Goal: Task Accomplishment & Management: Manage account settings

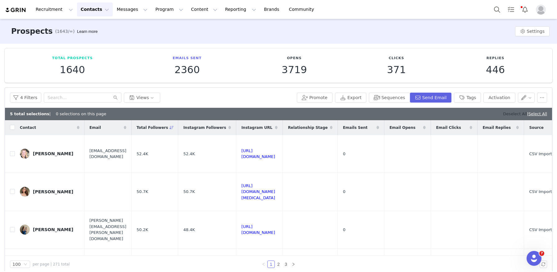
click at [503, 115] on link "Deselect All" at bounding box center [515, 114] width 24 height 5
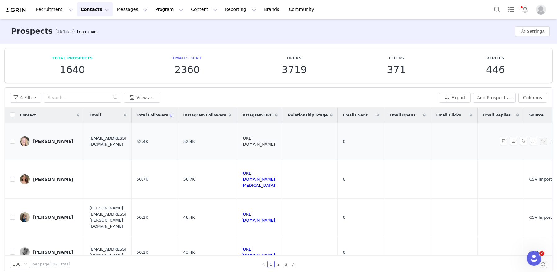
click at [275, 141] on link "https://www.instagram.com/wellness_ed" at bounding box center [258, 141] width 34 height 11
click at [12, 141] on input "checkbox" at bounding box center [12, 141] width 5 height 5
checkbox input "true"
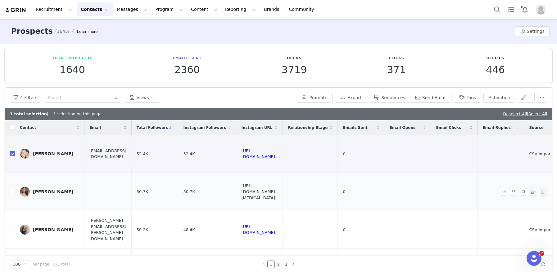
click at [275, 191] on link "https://www.instagram.com/claires__psoriasis" at bounding box center [258, 192] width 34 height 17
click at [13, 193] on input "checkbox" at bounding box center [12, 191] width 5 height 5
checkbox input "true"
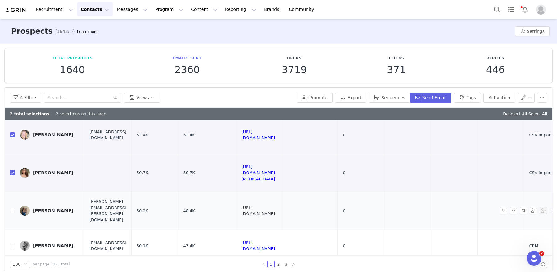
click at [275, 210] on link "https://www.instagram.com/harriet_fituk" at bounding box center [258, 211] width 34 height 11
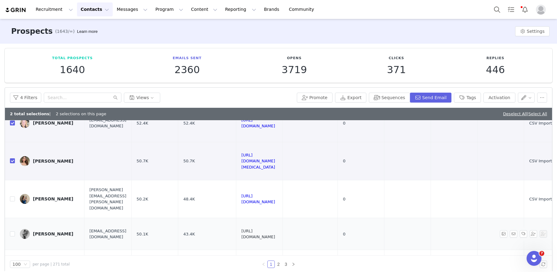
click at [275, 235] on link "https://www.instagram.com/sophiejaneyoung" at bounding box center [258, 234] width 34 height 11
click at [12, 234] on input "checkbox" at bounding box center [12, 234] width 5 height 5
checkbox input "true"
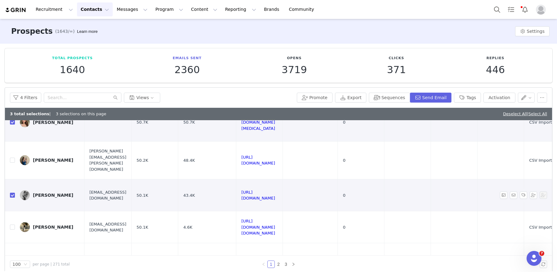
scroll to position [82, 0]
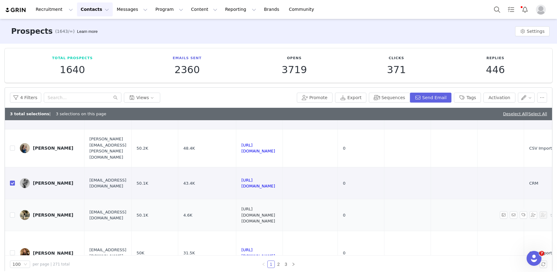
click at [275, 216] on link "https://www.instagram.com/emma.maria_x" at bounding box center [258, 215] width 34 height 17
click at [12, 214] on input "checkbox" at bounding box center [12, 215] width 5 height 5
checkbox input "true"
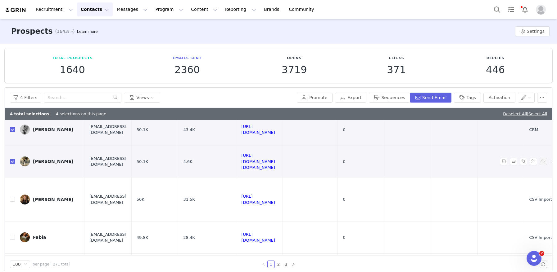
scroll to position [150, 0]
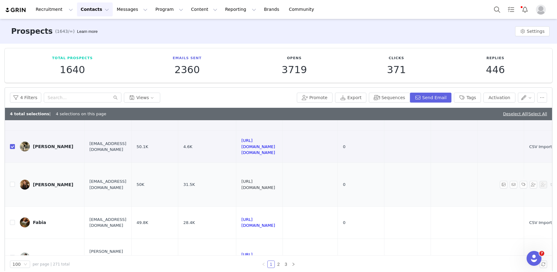
click at [275, 184] on link "https://www.instagram.com/emzchampion" at bounding box center [258, 184] width 34 height 11
drag, startPoint x: 470, startPoint y: 99, endPoint x: 431, endPoint y: 137, distance: 54.2
click at [470, 99] on button "Tags" at bounding box center [467, 98] width 27 height 10
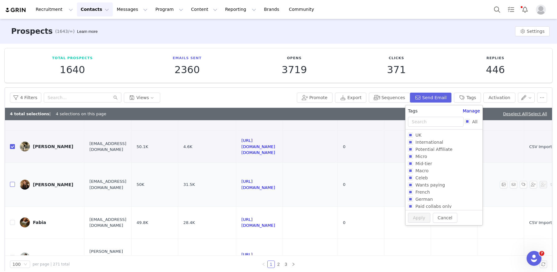
click at [12, 186] on input "checkbox" at bounding box center [12, 184] width 5 height 5
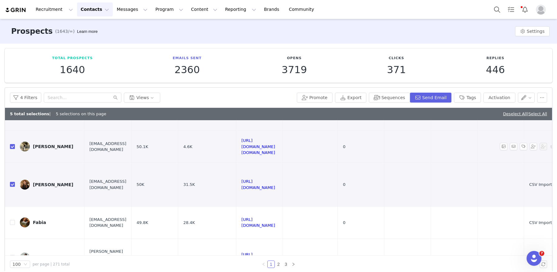
checkbox input "true"
click at [461, 98] on button "Tags" at bounding box center [467, 98] width 27 height 10
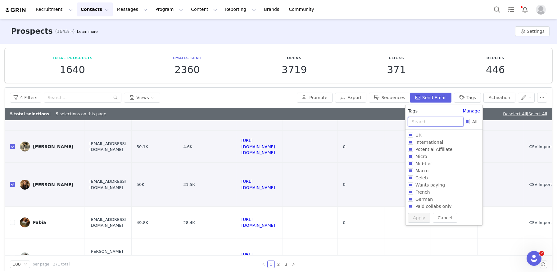
click at [420, 119] on input "text" at bounding box center [436, 122] width 56 height 10
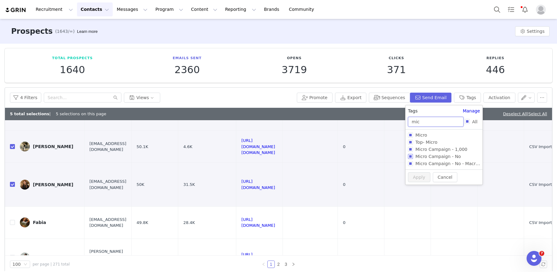
type input "mic"
click at [409, 155] on input "Micro Campaign - No" at bounding box center [410, 156] width 5 height 5
checkbox input "true"
click at [416, 185] on button "Apply" at bounding box center [419, 188] width 22 height 10
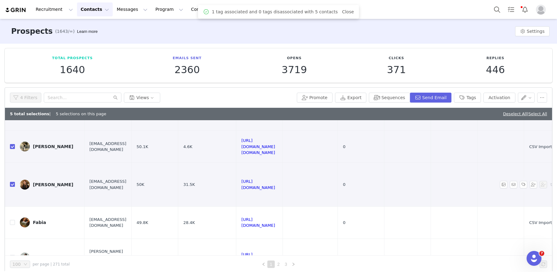
scroll to position [0, 0]
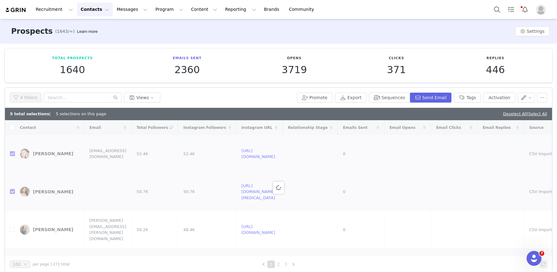
checkbox input "false"
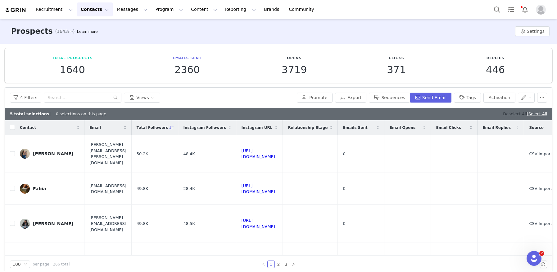
click at [504, 115] on link "Deselect All" at bounding box center [515, 114] width 24 height 5
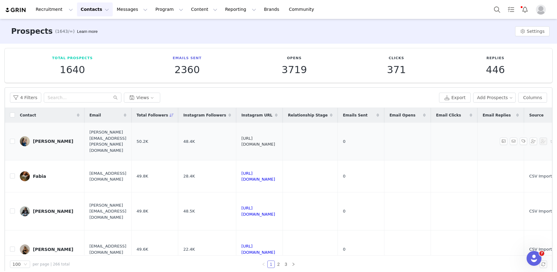
click at [275, 142] on link "https://www.instagram.com/harriet_fituk" at bounding box center [258, 141] width 34 height 11
click at [14, 141] on input "checkbox" at bounding box center [12, 141] width 5 height 5
checkbox input "true"
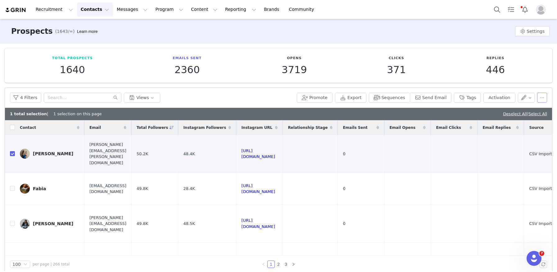
click at [541, 99] on button "button" at bounding box center [542, 98] width 10 height 10
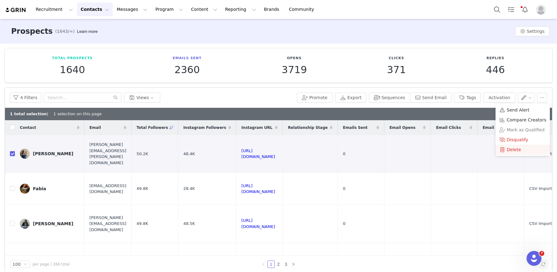
click at [509, 151] on span "Delete" at bounding box center [513, 149] width 14 height 7
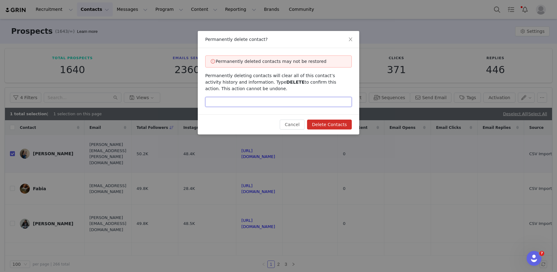
click at [297, 106] on input "text" at bounding box center [278, 102] width 146 height 10
type input "DELETE"
click at [331, 129] on button "Delete Contacts" at bounding box center [329, 125] width 45 height 10
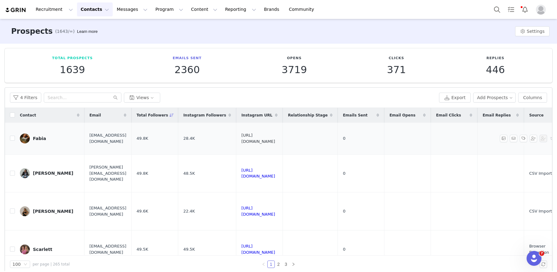
click at [275, 139] on link "https://www.instagram.com/fabialuciax" at bounding box center [258, 138] width 34 height 11
click at [11, 138] on input "checkbox" at bounding box center [12, 138] width 5 height 5
checkbox input "true"
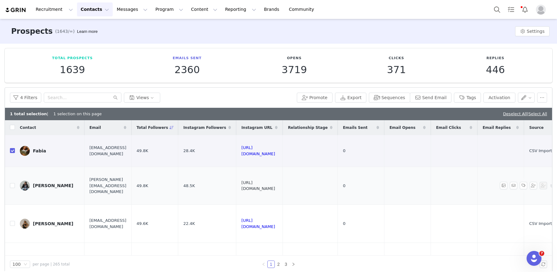
click at [275, 188] on link "https://www.instagram.com/sarahlouiseblythe" at bounding box center [258, 186] width 34 height 11
click at [11, 185] on input "checkbox" at bounding box center [12, 185] width 5 height 5
checkbox input "true"
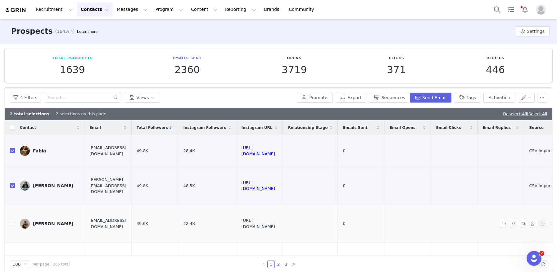
click at [275, 224] on link "https://www.instagram.com/courtlynf" at bounding box center [258, 223] width 34 height 11
click at [13, 225] on input "checkbox" at bounding box center [12, 223] width 5 height 5
checkbox input "true"
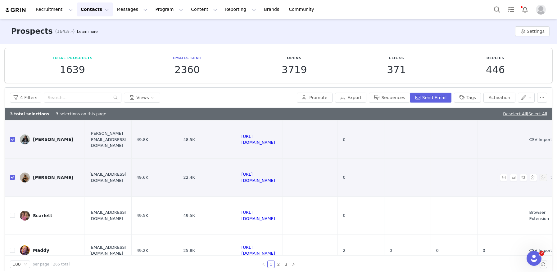
scroll to position [47, 0]
click at [275, 216] on link "https://www.instagram.com/homewithscarlett_" at bounding box center [258, 215] width 34 height 11
click at [474, 98] on button "Tags" at bounding box center [467, 98] width 27 height 10
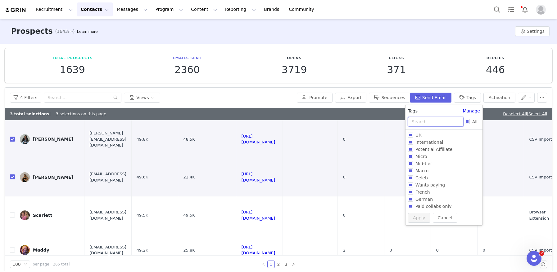
click at [425, 124] on input "text" at bounding box center [436, 122] width 56 height 10
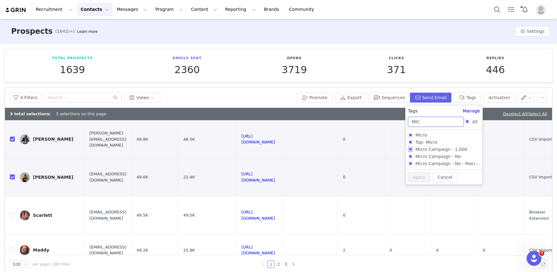
type input "MIC"
click at [411, 149] on input "Micro Campaign - 1,000" at bounding box center [410, 149] width 5 height 5
checkbox input "true"
click at [413, 186] on button "Apply" at bounding box center [419, 188] width 22 height 10
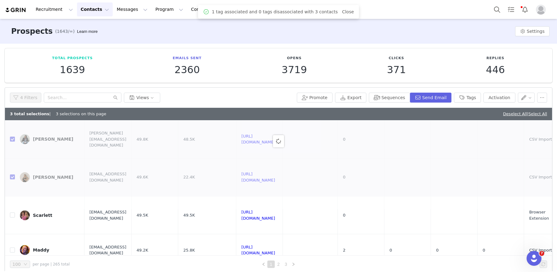
scroll to position [0, 0]
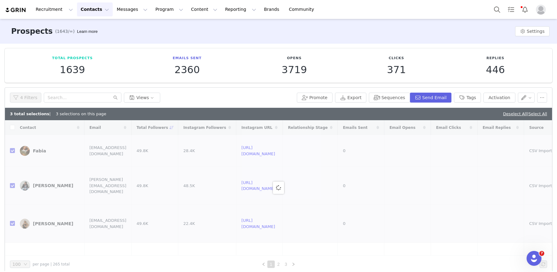
checkbox input "false"
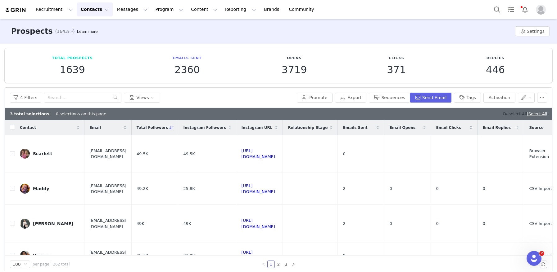
click at [503, 115] on link "Deselect All" at bounding box center [515, 114] width 24 height 5
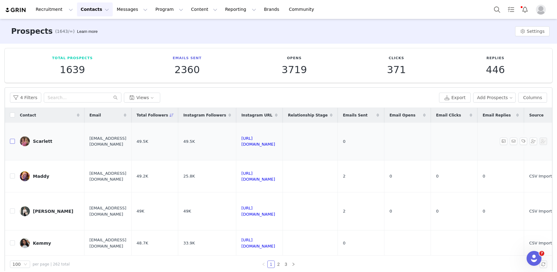
click at [12, 141] on input "checkbox" at bounding box center [12, 141] width 5 height 5
checkbox input "true"
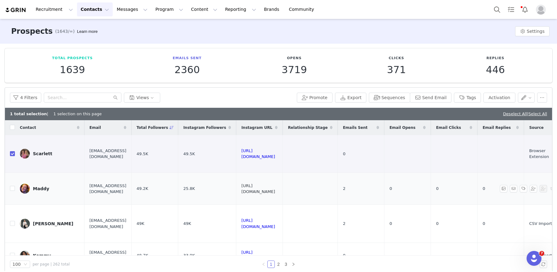
click at [275, 189] on link "https://www.instagram.com/madelynsmedley" at bounding box center [258, 189] width 34 height 11
click at [13, 188] on input "checkbox" at bounding box center [12, 188] width 5 height 5
checkbox input "true"
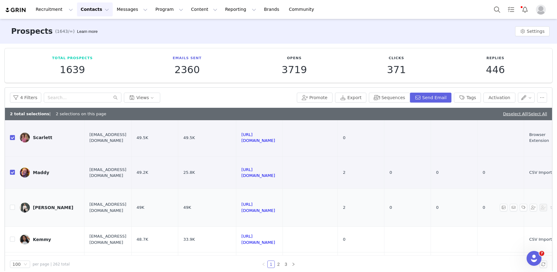
scroll to position [32, 0]
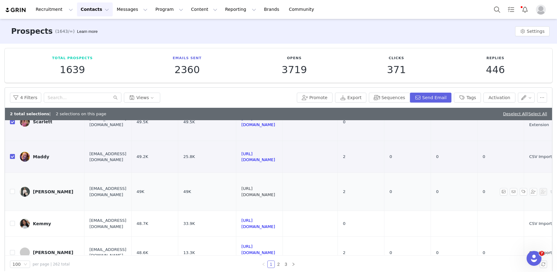
click at [275, 190] on link "https://www.instagram.com/stylebychiara_" at bounding box center [258, 191] width 34 height 11
click at [275, 224] on link "https://www.instagram.com/kemmystry" at bounding box center [258, 223] width 34 height 11
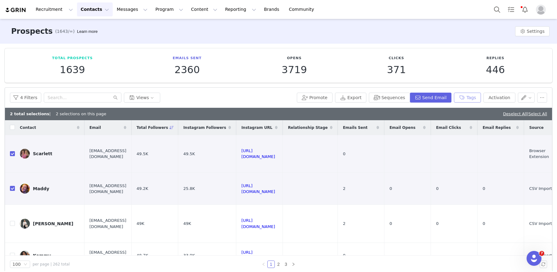
click at [466, 102] on button "Tags" at bounding box center [467, 98] width 27 height 10
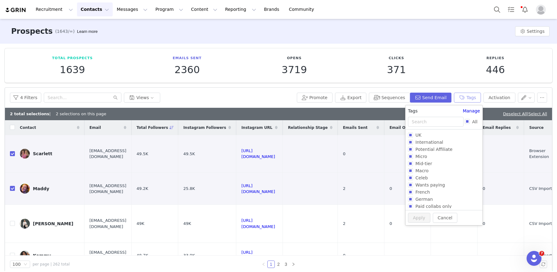
click at [470, 97] on button "Tags" at bounding box center [467, 98] width 27 height 10
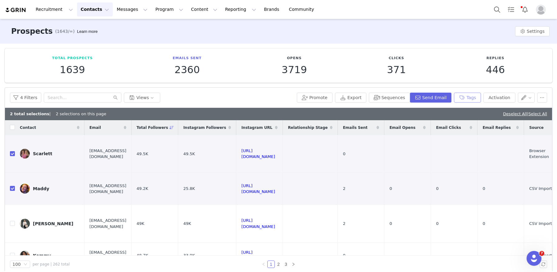
click at [469, 97] on button "Tags" at bounding box center [467, 98] width 27 height 10
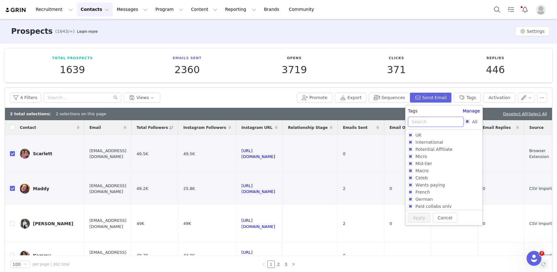
click at [422, 121] on input "text" at bounding box center [436, 122] width 56 height 10
type input "mi"
click at [409, 178] on input "Micro Campaign - No" at bounding box center [410, 178] width 5 height 5
checkbox input "true"
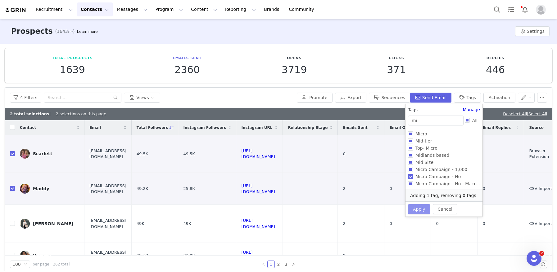
click at [421, 209] on button "Apply" at bounding box center [419, 209] width 22 height 10
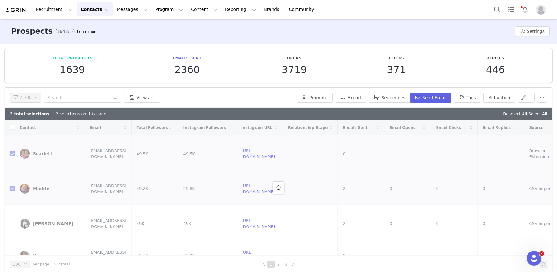
checkbox input "false"
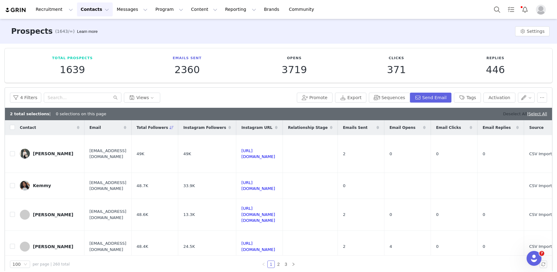
click at [510, 115] on link "Deselect All" at bounding box center [515, 114] width 24 height 5
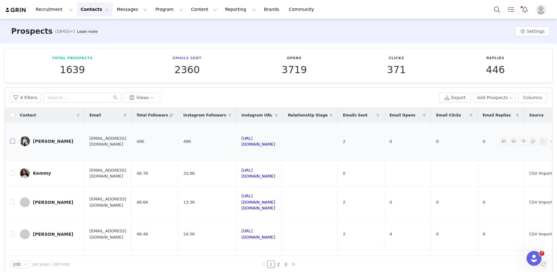
click at [11, 143] on input "checkbox" at bounding box center [12, 141] width 5 height 5
checkbox input "true"
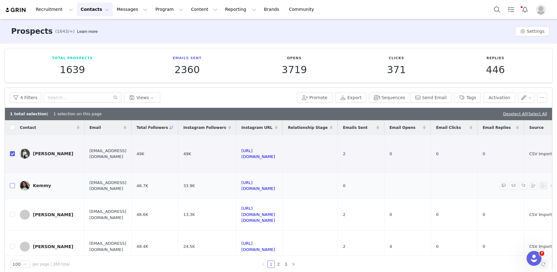
click at [12, 187] on input "checkbox" at bounding box center [12, 185] width 5 height 5
checkbox input "true"
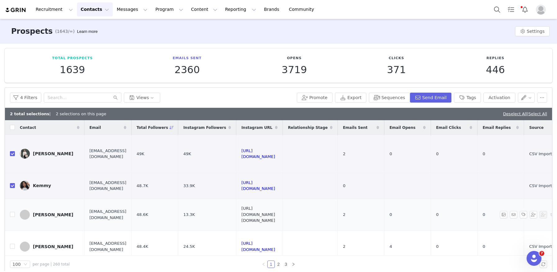
click at [275, 214] on link "https://www.instagram.com/jessss.ica" at bounding box center [258, 214] width 34 height 17
click at [12, 214] on input "checkbox" at bounding box center [12, 214] width 5 height 5
checkbox input "true"
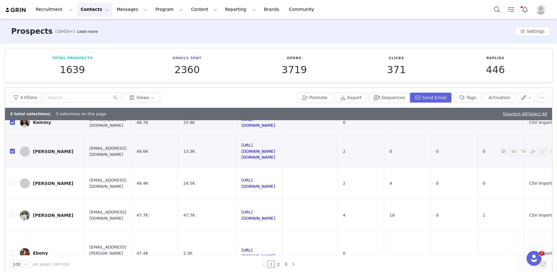
scroll to position [74, 0]
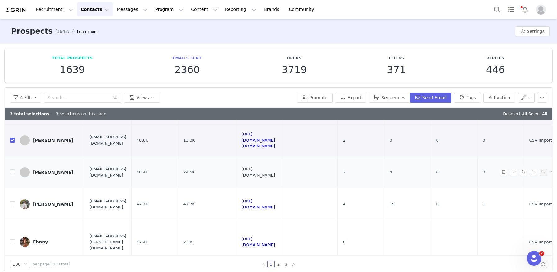
click at [275, 170] on link "https://www.instagram.com/janemcdermott_" at bounding box center [258, 172] width 34 height 11
click at [15, 173] on td "Jane" at bounding box center [50, 172] width 70 height 32
click at [12, 172] on input "checkbox" at bounding box center [12, 172] width 5 height 5
checkbox input "true"
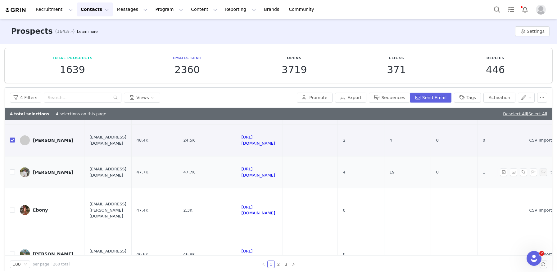
scroll to position [107, 0]
click at [275, 212] on link "https://www.instagram.com/ebonyerskine" at bounding box center [258, 210] width 34 height 11
click at [12, 212] on input "checkbox" at bounding box center [12, 210] width 5 height 5
checkbox input "true"
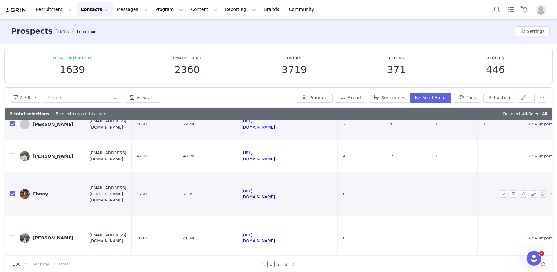
scroll to position [141, 0]
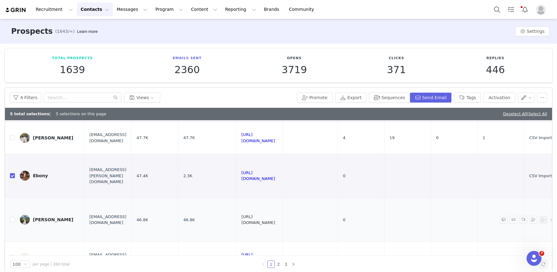
click at [275, 220] on link "https://www.instagram.com/trigsandteeth" at bounding box center [258, 220] width 34 height 11
click at [11, 219] on input "checkbox" at bounding box center [12, 220] width 5 height 5
checkbox input "true"
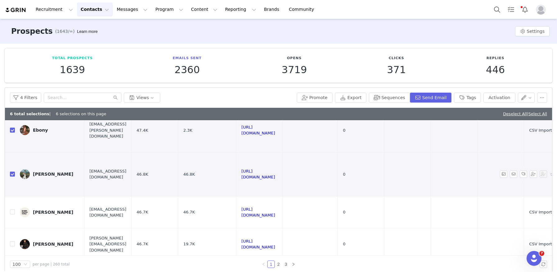
scroll to position [186, 0]
click at [275, 212] on link "https://www.instagram.com/londonfashiontoday" at bounding box center [258, 213] width 34 height 11
click at [467, 101] on button "Tags" at bounding box center [467, 98] width 27 height 10
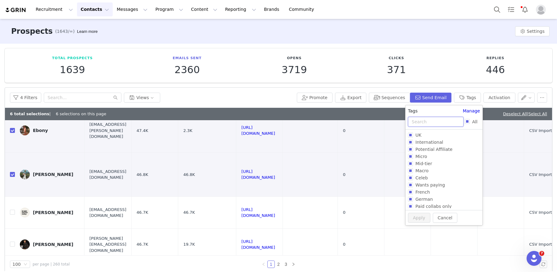
click at [424, 123] on input "text" at bounding box center [436, 122] width 56 height 10
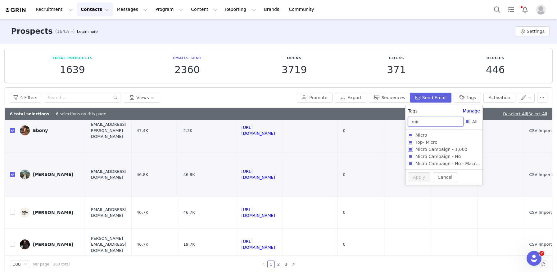
type input "mic"
click at [410, 150] on input "Micro Campaign - 1,000" at bounding box center [410, 149] width 5 height 5
checkbox input "true"
click at [414, 188] on button "Apply" at bounding box center [419, 188] width 22 height 10
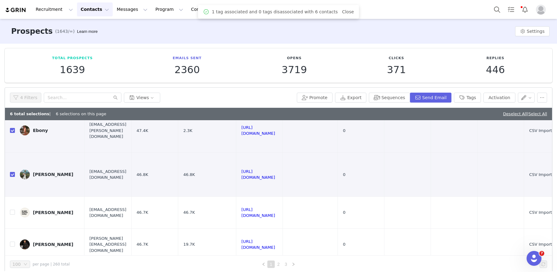
scroll to position [0, 0]
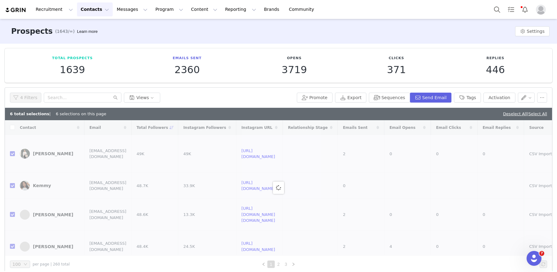
checkbox input "false"
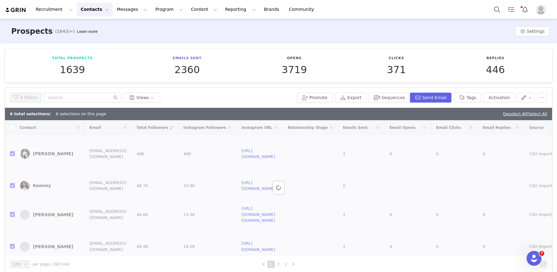
checkbox input "false"
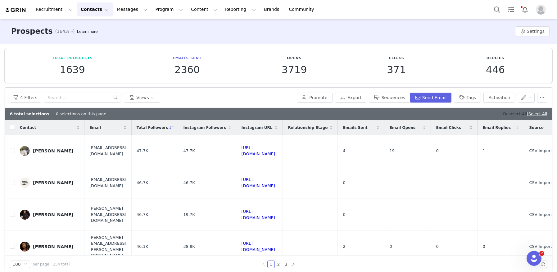
click at [503, 112] on link "Deselect All" at bounding box center [515, 114] width 24 height 5
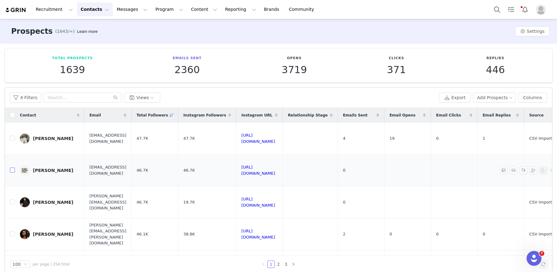
click at [11, 171] on input "checkbox" at bounding box center [12, 170] width 5 height 5
checkbox input "true"
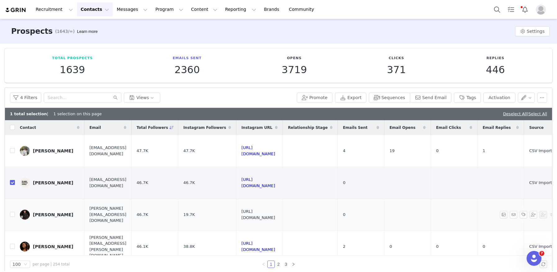
click at [275, 216] on link "https://www.instagram.com/_oliviamahan" at bounding box center [258, 214] width 34 height 11
click at [470, 95] on button "Tags" at bounding box center [467, 98] width 27 height 10
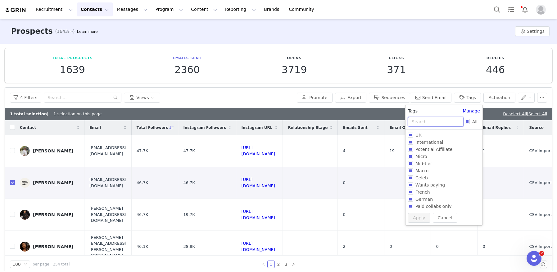
click at [437, 122] on input "text" at bounding box center [436, 122] width 56 height 10
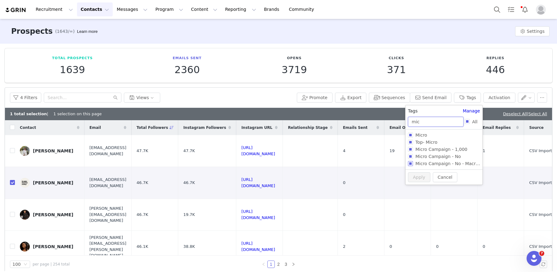
type input "mic"
click at [411, 158] on input "Micro Campaign - No" at bounding box center [410, 156] width 5 height 5
checkbox input "true"
click at [411, 179] on div "Adding 1 tag, removing 0 tags" at bounding box center [443, 174] width 77 height 12
click at [412, 185] on button "Apply" at bounding box center [419, 188] width 22 height 10
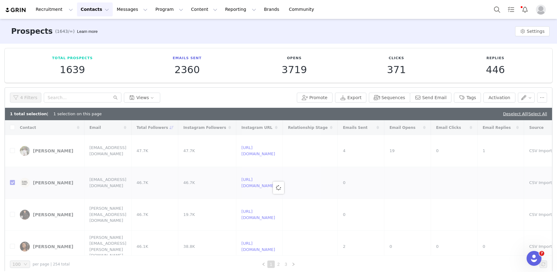
checkbox input "false"
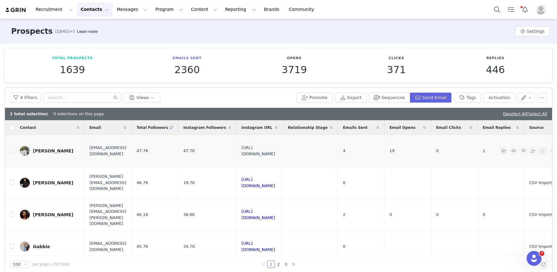
click at [275, 151] on link "https://www.instagram.com/courtneydavisx" at bounding box center [258, 151] width 34 height 11
click at [503, 114] on link "Deselect All" at bounding box center [515, 114] width 24 height 5
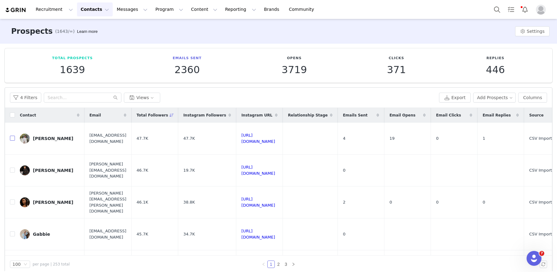
click at [12, 138] on input "checkbox" at bounding box center [12, 138] width 5 height 5
checkbox input "true"
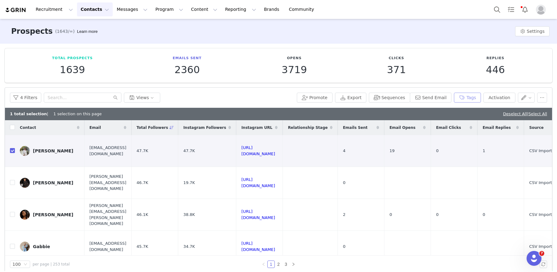
click at [469, 99] on button "Tags" at bounding box center [467, 98] width 27 height 10
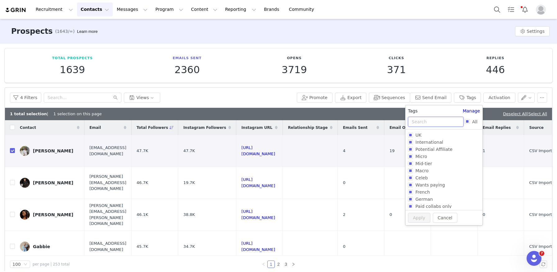
click at [420, 120] on input "text" at bounding box center [436, 122] width 56 height 10
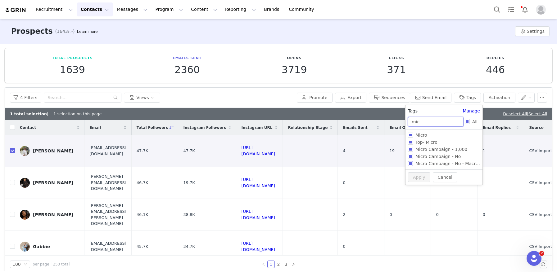
type input "mic"
click at [408, 165] on input "Micro Campaign - No - Macro Gifting" at bounding box center [410, 163] width 5 height 5
checkbox input "true"
click at [415, 189] on button "Apply" at bounding box center [419, 188] width 22 height 10
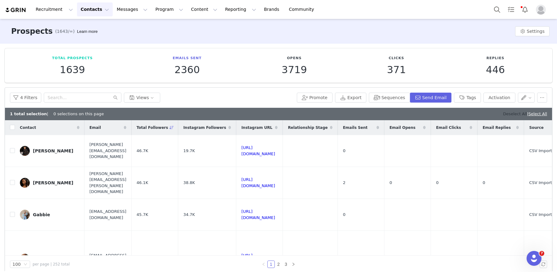
click at [505, 116] on link "Deselect All" at bounding box center [515, 114] width 24 height 5
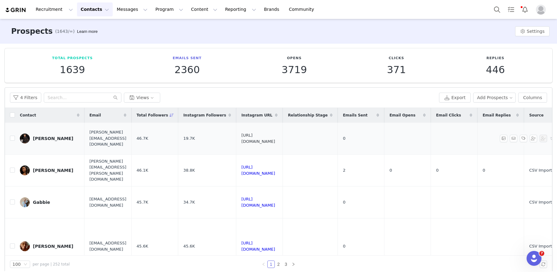
click at [275, 138] on link "https://www.instagram.com/_oliviamahan" at bounding box center [258, 138] width 34 height 11
click at [12, 137] on input "checkbox" at bounding box center [12, 138] width 5 height 5
checkbox input "true"
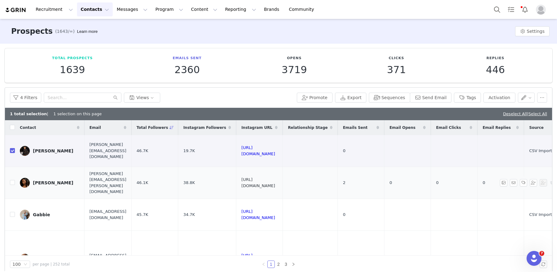
click at [275, 184] on link "https://www.instagram.com/thepaulaldn" at bounding box center [258, 182] width 34 height 11
click at [275, 216] on link "https://www.instagram.com/gabbiearmstrong" at bounding box center [258, 214] width 34 height 11
click at [11, 213] on input "checkbox" at bounding box center [12, 214] width 5 height 5
checkbox input "true"
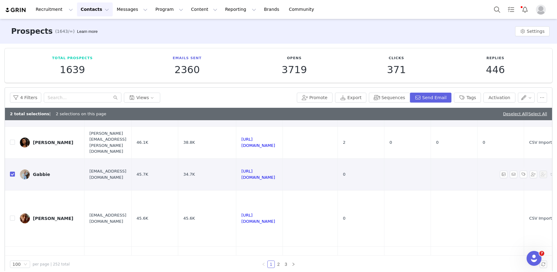
scroll to position [41, 0]
click at [275, 220] on link "https://www.instagram.com/the_fashionstalker" at bounding box center [258, 218] width 34 height 11
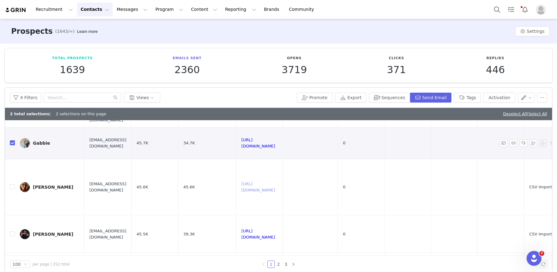
scroll to position [72, 0]
click at [275, 236] on link "https://www.instagram.com/nataliesfit" at bounding box center [258, 234] width 34 height 11
click at [470, 96] on button "Tags" at bounding box center [467, 98] width 27 height 10
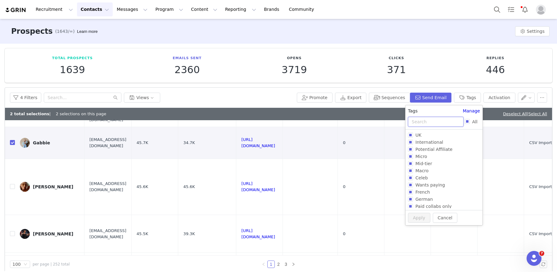
click at [430, 120] on input "text" at bounding box center [436, 122] width 56 height 10
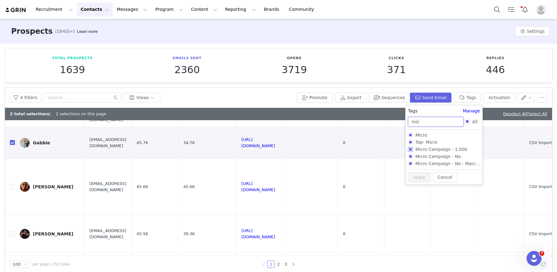
type input "mic"
click at [412, 151] on input "Micro Campaign - 1,000" at bounding box center [410, 149] width 5 height 5
checkbox input "true"
click at [418, 186] on button "Apply" at bounding box center [419, 188] width 22 height 10
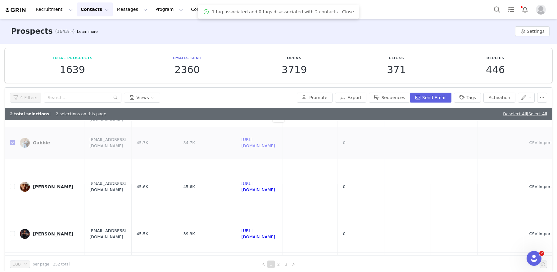
scroll to position [0, 0]
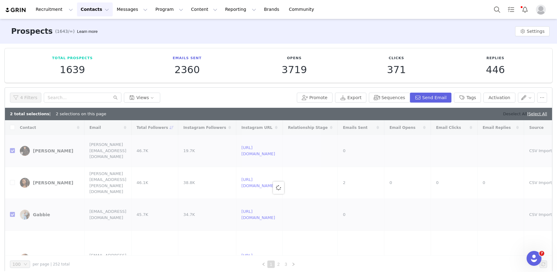
checkbox input "false"
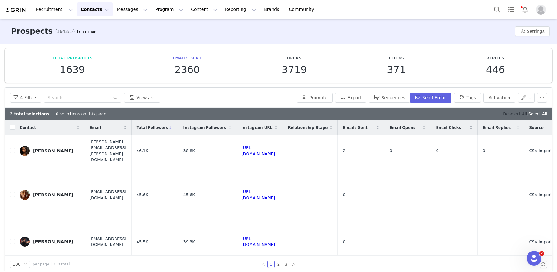
click at [507, 115] on link "Deselect All" at bounding box center [515, 114] width 24 height 5
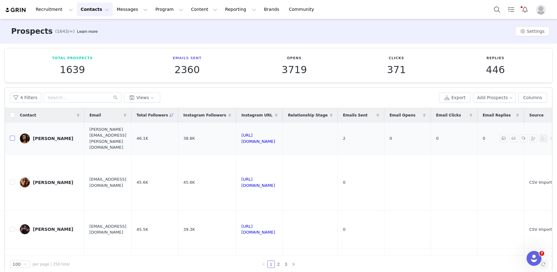
click at [11, 138] on input "checkbox" at bounding box center [12, 138] width 5 height 5
checkbox input "true"
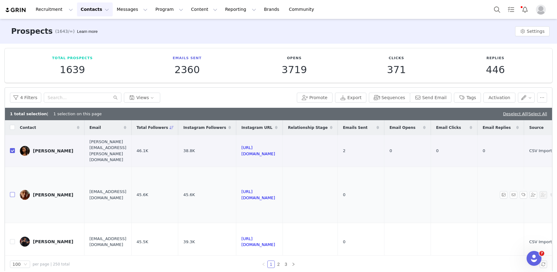
click at [14, 195] on input "checkbox" at bounding box center [12, 194] width 5 height 5
checkbox input "true"
click at [12, 240] on input "checkbox" at bounding box center [12, 242] width 5 height 5
checkbox input "true"
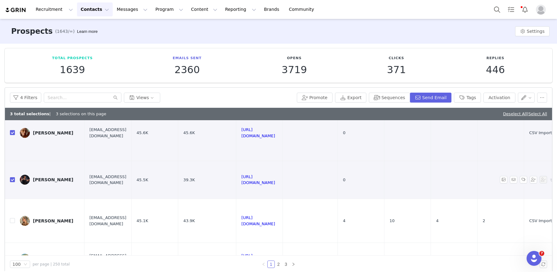
scroll to position [92, 0]
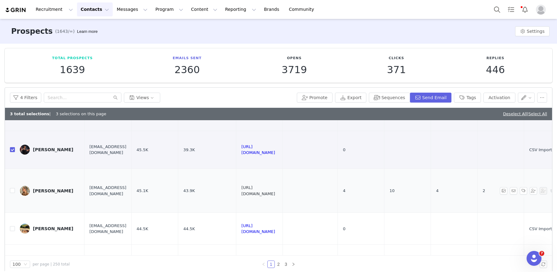
click at [275, 192] on link "https://www.instagram.com/danniemoores" at bounding box center [258, 191] width 34 height 11
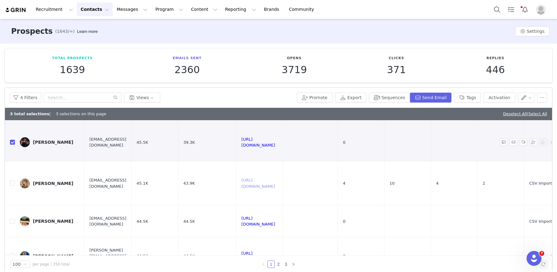
scroll to position [124, 0]
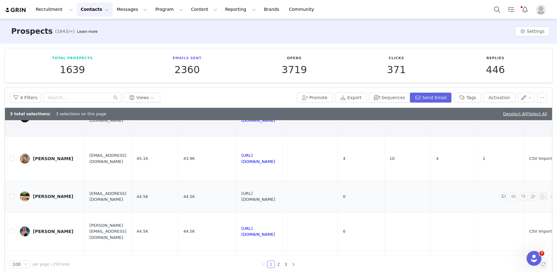
click at [275, 195] on link "https://www.instagram.com/lucebloor" at bounding box center [258, 196] width 34 height 11
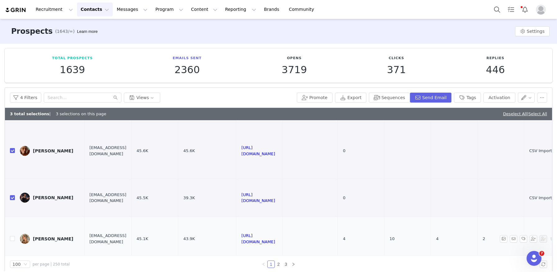
scroll to position [104, 0]
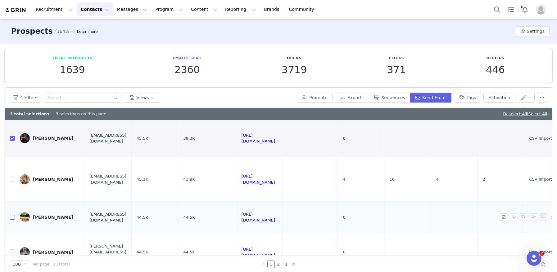
click at [11, 218] on input "checkbox" at bounding box center [12, 217] width 5 height 5
checkbox input "true"
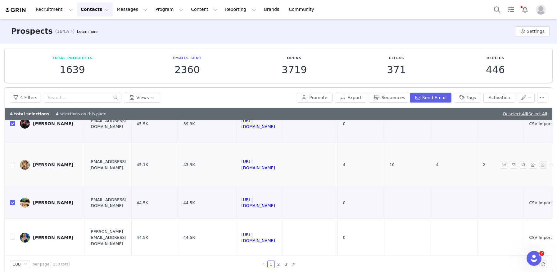
scroll to position [124, 0]
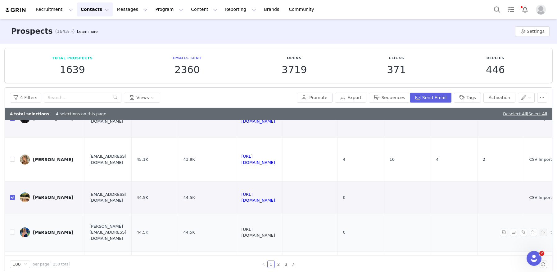
click at [275, 232] on link "https://www.instagram.com/luludumas" at bounding box center [258, 232] width 34 height 11
click at [469, 97] on button "Tags" at bounding box center [467, 98] width 27 height 10
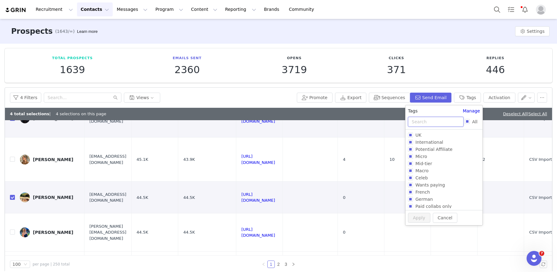
click at [418, 125] on input "text" at bounding box center [436, 122] width 56 height 10
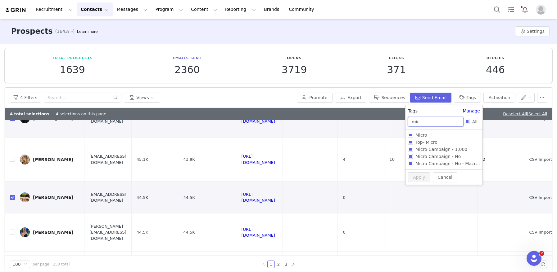
type input "mic"
click at [412, 156] on input "Micro Campaign - No" at bounding box center [410, 156] width 5 height 5
checkbox input "true"
click at [414, 186] on button "Apply" at bounding box center [419, 188] width 22 height 10
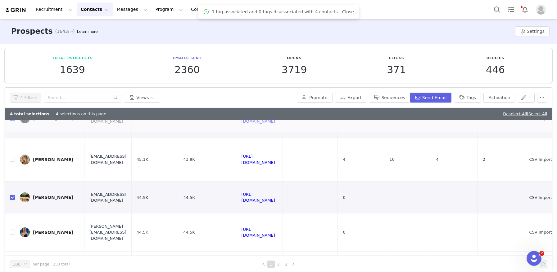
scroll to position [0, 0]
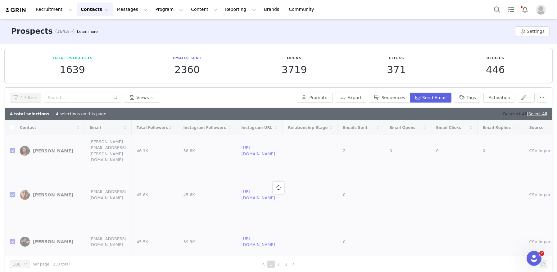
checkbox input "false"
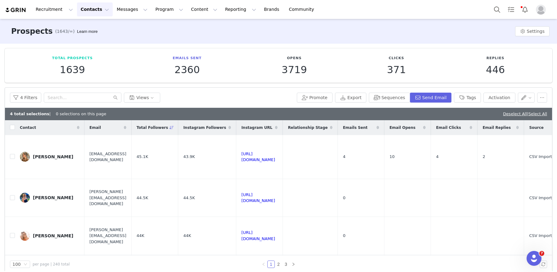
click at [505, 111] on div "Deselect All | Select All" at bounding box center [525, 114] width 44 height 6
click at [15, 156] on td "Dannie" at bounding box center [50, 157] width 70 height 44
click at [503, 112] on link "Deselect All" at bounding box center [515, 114] width 24 height 5
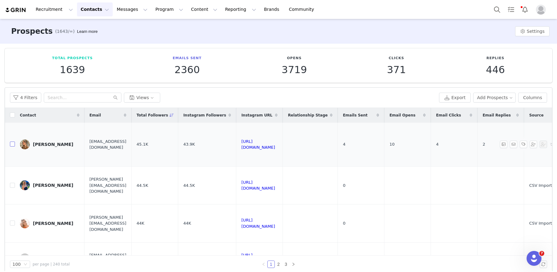
click at [11, 146] on input "checkbox" at bounding box center [12, 144] width 5 height 5
checkbox input "true"
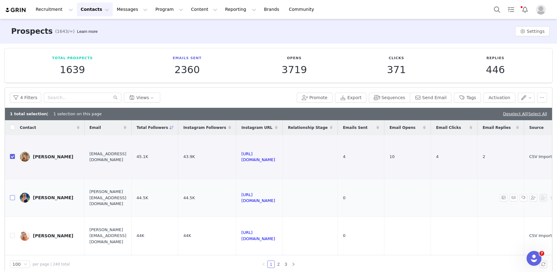
click at [13, 197] on input "checkbox" at bounding box center [12, 197] width 5 height 5
checkbox input "true"
click at [275, 235] on link "https://www.instagram.com/ohsomummy" at bounding box center [258, 236] width 34 height 11
click at [472, 97] on button "Tags" at bounding box center [467, 98] width 27 height 10
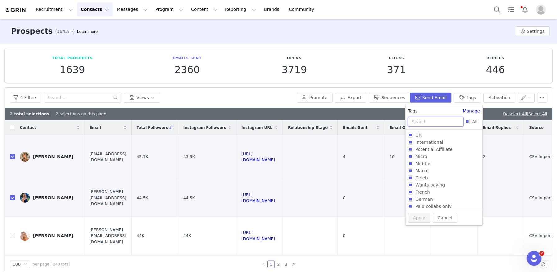
click at [438, 122] on input "text" at bounding box center [436, 122] width 56 height 10
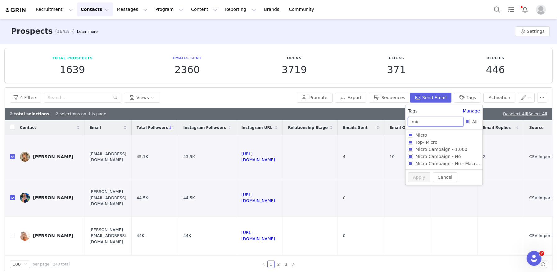
type input "mic"
click at [413, 158] on span "Micro Campaign - No" at bounding box center [438, 156] width 50 height 5
click at [413, 158] on input "Micro Campaign - No" at bounding box center [410, 156] width 5 height 5
checkbox input "true"
click at [420, 178] on div "Adding 1 tag, removing 0 tags" at bounding box center [443, 174] width 77 height 12
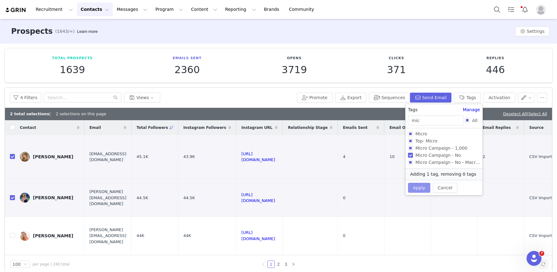
click at [420, 184] on button "Apply" at bounding box center [419, 188] width 22 height 10
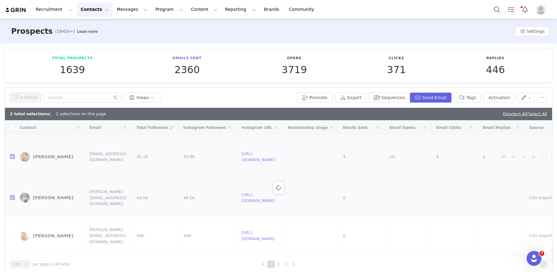
checkbox input "false"
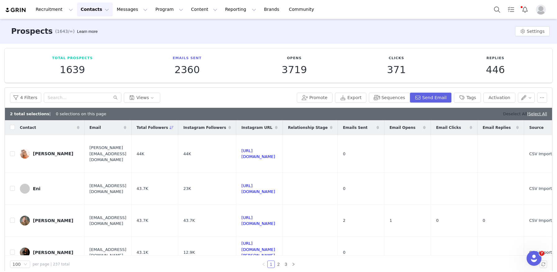
click at [503, 114] on link "Deselect All" at bounding box center [515, 114] width 24 height 5
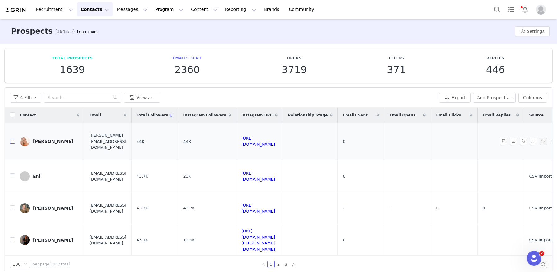
click at [12, 141] on input "checkbox" at bounding box center [12, 141] width 5 height 5
checkbox input "true"
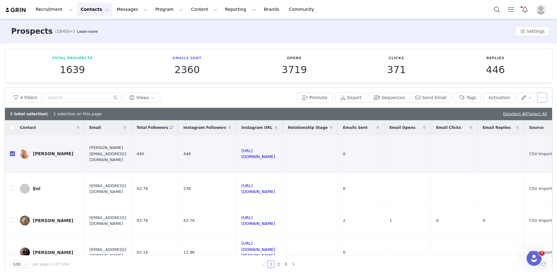
click at [538, 98] on button "button" at bounding box center [542, 98] width 10 height 10
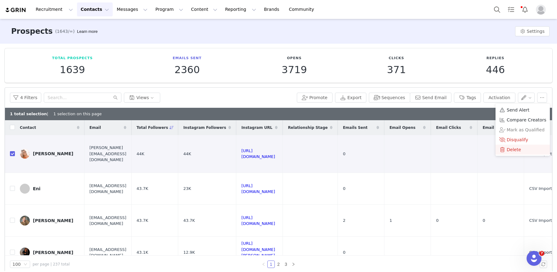
click at [510, 149] on span "Delete" at bounding box center [513, 149] width 14 height 7
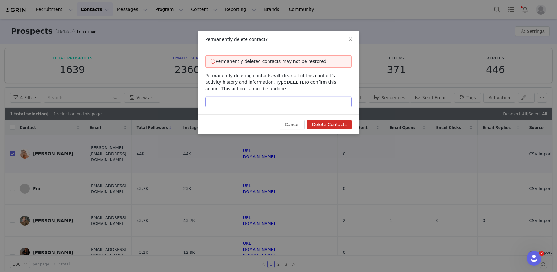
click at [283, 102] on input "text" at bounding box center [278, 102] width 146 height 10
type input "DELETE"
click at [325, 127] on button "Delete Contacts" at bounding box center [329, 125] width 45 height 10
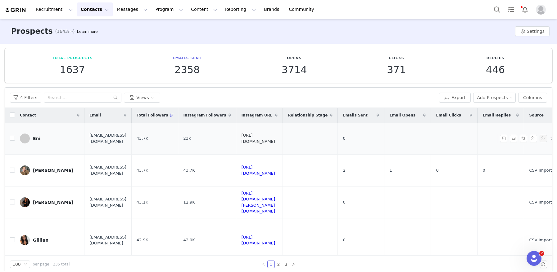
click at [275, 137] on link "https://www.instagram.com/eniswardrobe" at bounding box center [258, 138] width 34 height 11
click at [13, 138] on input "checkbox" at bounding box center [12, 138] width 5 height 5
checkbox input "true"
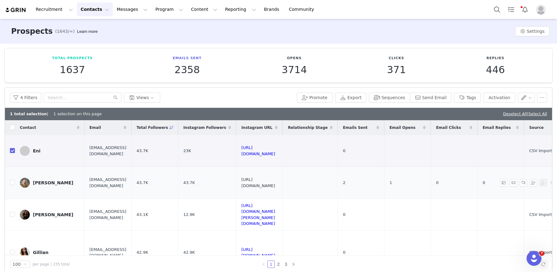
click at [275, 184] on link "https://www.instagram.com/balancewith_hrb" at bounding box center [258, 182] width 34 height 11
click at [13, 182] on input "checkbox" at bounding box center [12, 182] width 5 height 5
checkbox input "true"
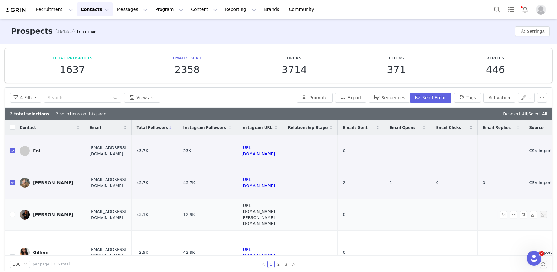
click at [275, 215] on link "https://www.instagram.com/morgan.findlayy" at bounding box center [258, 215] width 34 height 23
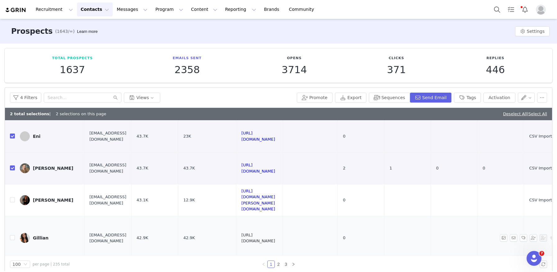
click at [275, 239] on link "https://www.instagram.com/gilliantruita" at bounding box center [258, 238] width 34 height 11
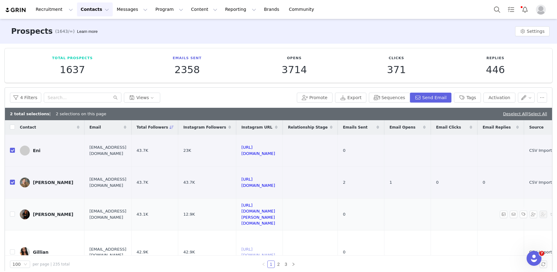
scroll to position [0, 0]
click at [467, 99] on button "Tags" at bounding box center [467, 98] width 27 height 10
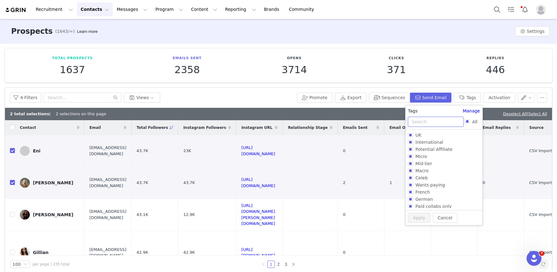
click at [427, 123] on input "text" at bounding box center [436, 122] width 56 height 10
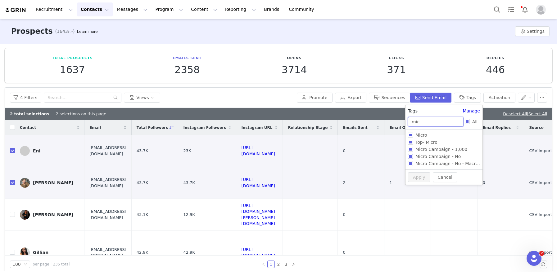
type input "mic"
click at [411, 156] on input "Micro Campaign - No" at bounding box center [410, 156] width 5 height 5
checkbox input "true"
click at [420, 187] on button "Apply" at bounding box center [419, 188] width 22 height 10
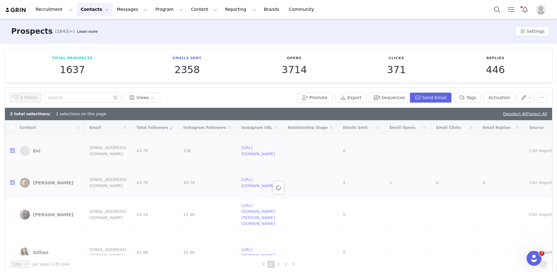
checkbox input "false"
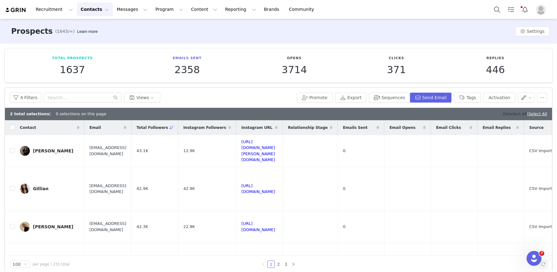
click at [509, 115] on link "Deselect All" at bounding box center [515, 114] width 24 height 5
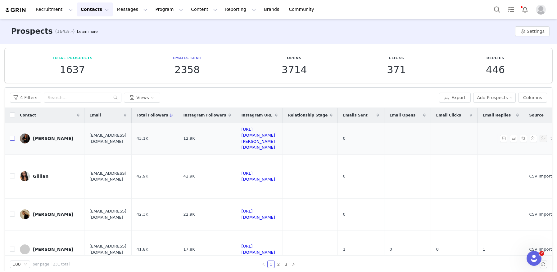
click at [14, 139] on input "checkbox" at bounding box center [12, 138] width 5 height 5
checkbox input "true"
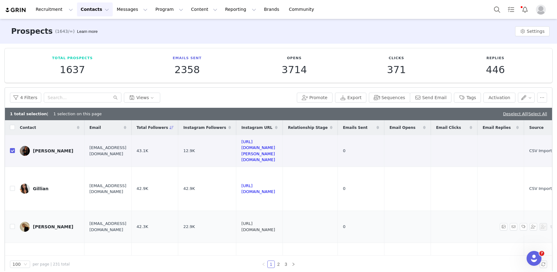
click at [275, 227] on link "https://www.instagram.com/_jassowen" at bounding box center [258, 227] width 34 height 11
click at [16, 226] on td "Jasmine" at bounding box center [50, 227] width 70 height 32
click at [13, 227] on input "checkbox" at bounding box center [12, 226] width 5 height 5
checkbox input "true"
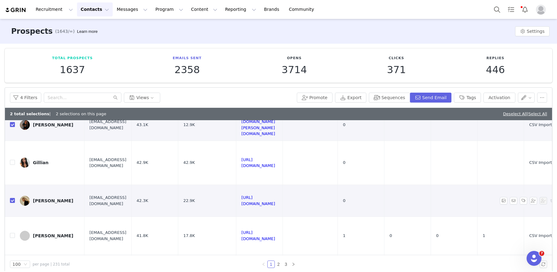
scroll to position [56, 0]
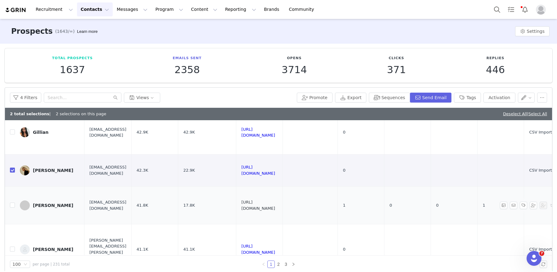
click at [275, 205] on link "https://www.instagram.com/yourgirlkatelauren" at bounding box center [258, 205] width 34 height 11
click at [33, 97] on button "4 Filters" at bounding box center [25, 98] width 31 height 10
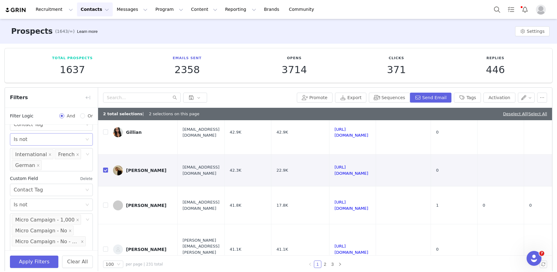
scroll to position [314, 0]
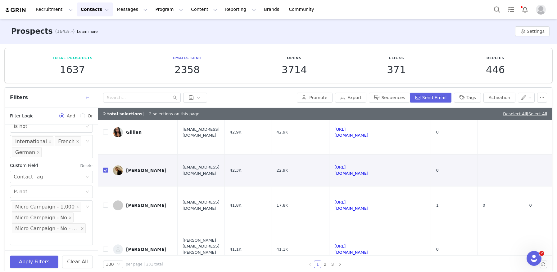
click at [87, 99] on button "button" at bounding box center [88, 98] width 10 height 10
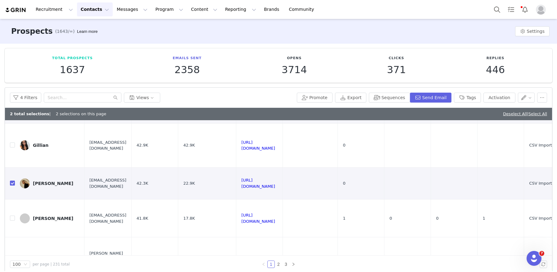
scroll to position [44, 0]
click at [275, 218] on link "https://www.instagram.com/yourgirlkatelauren" at bounding box center [258, 218] width 34 height 11
click at [11, 219] on input "checkbox" at bounding box center [12, 217] width 5 height 5
checkbox input "true"
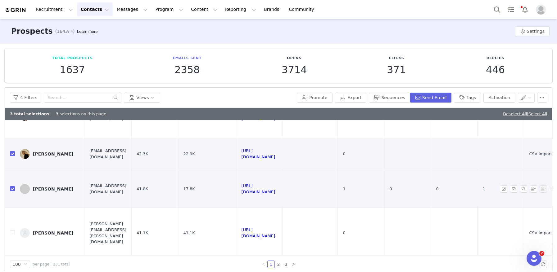
scroll to position [78, 0]
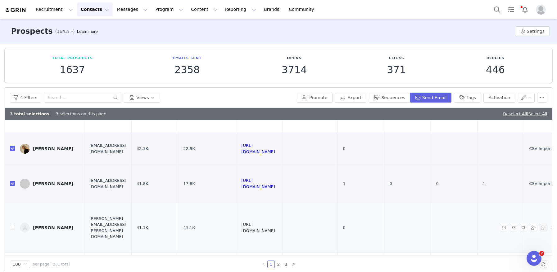
click at [275, 227] on link "https://www.instagram.com/lifewiththehoulders" at bounding box center [258, 227] width 34 height 11
click at [463, 102] on button "Tags" at bounding box center [467, 98] width 27 height 10
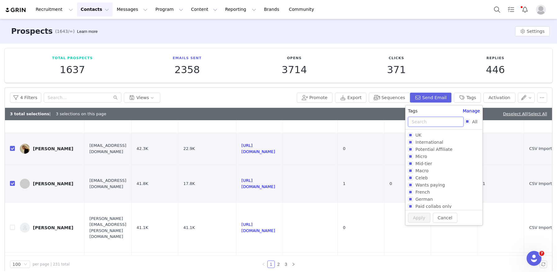
click at [429, 124] on input "text" at bounding box center [436, 122] width 56 height 10
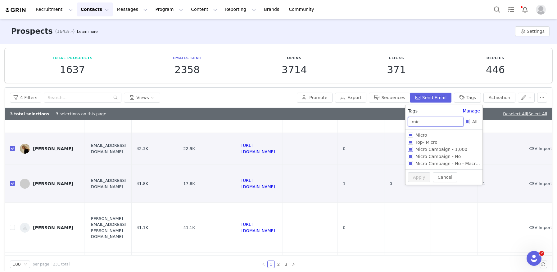
type input "mic"
click at [411, 150] on input "Micro Campaign - 1,000" at bounding box center [410, 149] width 5 height 5
checkbox input "true"
click at [411, 187] on button "Apply" at bounding box center [419, 188] width 22 height 10
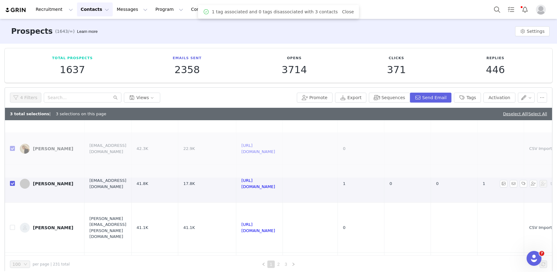
scroll to position [0, 0]
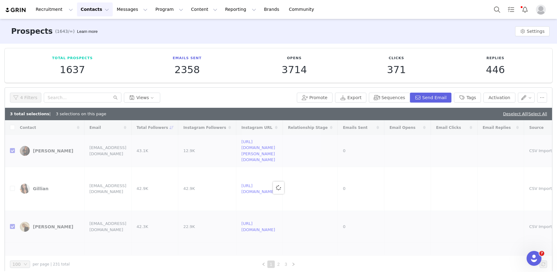
checkbox input "false"
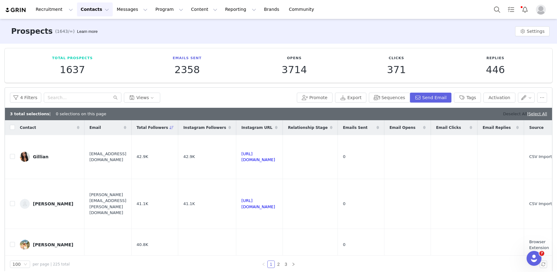
click at [507, 112] on link "Deselect All" at bounding box center [515, 114] width 24 height 5
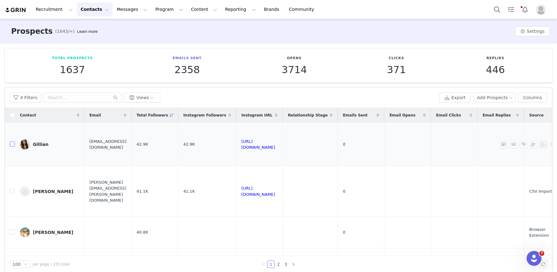
click at [11, 142] on input "checkbox" at bounding box center [12, 144] width 5 height 5
checkbox input "true"
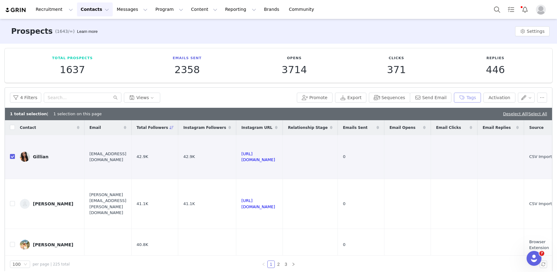
click at [470, 98] on button "Tags" at bounding box center [467, 98] width 27 height 10
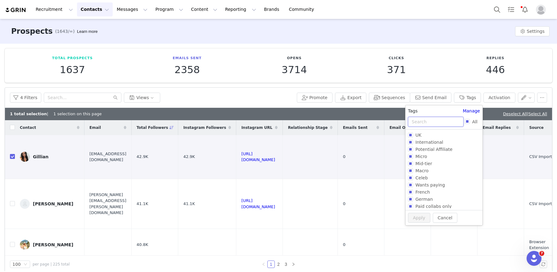
click at [442, 123] on input "text" at bounding box center [436, 122] width 56 height 10
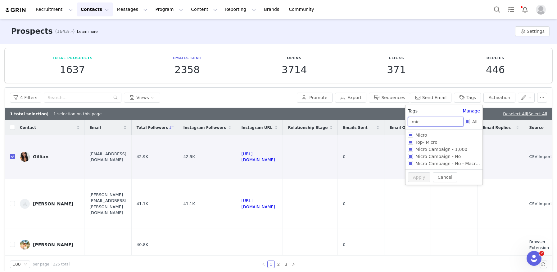
type input "mic"
click at [410, 157] on input "Micro Campaign - No" at bounding box center [410, 156] width 5 height 5
checkbox input "true"
click at [416, 184] on button "Apply" at bounding box center [419, 188] width 22 height 10
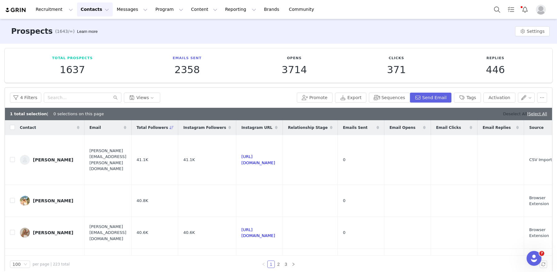
click at [511, 115] on link "Deselect All" at bounding box center [515, 114] width 24 height 5
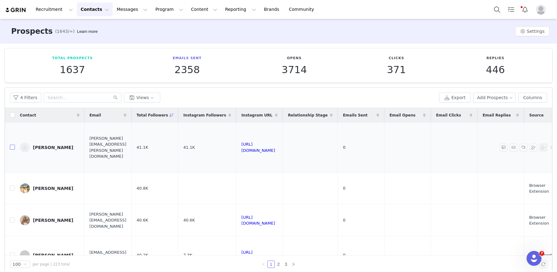
click at [13, 146] on input "checkbox" at bounding box center [12, 147] width 5 height 5
checkbox input "true"
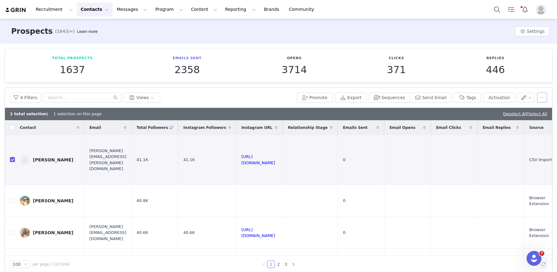
click at [539, 99] on button "button" at bounding box center [542, 98] width 10 height 10
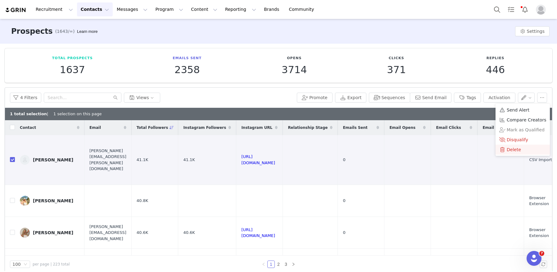
click at [519, 150] on span "Delete" at bounding box center [513, 149] width 14 height 7
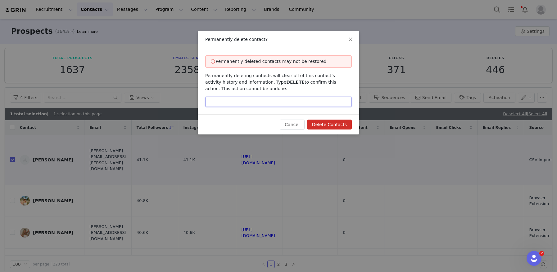
click at [275, 102] on input "text" at bounding box center [278, 102] width 146 height 10
type input "DELETE"
click at [325, 128] on button "Delete Contacts" at bounding box center [329, 125] width 45 height 10
checkbox input "false"
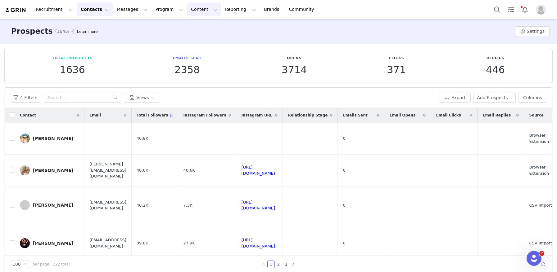
click at [42, 138] on div "Olivia Chapman" at bounding box center [53, 138] width 40 height 5
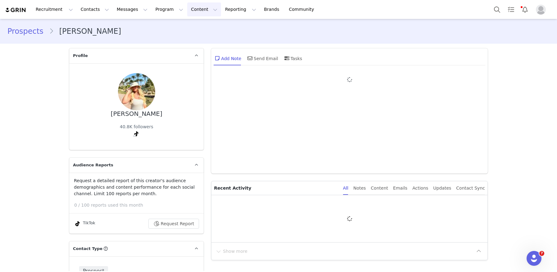
type input "+1 ([GEOGRAPHIC_DATA])"
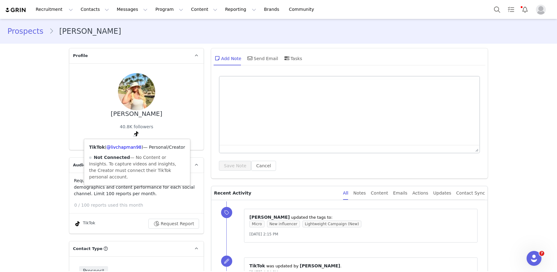
click at [137, 140] on div "TikTok ( @livchapman98 ) — Personal/Creator Not Connected — No Content or Insig…" at bounding box center [137, 162] width 106 height 46
click at [129, 148] on link "@livchapman98" at bounding box center [123, 147] width 35 height 5
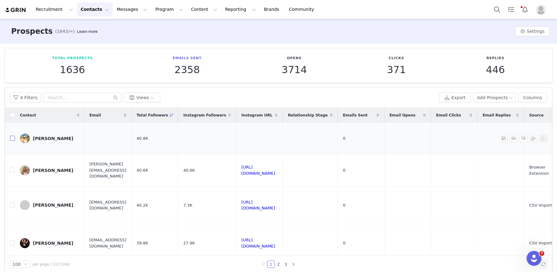
click at [11, 139] on input "checkbox" at bounding box center [12, 138] width 5 height 5
checkbox input "true"
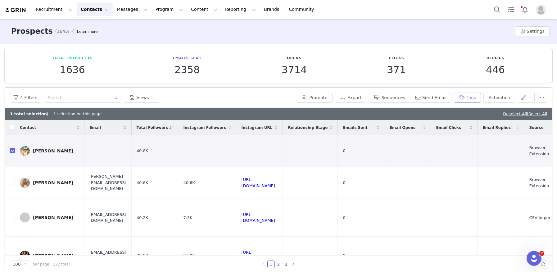
click at [464, 101] on button "Tags" at bounding box center [467, 98] width 27 height 10
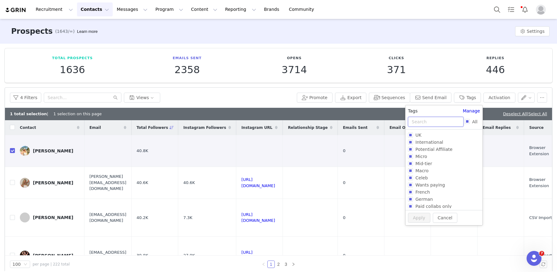
click at [413, 125] on input "text" at bounding box center [436, 122] width 56 height 10
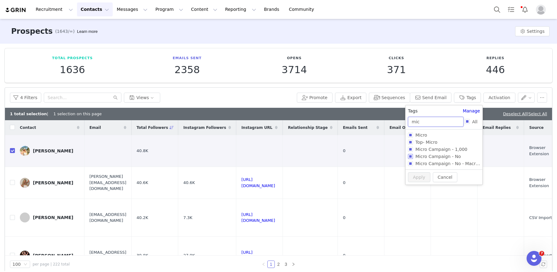
type input "mic"
click at [409, 156] on input "Micro Campaign - No" at bounding box center [410, 156] width 5 height 5
checkbox input "true"
click at [416, 189] on button "Apply" at bounding box center [419, 188] width 22 height 10
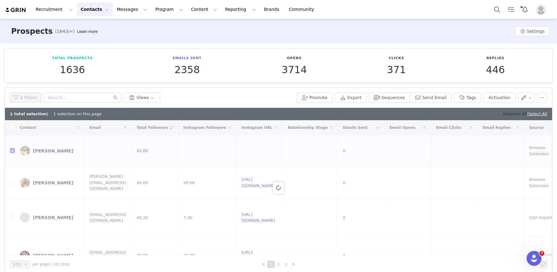
click at [510, 113] on link "Deselect All" at bounding box center [515, 114] width 24 height 5
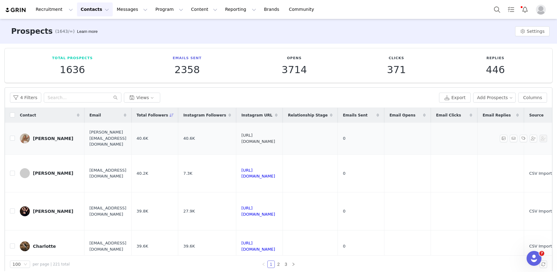
click at [275, 140] on link "https://www.instagram.com/millieeroberts" at bounding box center [258, 138] width 34 height 11
click at [11, 137] on input "checkbox" at bounding box center [12, 138] width 5 height 5
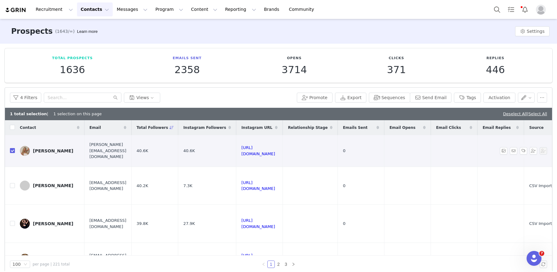
checkbox input "true"
click at [275, 185] on link "https://www.instagram.com/lifeasmrsc" at bounding box center [258, 186] width 34 height 11
click at [275, 224] on link "https://www.instagram.com/fitbysashae" at bounding box center [258, 223] width 34 height 11
click at [12, 226] on input "checkbox" at bounding box center [12, 223] width 5 height 5
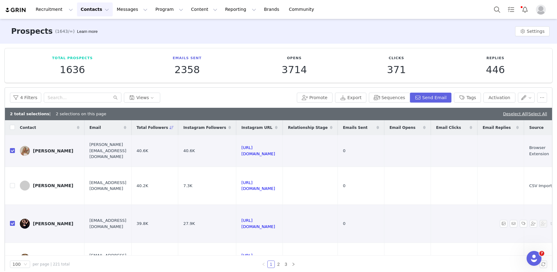
checkbox input "true"
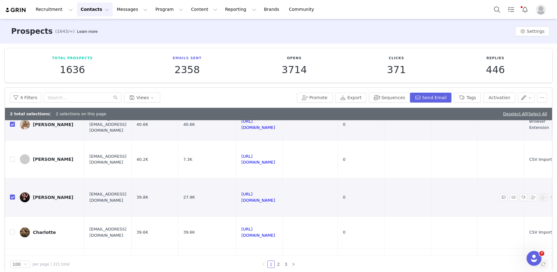
scroll to position [27, 0]
click at [275, 232] on link "https://www.instagram.com/oursmallterrace" at bounding box center [258, 232] width 34 height 11
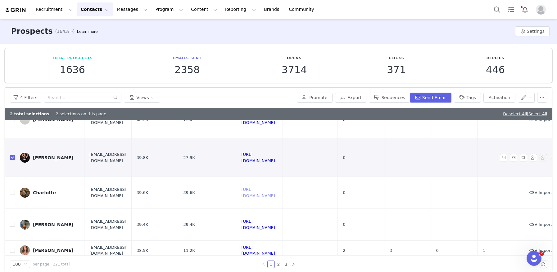
scroll to position [67, 0]
click at [275, 223] on link "https://www.instagram.com/shannongraceella" at bounding box center [258, 224] width 34 height 11
click at [11, 225] on input "checkbox" at bounding box center [12, 224] width 5 height 5
checkbox input "true"
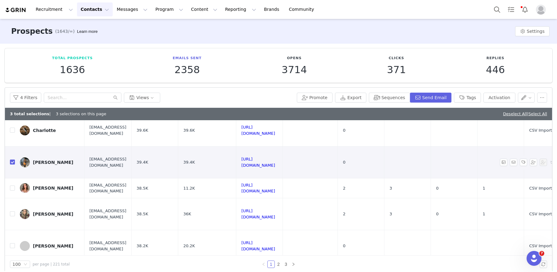
scroll to position [130, 0]
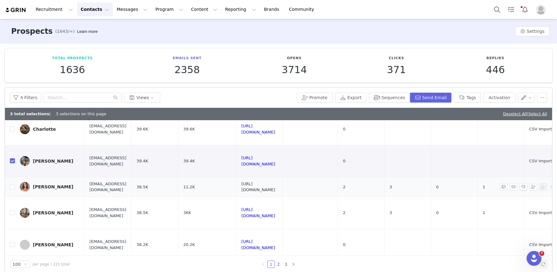
click at [275, 188] on link "https://www.instagram.com/chirsty_harkins" at bounding box center [258, 187] width 34 height 11
click at [275, 214] on link "https://www.instagram.com/xemilycatterall" at bounding box center [258, 213] width 34 height 11
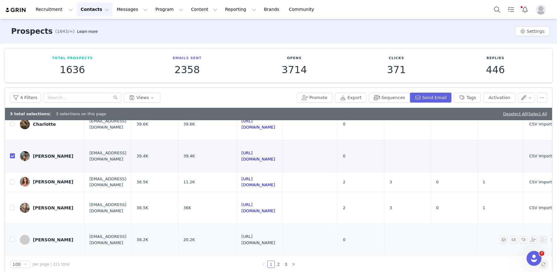
click at [275, 239] on link "https://www.instagram.com/chlobaker" at bounding box center [258, 240] width 34 height 11
click at [11, 241] on input "checkbox" at bounding box center [12, 239] width 5 height 5
checkbox input "true"
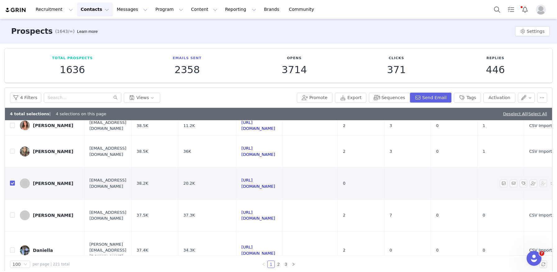
scroll to position [192, 0]
click at [275, 213] on link "https://www.instagram.com/im_simply_irene" at bounding box center [258, 215] width 34 height 11
click at [11, 214] on input "checkbox" at bounding box center [12, 214] width 5 height 5
checkbox input "true"
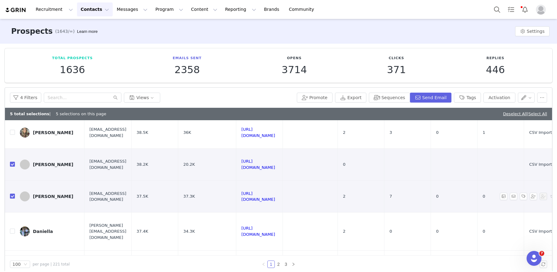
scroll to position [214, 0]
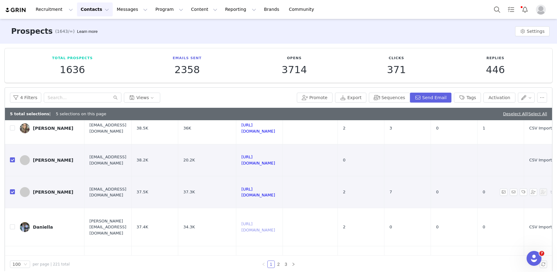
click at [275, 226] on link "https://www.instagram.com/daniella_milan" at bounding box center [258, 227] width 34 height 11
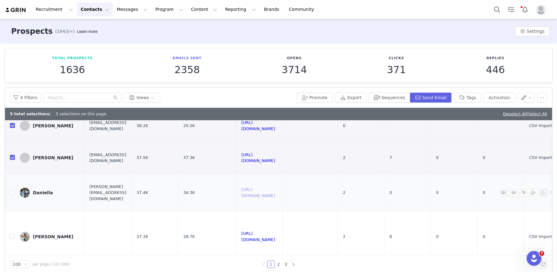
scroll to position [271, 0]
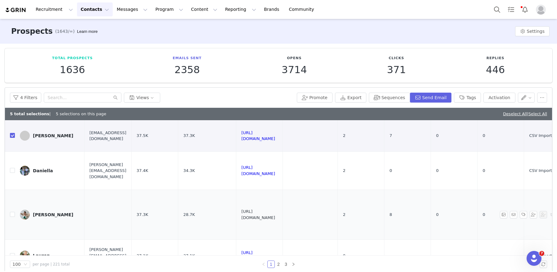
click at [275, 216] on link "https://www.instagram.com/jamierockers" at bounding box center [258, 214] width 34 height 11
click at [470, 97] on button "Tags" at bounding box center [467, 98] width 27 height 10
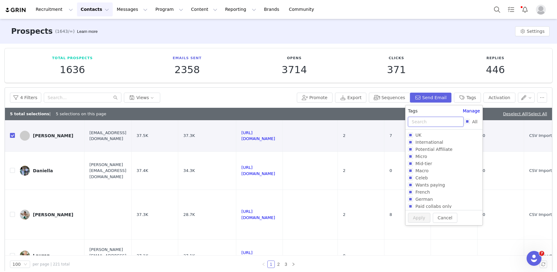
click at [434, 120] on input "text" at bounding box center [436, 122] width 56 height 10
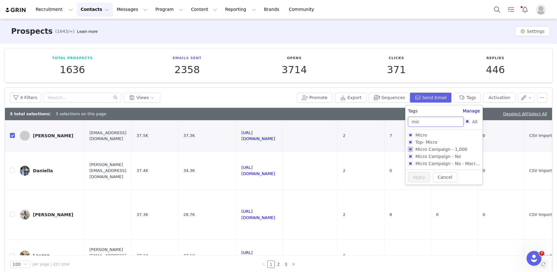
type input "mic"
click at [410, 147] on label "Micro Campaign - 1,000" at bounding box center [443, 149] width 70 height 7
click at [410, 147] on input "Micro Campaign - 1,000" at bounding box center [410, 149] width 5 height 5
checkbox input "true"
click at [416, 189] on button "Apply" at bounding box center [419, 188] width 22 height 10
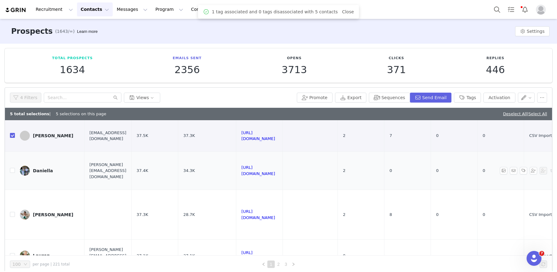
scroll to position [0, 0]
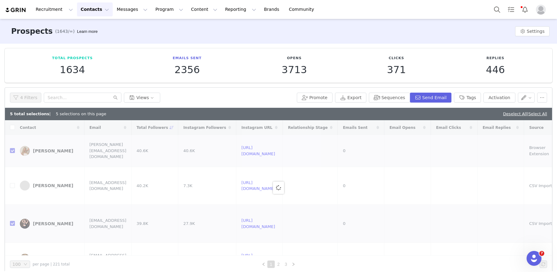
checkbox input "false"
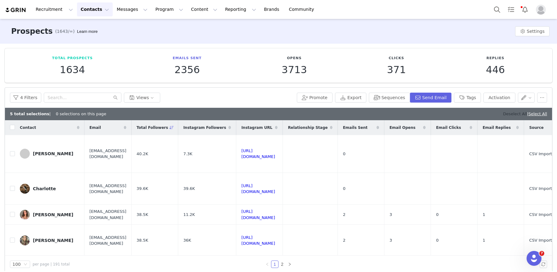
click at [506, 114] on link "Deselect All" at bounding box center [515, 114] width 24 height 5
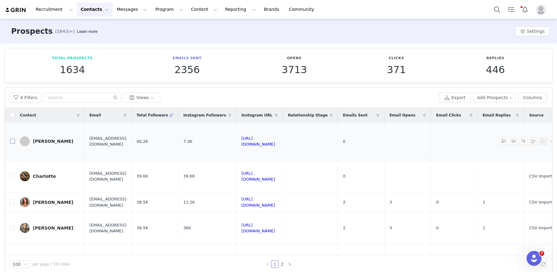
click at [13, 141] on input "checkbox" at bounding box center [12, 141] width 5 height 5
checkbox input "true"
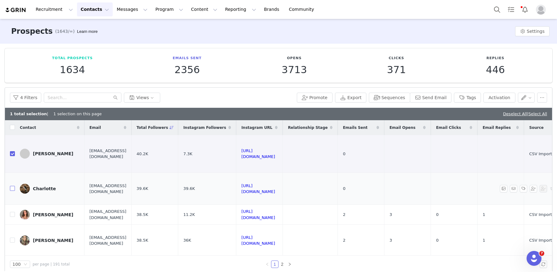
click at [12, 190] on input "checkbox" at bounding box center [12, 188] width 5 height 5
checkbox input "true"
click at [11, 215] on input "checkbox" at bounding box center [12, 214] width 5 height 5
checkbox input "true"
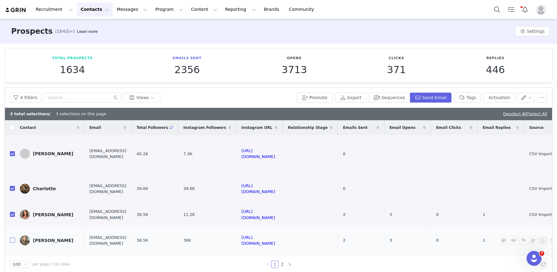
click at [12, 240] on input "checkbox" at bounding box center [12, 240] width 5 height 5
checkbox input "true"
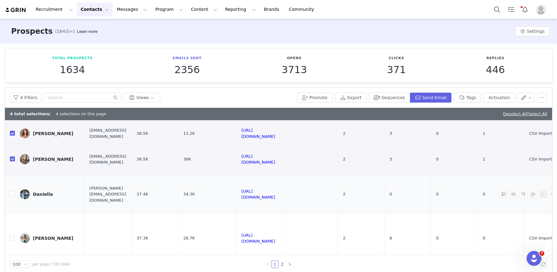
scroll to position [87, 0]
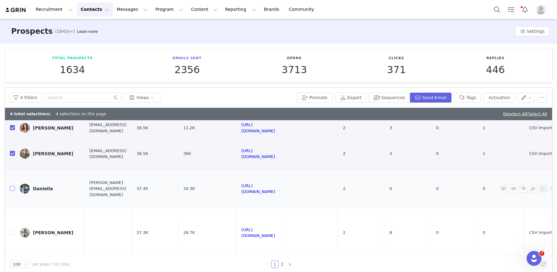
click at [13, 189] on input "checkbox" at bounding box center [12, 188] width 5 height 5
checkbox input "true"
click at [466, 97] on button "Tags" at bounding box center [467, 98] width 27 height 10
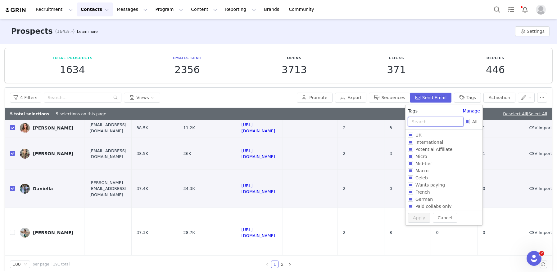
click at [434, 123] on input "text" at bounding box center [436, 122] width 56 height 10
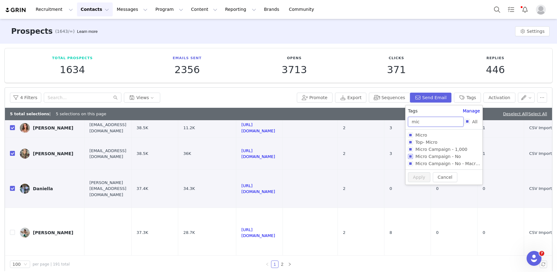
type input "mic"
click at [412, 156] on input "Micro Campaign - No" at bounding box center [410, 156] width 5 height 5
checkbox input "true"
click at [422, 186] on button "Apply" at bounding box center [419, 188] width 22 height 10
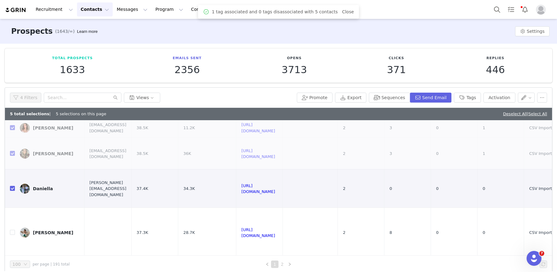
scroll to position [0, 0]
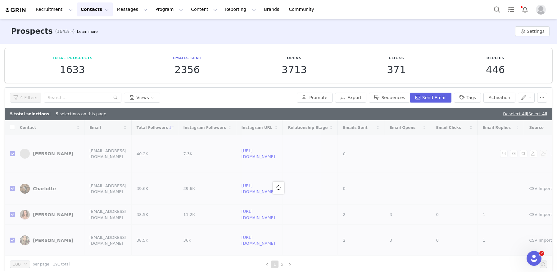
checkbox input "false"
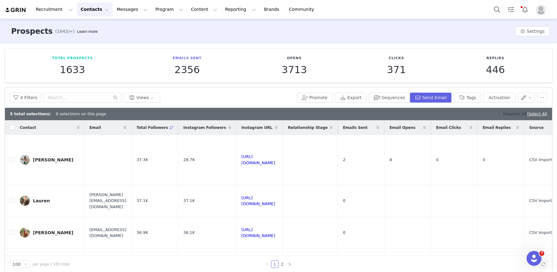
click at [503, 114] on link "Deselect All" at bounding box center [515, 114] width 24 height 5
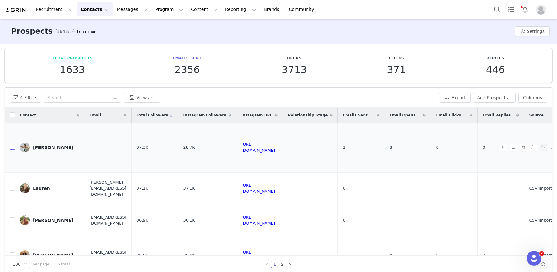
click at [11, 146] on input "checkbox" at bounding box center [12, 147] width 5 height 5
checkbox input "true"
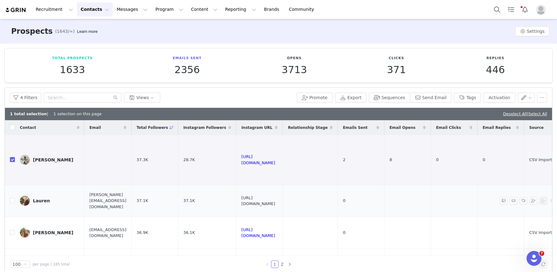
click at [275, 200] on link "https://www.instagram.com/laufindlayx" at bounding box center [258, 201] width 34 height 11
click at [475, 99] on button "Tags" at bounding box center [467, 98] width 27 height 10
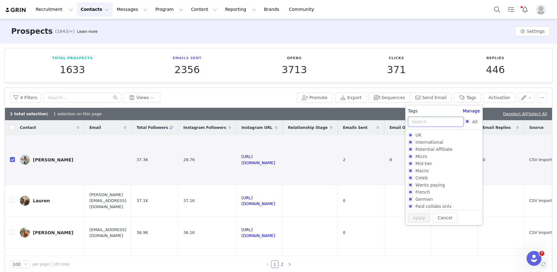
click at [422, 123] on input "text" at bounding box center [436, 122] width 56 height 10
type input "mi"
click at [409, 179] on input "Micro Campaign - No" at bounding box center [410, 178] width 5 height 5
checkbox input "true"
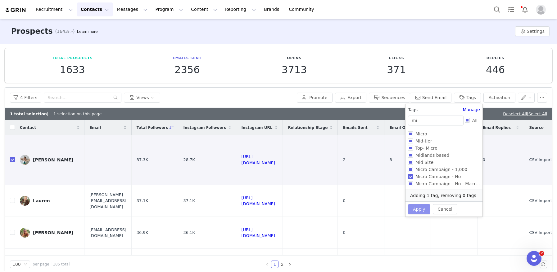
click at [414, 211] on button "Apply" at bounding box center [419, 209] width 22 height 10
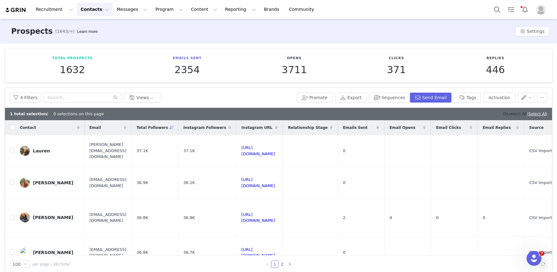
click at [503, 114] on link "Deselect All" at bounding box center [515, 114] width 24 height 5
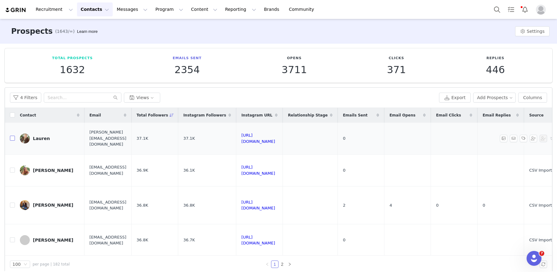
click at [12, 137] on input "checkbox" at bounding box center [12, 138] width 5 height 5
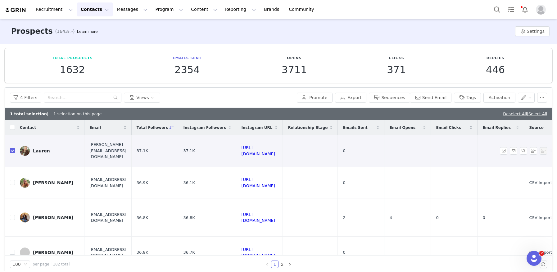
checkbox input "true"
click at [12, 182] on input "checkbox" at bounding box center [12, 182] width 5 height 5
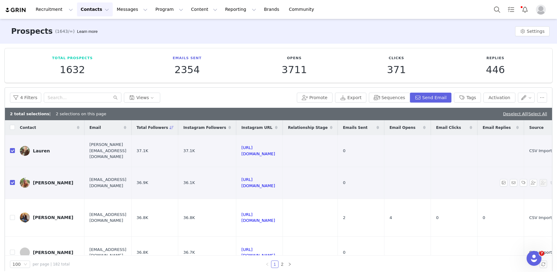
click at [283, 185] on td "https://www.instagram.com/jesskinggg__x" at bounding box center [259, 183] width 47 height 32
click at [275, 183] on link "https://www.instagram.com/jesskinggg__x" at bounding box center [258, 182] width 34 height 11
click at [11, 182] on input "checkbox" at bounding box center [12, 182] width 5 height 5
checkbox input "false"
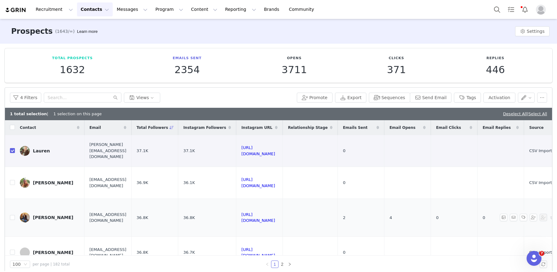
click at [283, 220] on td "https://www.instagram.com/oliviasmith.o" at bounding box center [259, 218] width 47 height 38
click at [275, 217] on link "https://www.instagram.com/oliviasmith.o" at bounding box center [258, 218] width 34 height 11
click at [12, 217] on input "checkbox" at bounding box center [12, 217] width 5 height 5
checkbox input "true"
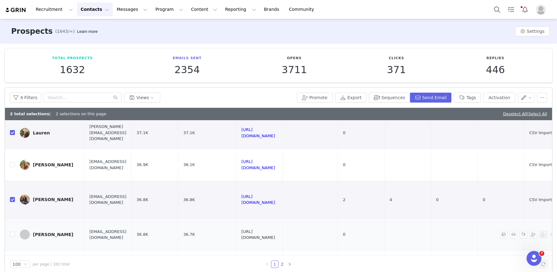
click at [275, 236] on link "https://www.instagram.com/natalia_m_m" at bounding box center [258, 235] width 34 height 11
click at [12, 238] on label at bounding box center [12, 235] width 5 height 7
click at [12, 237] on input "checkbox" at bounding box center [12, 234] width 5 height 5
checkbox input "true"
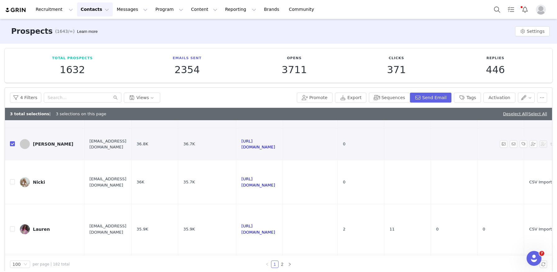
scroll to position [118, 0]
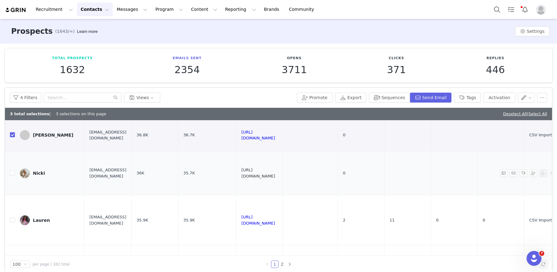
click at [275, 172] on link "https://www.instagram.com/theparkersmaple" at bounding box center [258, 173] width 34 height 11
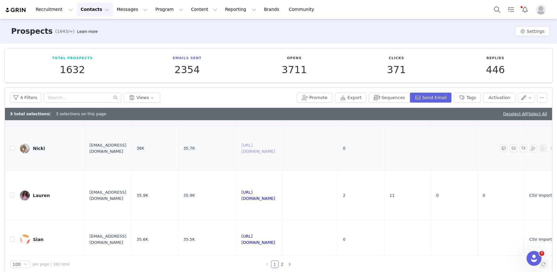
scroll to position [145, 0]
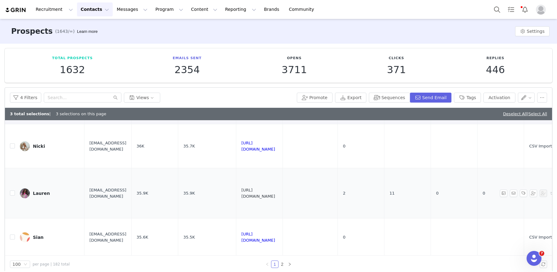
click at [275, 193] on link "https://www.instagram.com/laurenkirkhenry" at bounding box center [258, 193] width 34 height 11
click at [13, 192] on input "checkbox" at bounding box center [12, 193] width 5 height 5
checkbox input "true"
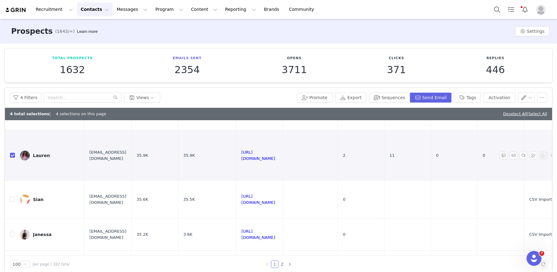
scroll to position [191, 0]
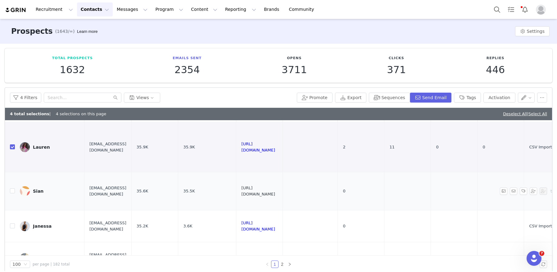
click at [275, 190] on link "https://www.instagram.com/mayflowermama" at bounding box center [258, 191] width 34 height 11
click at [474, 95] on button "Tags" at bounding box center [467, 98] width 27 height 10
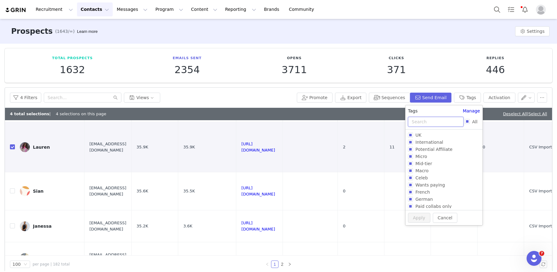
click at [443, 122] on input "text" at bounding box center [436, 122] width 56 height 10
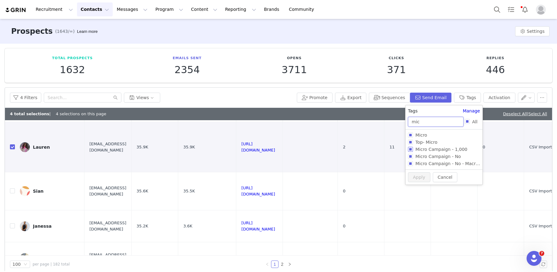
type input "mic"
click at [409, 148] on input "Micro Campaign - 1,000" at bounding box center [410, 149] width 5 height 5
checkbox input "true"
click at [413, 189] on button "Apply" at bounding box center [419, 188] width 22 height 10
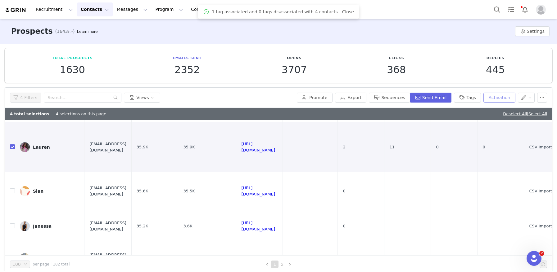
scroll to position [0, 0]
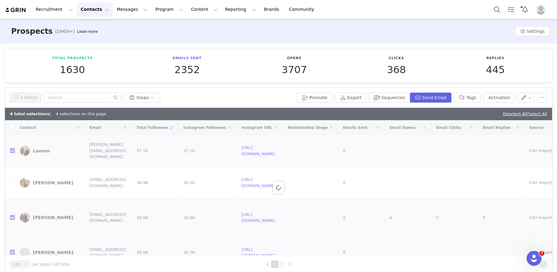
checkbox input "false"
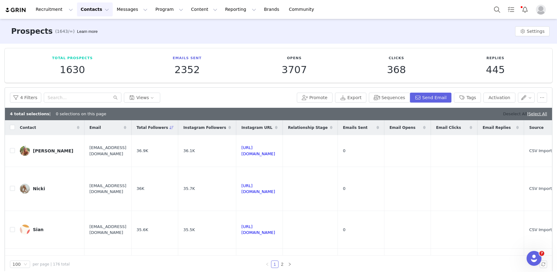
click at [506, 112] on link "Deselect All" at bounding box center [515, 114] width 24 height 5
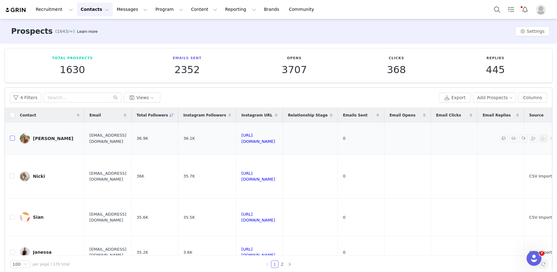
click at [12, 138] on input "checkbox" at bounding box center [12, 138] width 5 height 5
checkbox input "true"
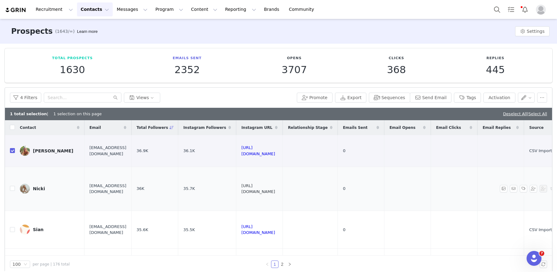
click at [275, 190] on link "https://www.instagram.com/theparkersmaple" at bounding box center [258, 189] width 34 height 11
click at [11, 189] on input "checkbox" at bounding box center [12, 188] width 5 height 5
checkbox input "true"
click at [11, 230] on input "checkbox" at bounding box center [12, 229] width 5 height 5
checkbox input "true"
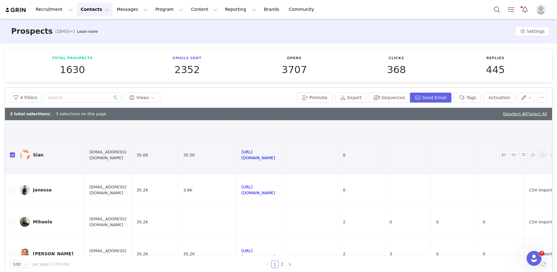
scroll to position [83, 0]
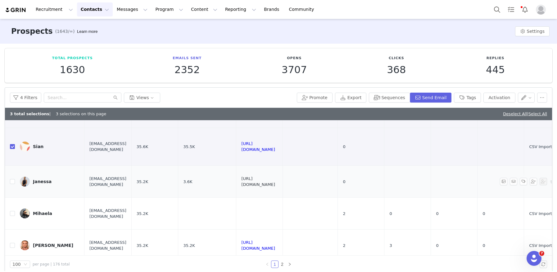
click at [275, 183] on link "https://www.instagram.com/janessa_x" at bounding box center [258, 182] width 34 height 11
click at [11, 182] on input "checkbox" at bounding box center [12, 181] width 5 height 5
checkbox input "true"
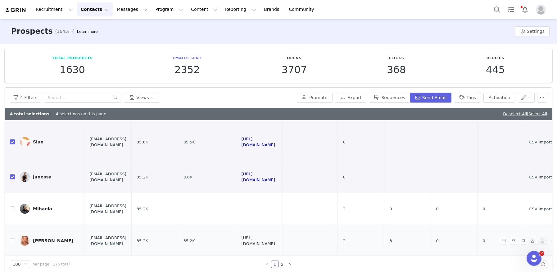
click at [275, 241] on link "https://www.instagram.com/emilyjadebell" at bounding box center [258, 241] width 34 height 11
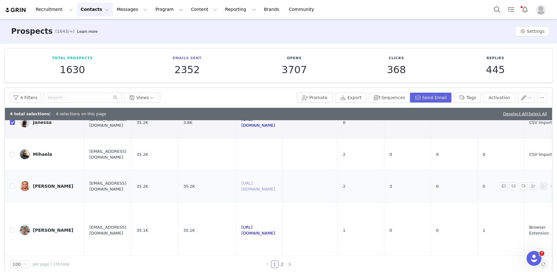
scroll to position [144, 0]
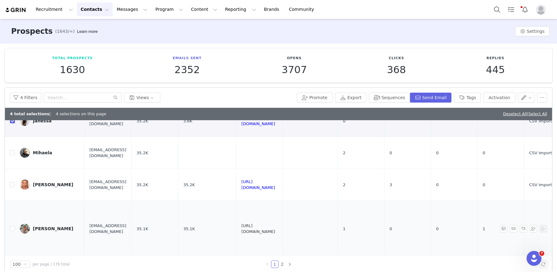
click at [275, 230] on link "https://www.instagram.com/lilyiwatson" at bounding box center [258, 229] width 34 height 11
click at [470, 97] on button "Tags" at bounding box center [467, 98] width 27 height 10
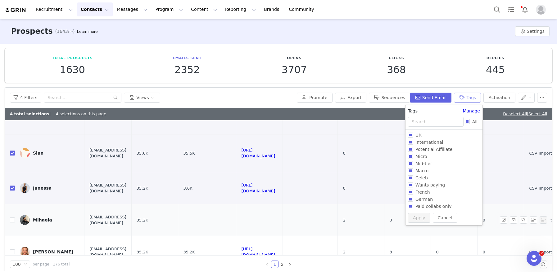
scroll to position [16, 0]
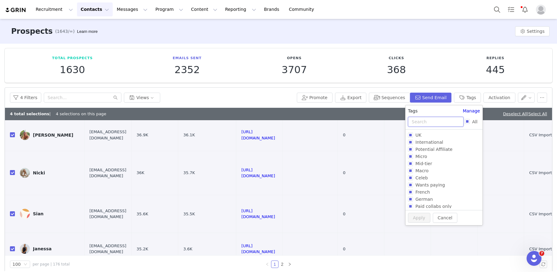
click at [415, 125] on input "text" at bounding box center [436, 122] width 56 height 10
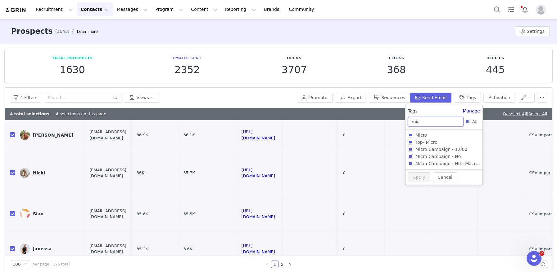
type input "mic"
click at [411, 156] on input "Micro Campaign - No" at bounding box center [410, 156] width 5 height 5
checkbox input "true"
click at [418, 189] on button "Apply" at bounding box center [419, 188] width 22 height 10
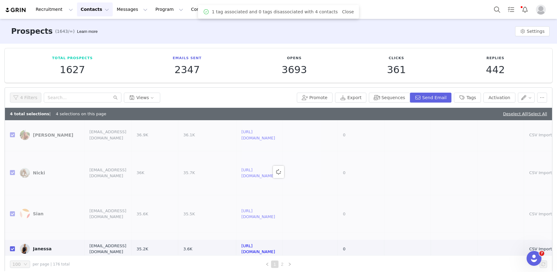
scroll to position [0, 0]
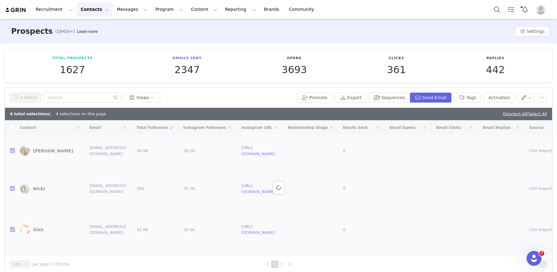
checkbox input "false"
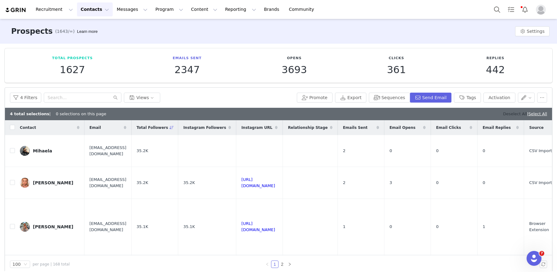
click at [511, 113] on link "Deselect All" at bounding box center [515, 114] width 24 height 5
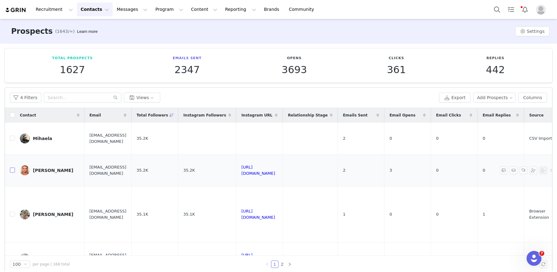
click at [12, 170] on input "checkbox" at bounding box center [12, 170] width 5 height 5
checkbox input "true"
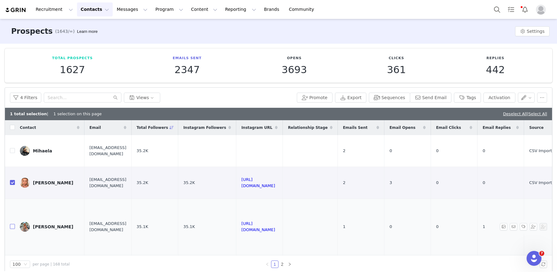
click at [13, 226] on input "checkbox" at bounding box center [12, 226] width 5 height 5
checkbox input "true"
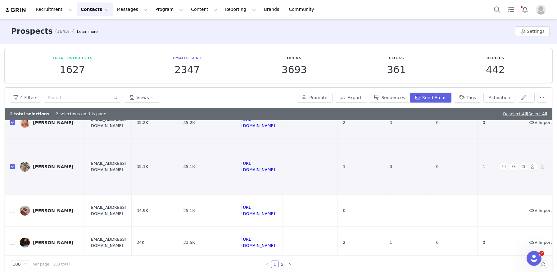
scroll to position [61, 0]
click at [275, 209] on link "https://www.instagram.com/larastylecloset" at bounding box center [258, 210] width 34 height 11
click at [14, 211] on input "checkbox" at bounding box center [12, 210] width 5 height 5
checkbox input "true"
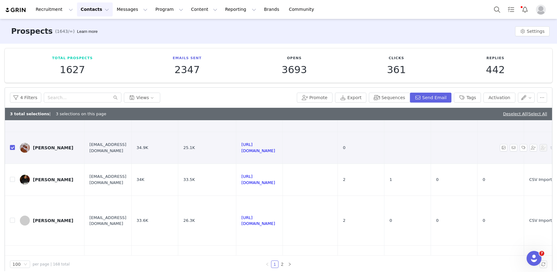
scroll to position [128, 0]
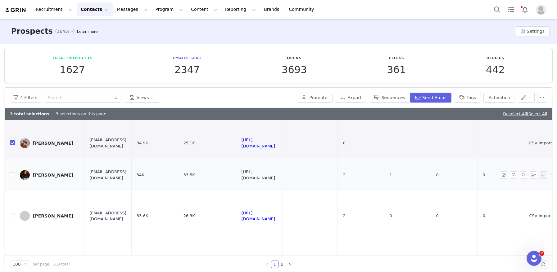
click at [275, 175] on link "https://www.instagram.com/thenooshlife" at bounding box center [258, 175] width 34 height 11
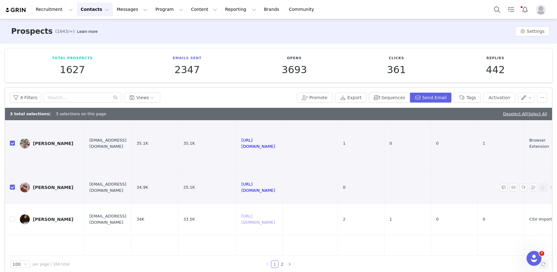
scroll to position [88, 0]
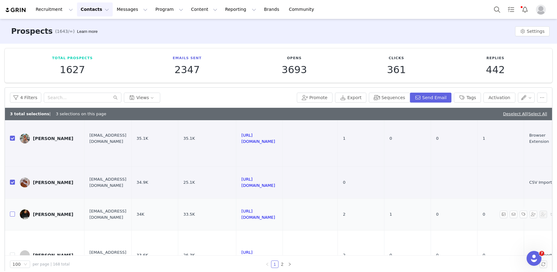
drag, startPoint x: 12, startPoint y: 213, endPoint x: 64, endPoint y: 212, distance: 51.2
click at [12, 213] on input "checkbox" at bounding box center [12, 214] width 5 height 5
checkbox input "true"
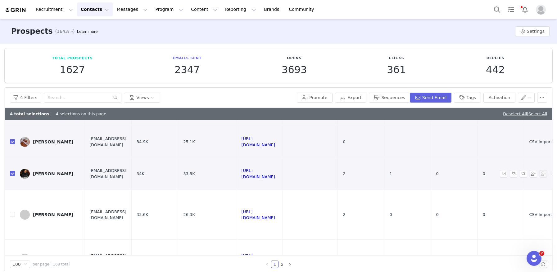
scroll to position [139, 0]
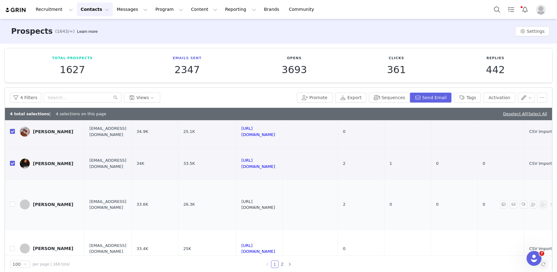
click at [275, 206] on link "https://www.instagram.com/ellienewitt" at bounding box center [258, 205] width 34 height 11
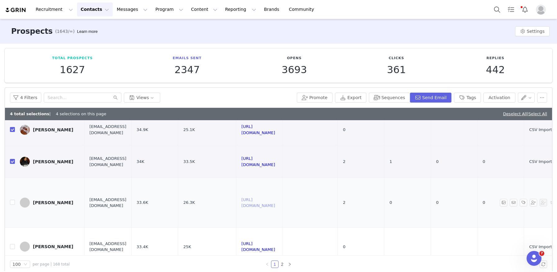
scroll to position [153, 0]
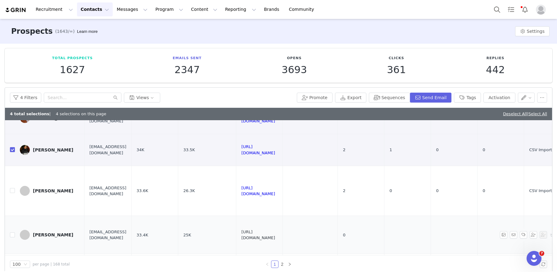
click at [275, 235] on link "https://www.instagram.com/evannereape" at bounding box center [258, 235] width 34 height 11
drag, startPoint x: 11, startPoint y: 236, endPoint x: 47, endPoint y: 233, distance: 36.7
click at [11, 236] on input "checkbox" at bounding box center [12, 235] width 5 height 5
checkbox input "true"
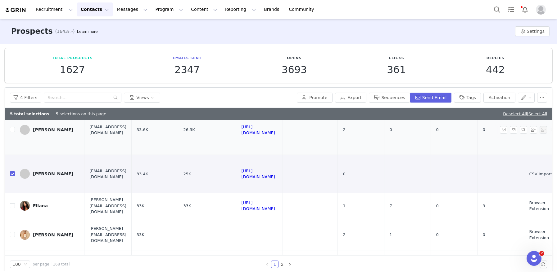
scroll to position [216, 0]
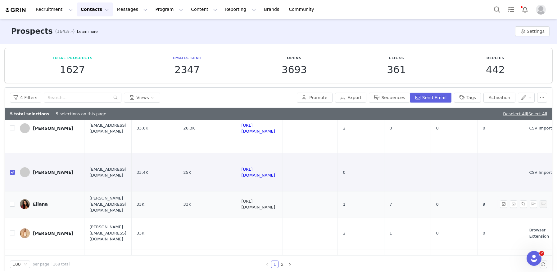
click at [275, 203] on link "https://www.instagram.com/ellanarobinson" at bounding box center [258, 204] width 34 height 11
click at [12, 202] on input "checkbox" at bounding box center [12, 204] width 5 height 5
checkbox input "true"
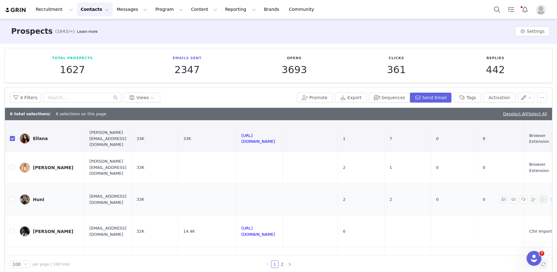
scroll to position [282, 0]
click at [275, 226] on link "https://www.instagram.com/lisaedunsin" at bounding box center [258, 231] width 34 height 11
click at [462, 97] on button "Tags" at bounding box center [467, 98] width 27 height 10
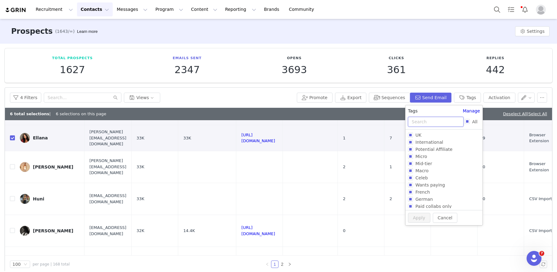
click at [428, 124] on input "text" at bounding box center [436, 122] width 56 height 10
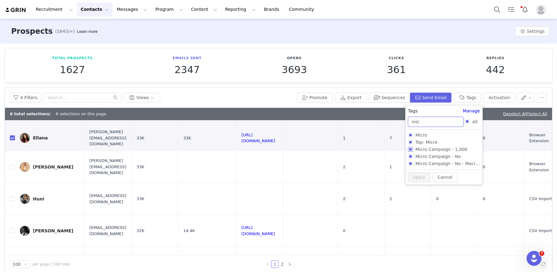
type input "mic"
click at [411, 150] on input "Micro Campaign - 1,000" at bounding box center [410, 149] width 5 height 5
checkbox input "true"
click at [423, 186] on button "Apply" at bounding box center [419, 188] width 22 height 10
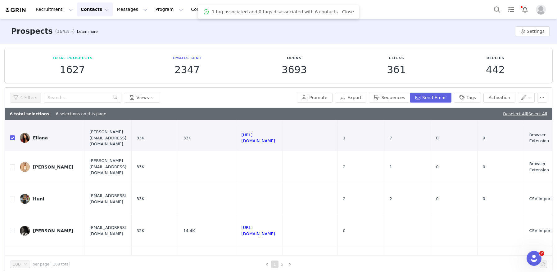
scroll to position [0, 0]
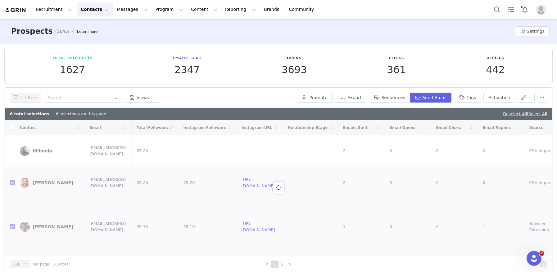
checkbox input "false"
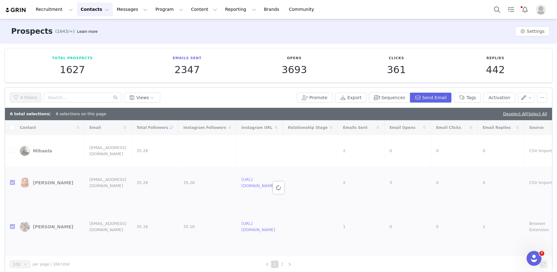
checkbox input "false"
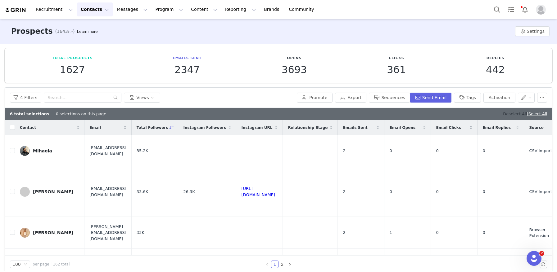
click at [503, 114] on link "Deselect All" at bounding box center [515, 114] width 24 height 5
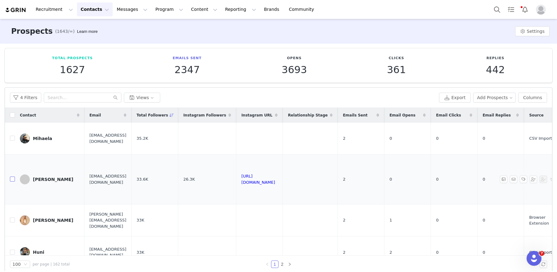
click at [12, 177] on input "checkbox" at bounding box center [12, 179] width 5 height 5
checkbox input "true"
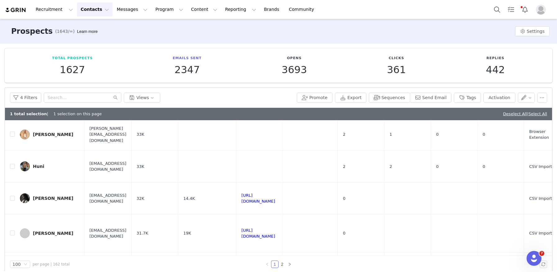
scroll to position [103, 0]
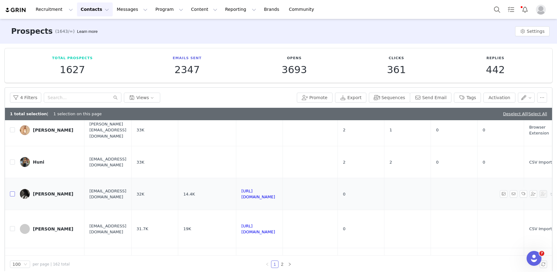
click at [12, 196] on input "checkbox" at bounding box center [12, 194] width 5 height 5
checkbox input "true"
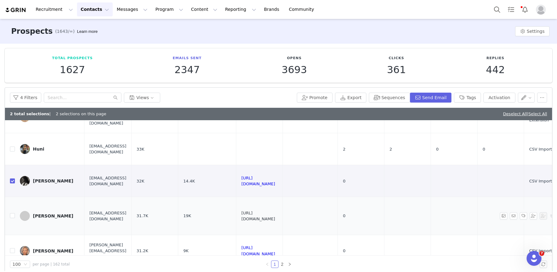
click at [275, 215] on link "https://www.instagram.com/megangadd" at bounding box center [258, 216] width 34 height 11
click at [11, 217] on input "checkbox" at bounding box center [12, 215] width 5 height 5
checkbox input "true"
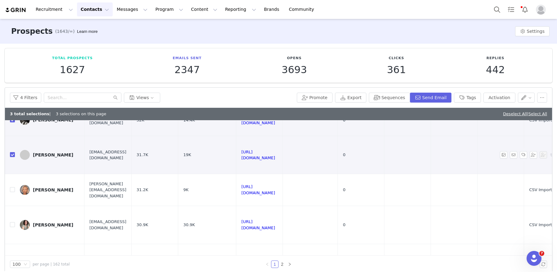
scroll to position [182, 0]
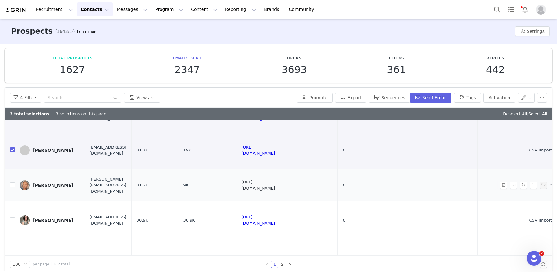
click at [275, 185] on link "https://www.instagram.com/mollybrown14" at bounding box center [258, 185] width 34 height 11
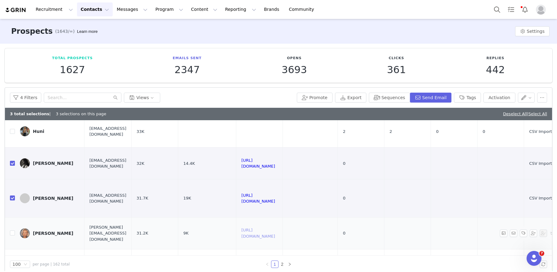
scroll to position [137, 0]
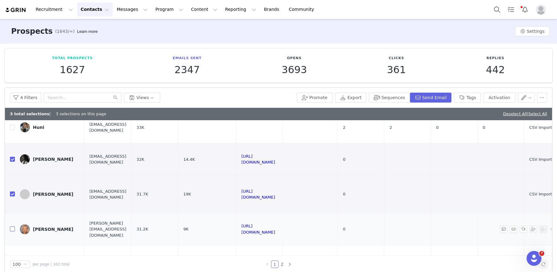
click at [11, 229] on input "checkbox" at bounding box center [12, 229] width 5 height 5
checkbox input "true"
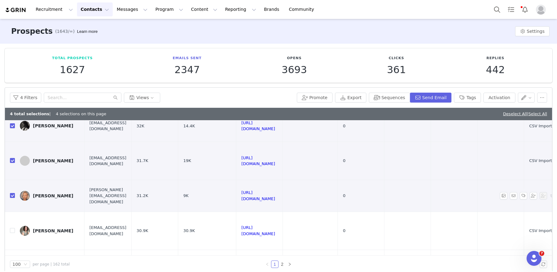
scroll to position [171, 0]
click at [275, 232] on link "https://www.instagram.com/xameliax" at bounding box center [258, 230] width 34 height 11
click at [12, 232] on input "checkbox" at bounding box center [12, 230] width 5 height 5
checkbox input "true"
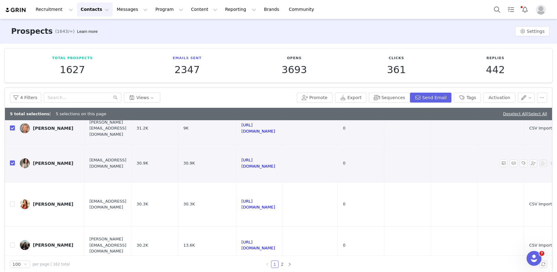
scroll to position [239, 0]
click at [275, 202] on link "https://www.instagram.com/shoestring_renovation" at bounding box center [258, 204] width 34 height 11
click at [471, 97] on button "Tags" at bounding box center [467, 98] width 27 height 10
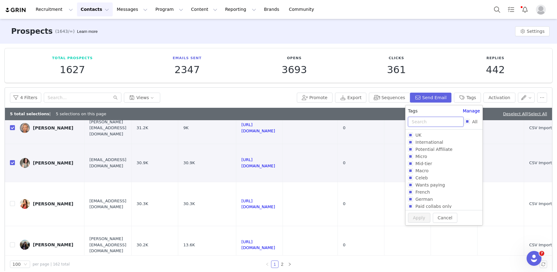
click at [419, 123] on input "text" at bounding box center [436, 122] width 56 height 10
type input "mi"
click at [412, 177] on input "Micro Campaign - No" at bounding box center [410, 178] width 5 height 5
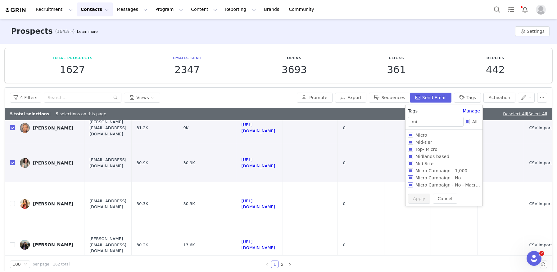
checkbox input "true"
click at [417, 205] on button "Apply" at bounding box center [419, 209] width 22 height 10
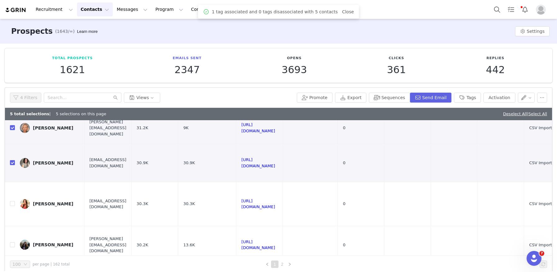
scroll to position [0, 0]
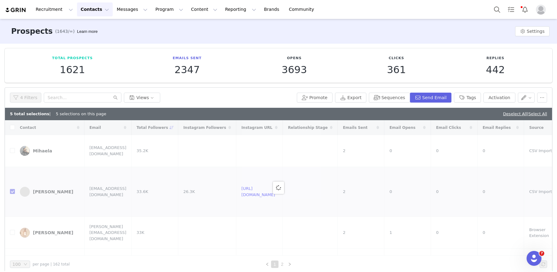
checkbox input "false"
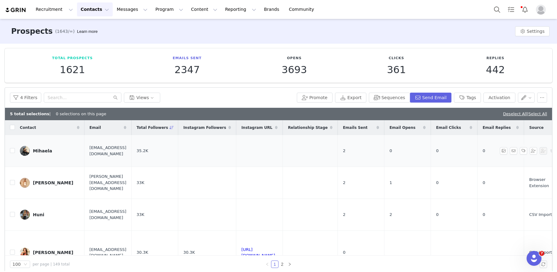
click at [504, 114] on link "Deselect All" at bounding box center [515, 114] width 24 height 5
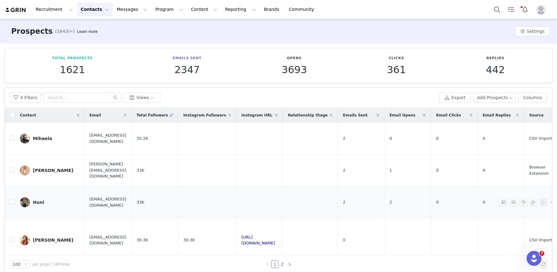
scroll to position [82, 0]
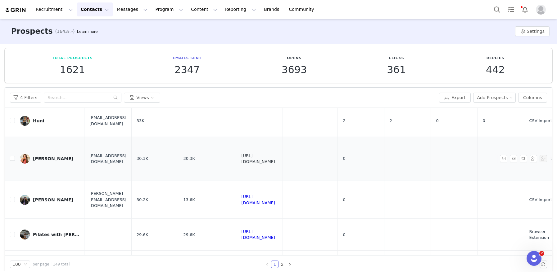
click at [275, 160] on link "https://www.instagram.com/shoestring_renovation" at bounding box center [258, 159] width 34 height 11
click at [12, 161] on input "checkbox" at bounding box center [12, 158] width 5 height 5
checkbox input "true"
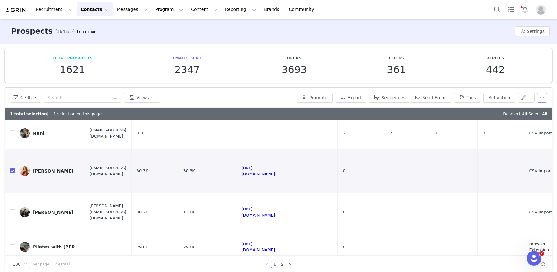
click at [541, 99] on button "button" at bounding box center [542, 98] width 10 height 10
click at [514, 151] on span "Delete" at bounding box center [513, 149] width 14 height 7
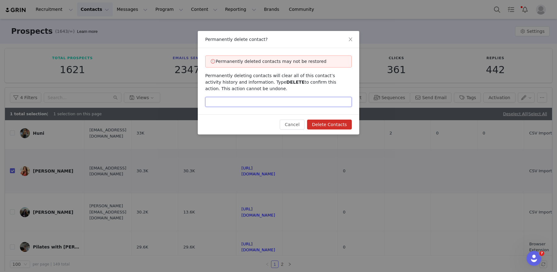
click at [292, 105] on input "text" at bounding box center [278, 102] width 146 height 10
type input "DELETE"
click at [340, 121] on button "Delete Contacts" at bounding box center [329, 125] width 45 height 10
checkbox input "false"
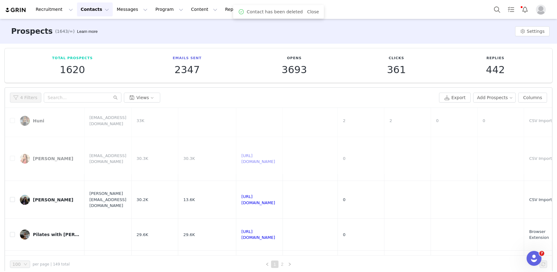
scroll to position [0, 0]
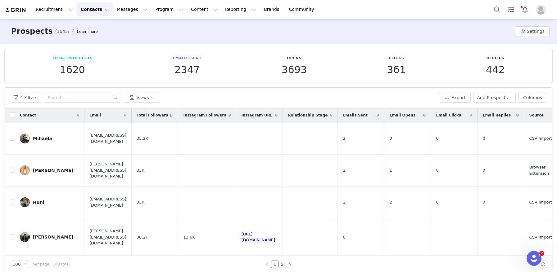
click at [252, 100] on div "4 Filters Views" at bounding box center [223, 98] width 426 height 10
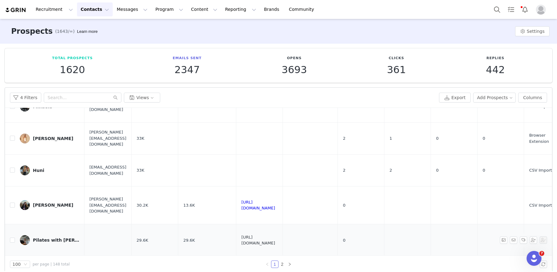
click at [275, 241] on link "https://www.instagram.com/_pilateswithannabelle" at bounding box center [258, 240] width 34 height 11
click at [10, 240] on input "checkbox" at bounding box center [12, 240] width 5 height 5
checkbox input "true"
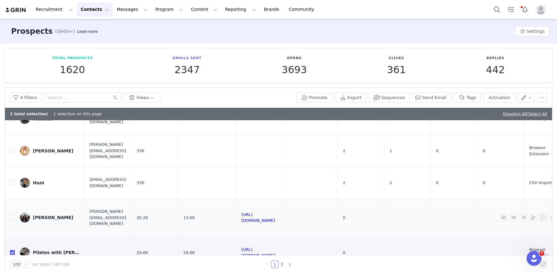
scroll to position [38, 0]
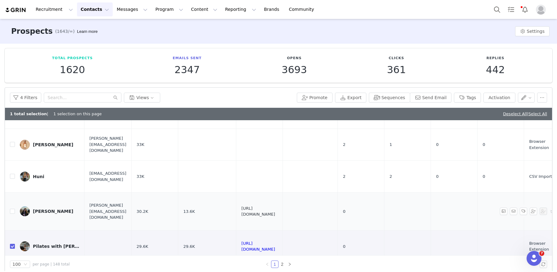
click at [275, 213] on link "https://www.instagram.com/andy_andrejka" at bounding box center [258, 211] width 34 height 11
click at [12, 212] on input "checkbox" at bounding box center [12, 211] width 5 height 5
checkbox input "true"
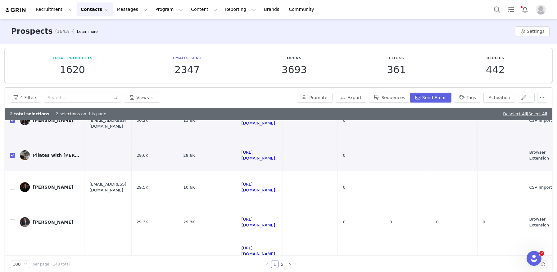
scroll to position [132, 0]
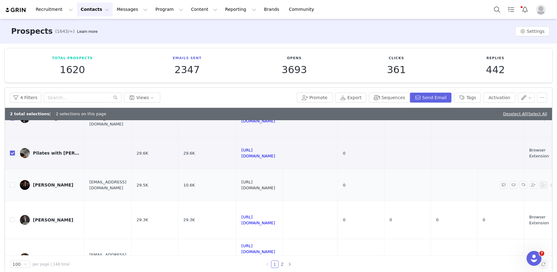
click at [275, 187] on link "https://www.instagram.com/tashaglaysher" at bounding box center [258, 185] width 34 height 11
click at [13, 186] on input "checkbox" at bounding box center [12, 185] width 5 height 5
checkbox input "true"
click at [275, 220] on link "https://www.instagram.com/racheljones_stylist" at bounding box center [258, 220] width 34 height 11
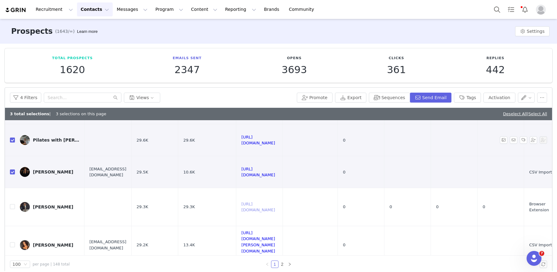
scroll to position [148, 0]
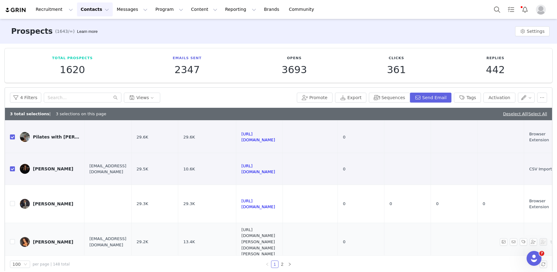
click at [275, 240] on link "https://www.instagram.com/emily.oldham" at bounding box center [258, 242] width 34 height 29
click at [471, 97] on button "Tags" at bounding box center [467, 98] width 27 height 10
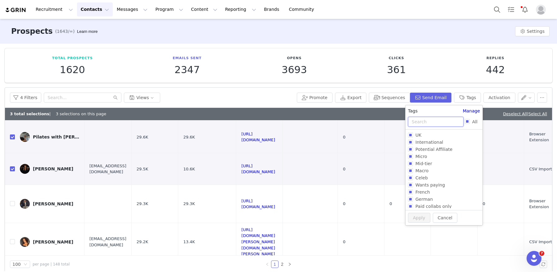
click at [440, 119] on input "text" at bounding box center [436, 122] width 56 height 10
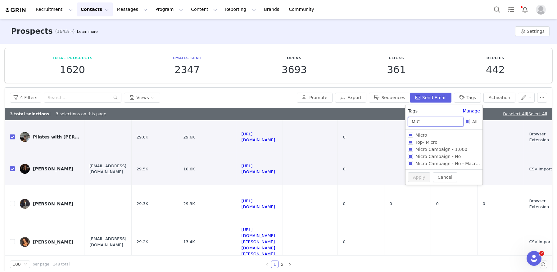
type input "MIC"
click at [409, 155] on input "Micro Campaign - No" at bounding box center [410, 156] width 5 height 5
checkbox input "true"
click at [412, 186] on button "Apply" at bounding box center [419, 188] width 22 height 10
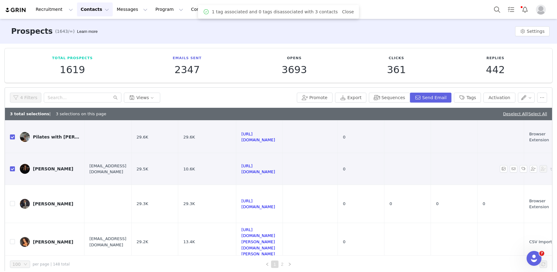
scroll to position [0, 0]
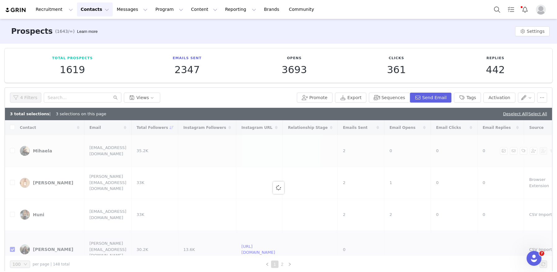
checkbox input "false"
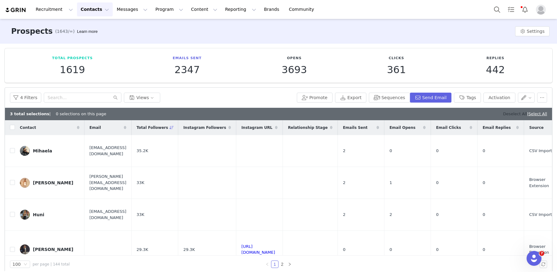
click at [504, 114] on link "Deselect All" at bounding box center [515, 114] width 24 height 5
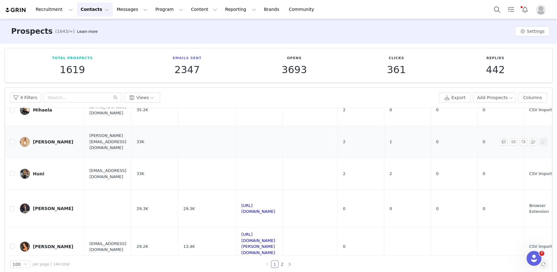
scroll to position [51, 0]
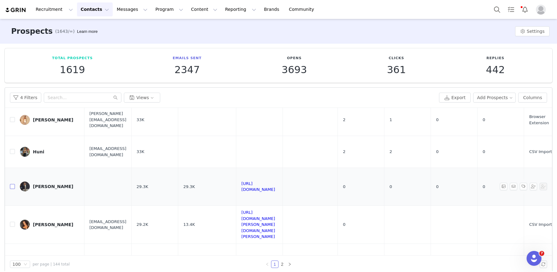
click at [12, 185] on input "checkbox" at bounding box center [12, 186] width 5 height 5
checkbox input "true"
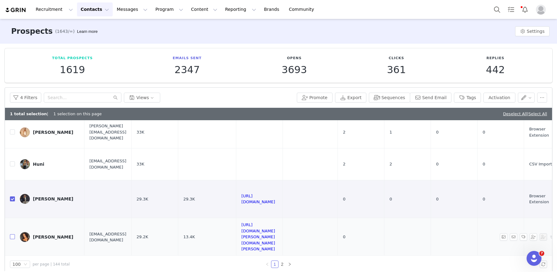
click at [12, 235] on input "checkbox" at bounding box center [12, 237] width 5 height 5
checkbox input "true"
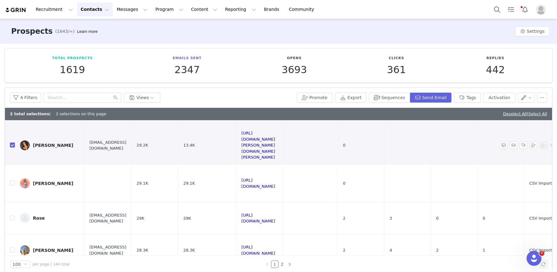
scroll to position [145, 0]
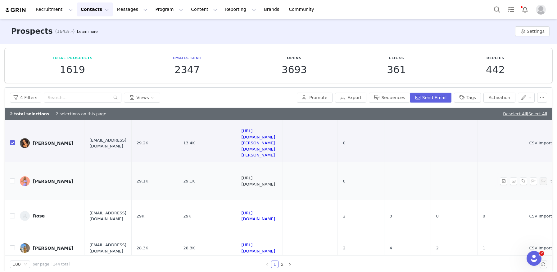
click at [275, 176] on link "https://www.instagram.com/amelialayng" at bounding box center [258, 181] width 34 height 11
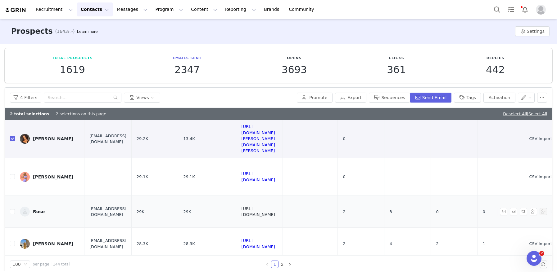
click at [275, 207] on link "[URL][DOMAIN_NAME]" at bounding box center [258, 212] width 34 height 11
click at [275, 239] on link "https://www.instagram.com/zoe_mariedavies" at bounding box center [258, 244] width 34 height 11
click at [14, 241] on input "checkbox" at bounding box center [12, 243] width 5 height 5
checkbox input "true"
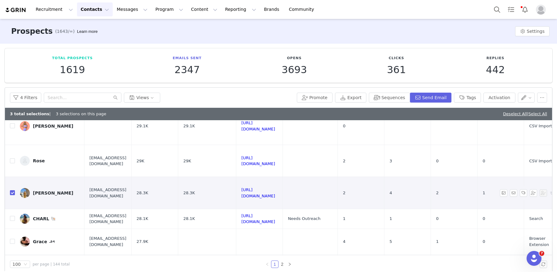
scroll to position [201, 0]
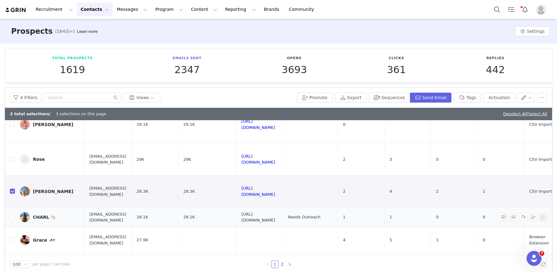
click at [275, 212] on link "https://www.instagram.com/charlottehollinsheadx" at bounding box center [258, 217] width 34 height 11
click at [471, 96] on button "Tags" at bounding box center [467, 98] width 27 height 10
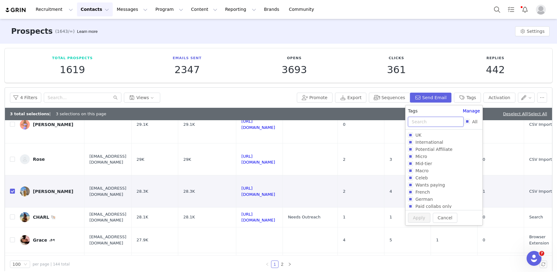
click at [427, 120] on input "text" at bounding box center [436, 122] width 56 height 10
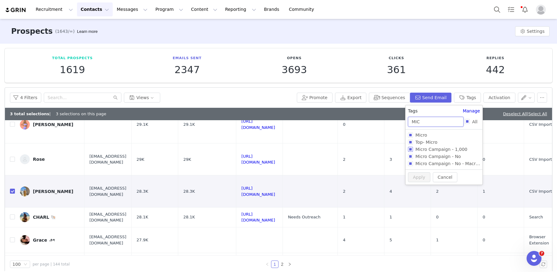
type input "MIC"
click at [411, 150] on input "Micro Campaign - 1,000" at bounding box center [410, 149] width 5 height 5
checkbox input "true"
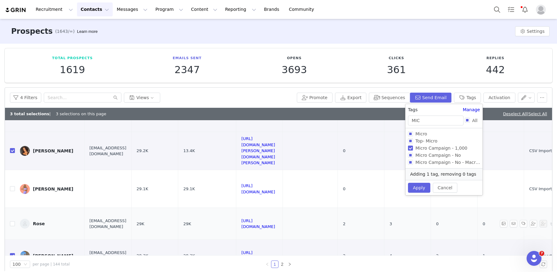
scroll to position [154, 0]
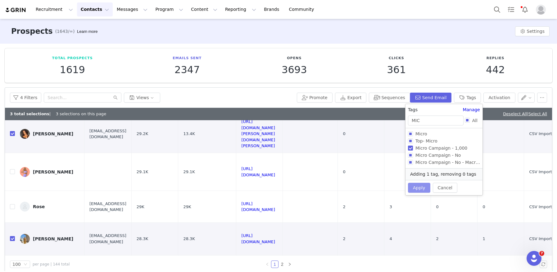
click at [418, 187] on button "Apply" at bounding box center [419, 188] width 22 height 10
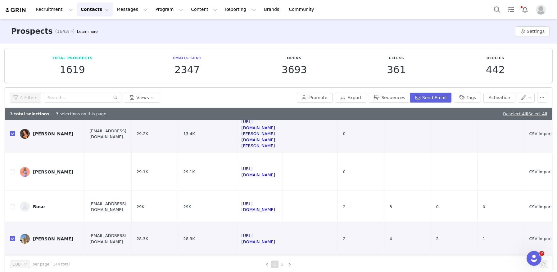
scroll to position [0, 0]
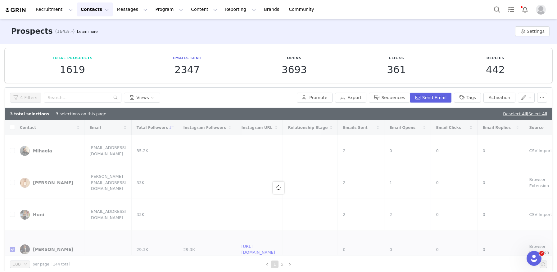
checkbox input "false"
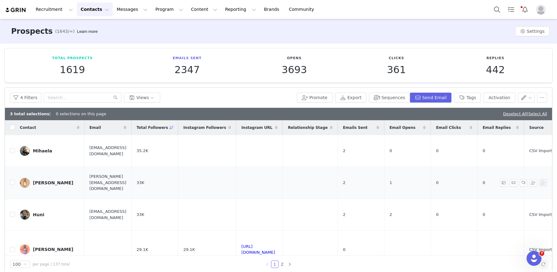
drag, startPoint x: 500, startPoint y: 115, endPoint x: 388, endPoint y: 156, distance: 119.6
click at [503, 115] on link "Deselect All" at bounding box center [515, 114] width 24 height 5
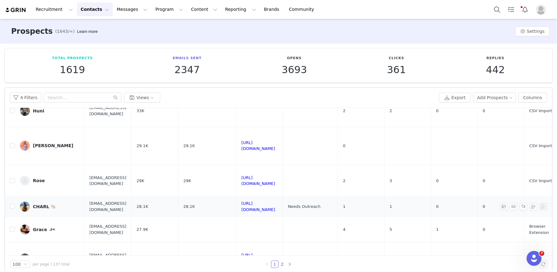
scroll to position [93, 0]
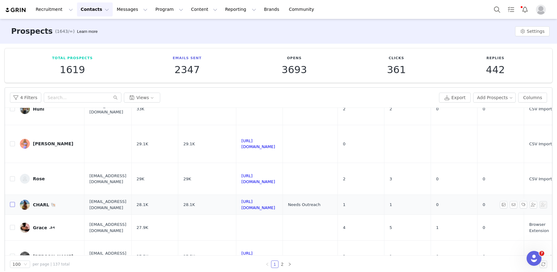
click at [13, 206] on input "checkbox" at bounding box center [12, 204] width 5 height 5
checkbox input "true"
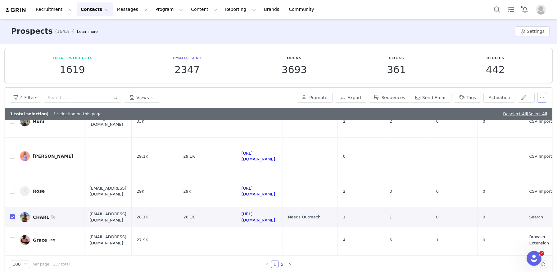
click at [542, 99] on button "button" at bounding box center [542, 98] width 10 height 10
click at [503, 150] on span at bounding box center [502, 149] width 6 height 7
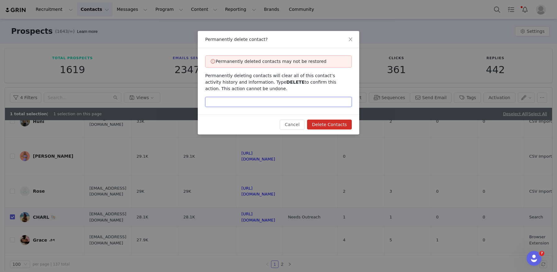
click at [311, 104] on input "text" at bounding box center [278, 102] width 146 height 10
type input "DELETE"
click at [326, 125] on button "Delete Contacts" at bounding box center [329, 125] width 45 height 10
checkbox input "false"
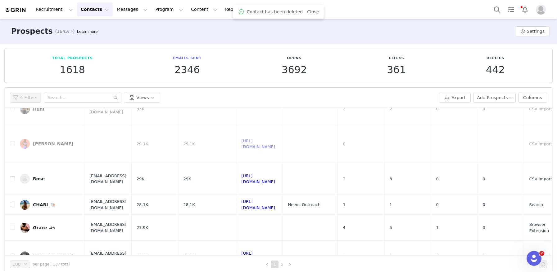
scroll to position [0, 0]
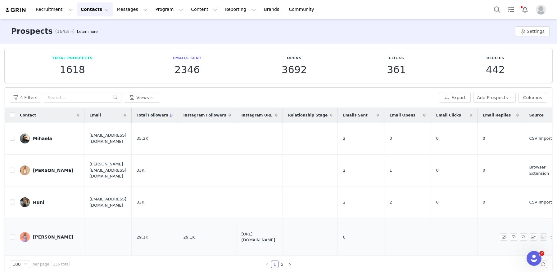
click at [275, 238] on link "https://www.instagram.com/amelialayng" at bounding box center [258, 237] width 34 height 11
click at [12, 239] on input "checkbox" at bounding box center [12, 237] width 5 height 5
checkbox input "true"
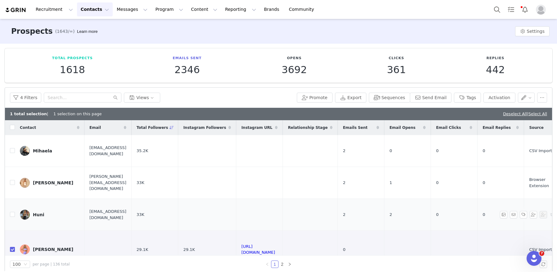
scroll to position [55, 0]
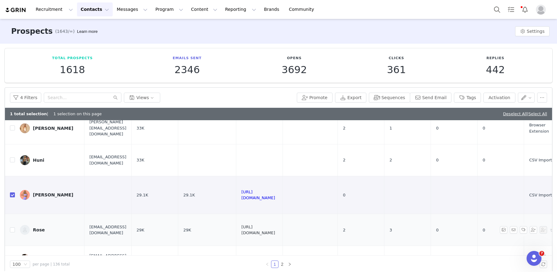
click at [275, 229] on link "[URL][DOMAIN_NAME]" at bounding box center [258, 230] width 34 height 11
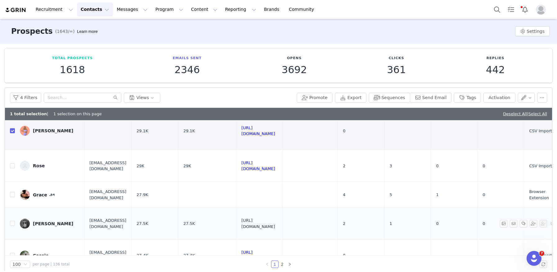
click at [275, 224] on link "https://www.instagram.com/oliviamooreee" at bounding box center [258, 223] width 34 height 11
click at [13, 223] on input "checkbox" at bounding box center [12, 223] width 5 height 5
checkbox input "true"
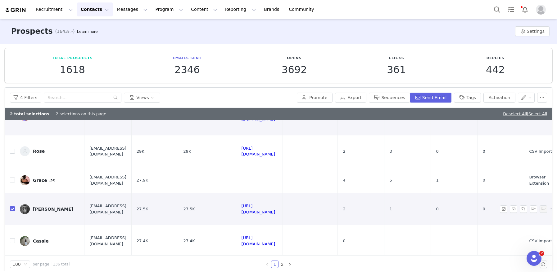
scroll to position [134, 0]
click at [275, 240] on link "https://www.instagram.com/casschung" at bounding box center [258, 240] width 34 height 11
click at [471, 97] on button "Tags" at bounding box center [467, 98] width 27 height 10
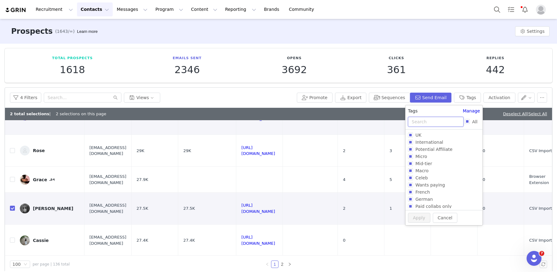
click at [420, 121] on input "text" at bounding box center [436, 122] width 56 height 10
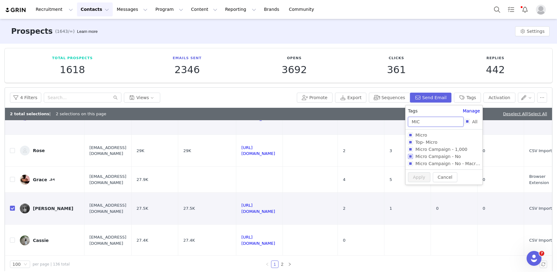
type input "MIC"
click at [409, 159] on input "Micro Campaign - No" at bounding box center [410, 156] width 5 height 5
checkbox input "true"
click at [416, 186] on button "Apply" at bounding box center [419, 188] width 22 height 10
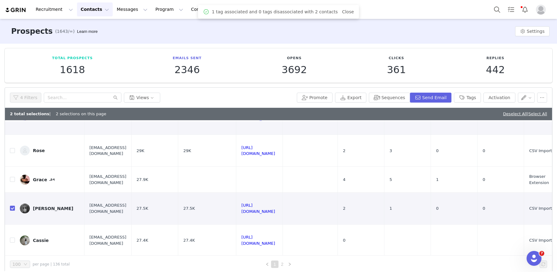
scroll to position [0, 0]
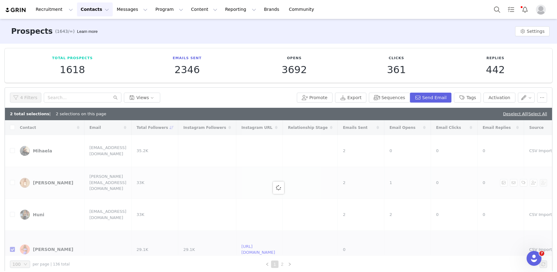
checkbox input "false"
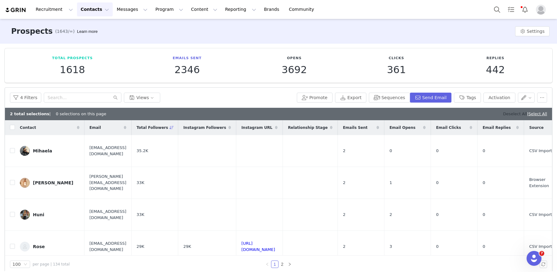
click at [507, 115] on link "Deselect All" at bounding box center [515, 114] width 24 height 5
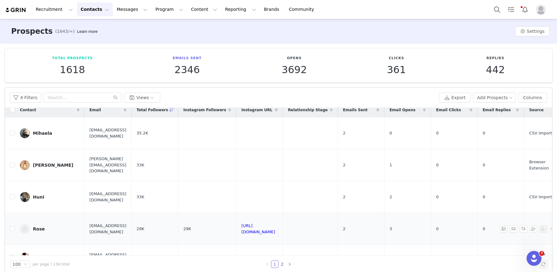
scroll to position [11, 0]
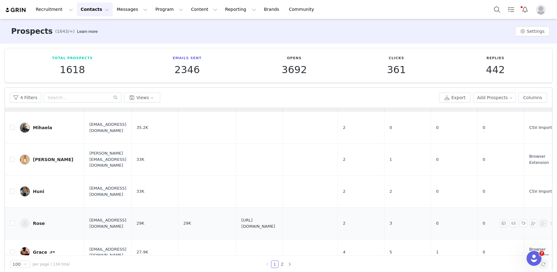
click at [275, 222] on link "[URL][DOMAIN_NAME]" at bounding box center [258, 223] width 34 height 11
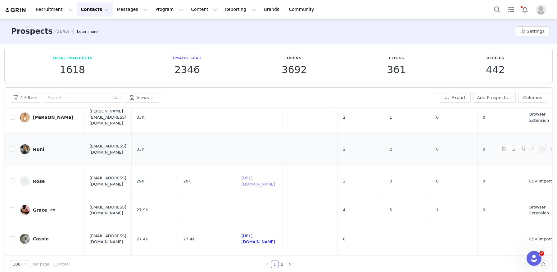
scroll to position [64, 0]
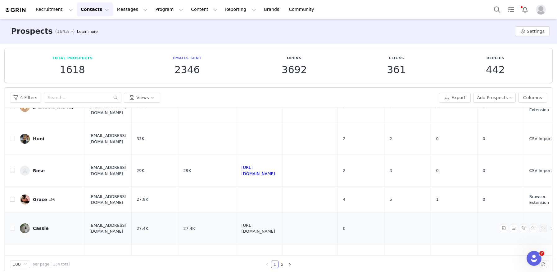
click at [275, 230] on link "https://www.instagram.com/casschung" at bounding box center [258, 228] width 34 height 11
click at [12, 228] on input "checkbox" at bounding box center [12, 228] width 5 height 5
checkbox input "true"
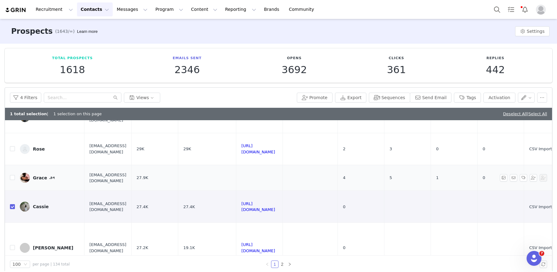
scroll to position [107, 0]
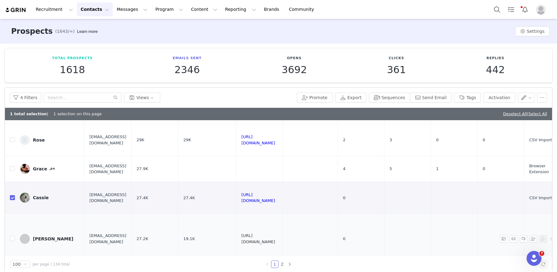
click at [275, 238] on link "https://www.instagram.com/pennyfroreal" at bounding box center [258, 239] width 34 height 11
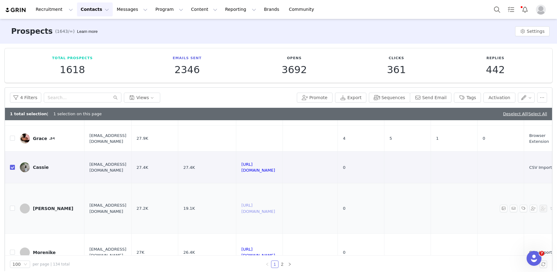
scroll to position [146, 0]
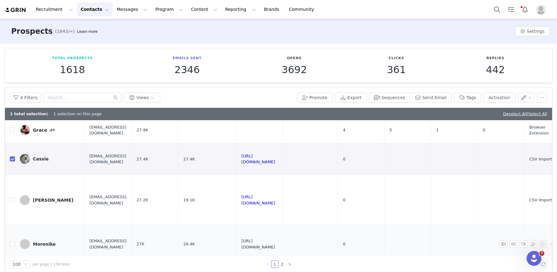
click at [275, 245] on link "https://www.instagram.com/mklassfitness" at bounding box center [258, 244] width 34 height 11
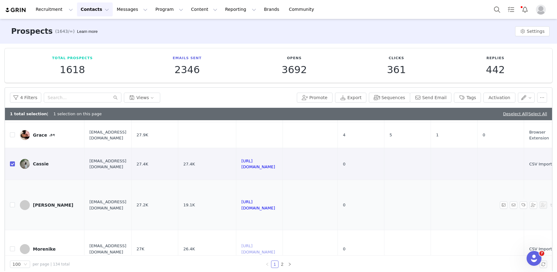
scroll to position [139, 0]
click at [470, 102] on button "Tags" at bounding box center [467, 98] width 27 height 10
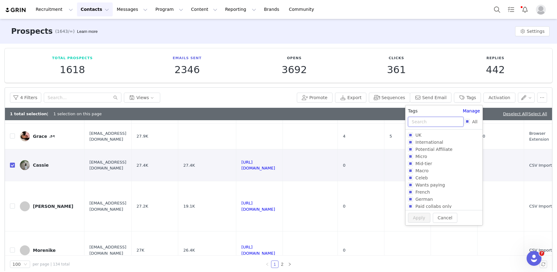
click at [420, 125] on input "text" at bounding box center [436, 122] width 56 height 10
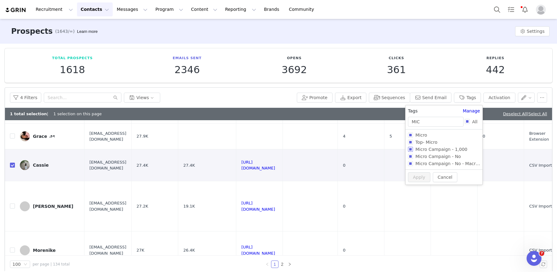
click at [408, 151] on input "Micro Campaign - 1,000" at bounding box center [410, 149] width 5 height 5
click at [416, 186] on button "Apply" at bounding box center [419, 188] width 22 height 10
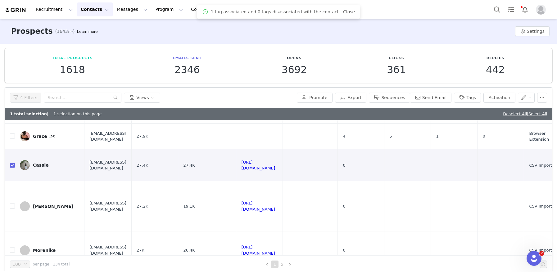
scroll to position [0, 0]
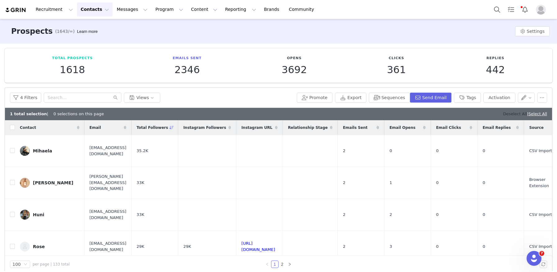
click at [506, 114] on link "Deselect All" at bounding box center [515, 114] width 24 height 5
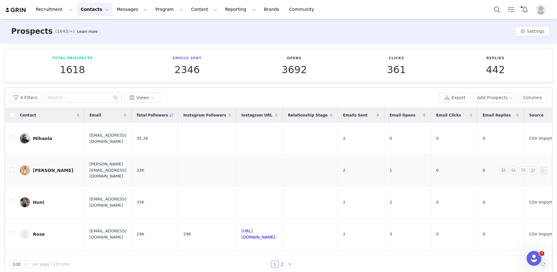
scroll to position [35, 0]
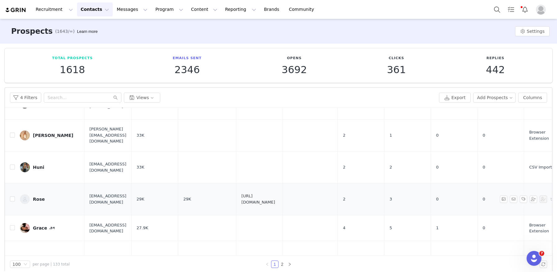
click at [275, 197] on link "[URL][DOMAIN_NAME]" at bounding box center [258, 199] width 34 height 11
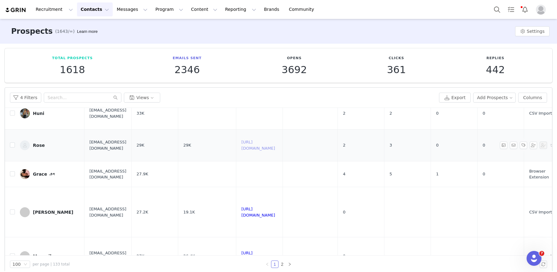
scroll to position [98, 0]
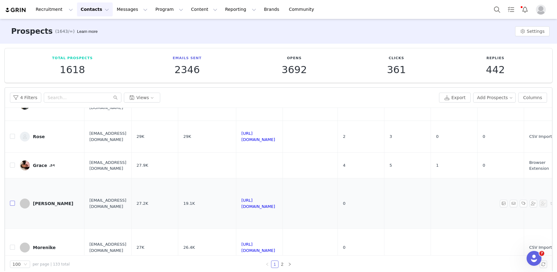
click at [14, 204] on input "checkbox" at bounding box center [12, 203] width 5 height 5
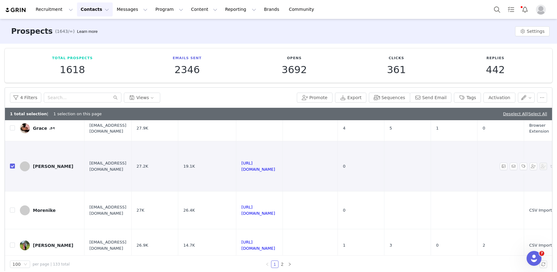
scroll to position [152, 0]
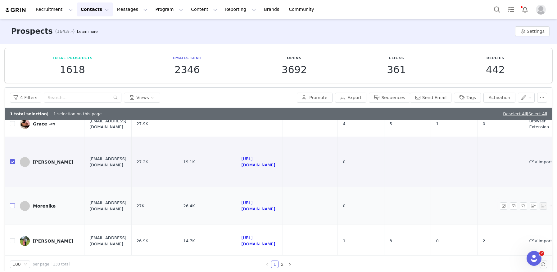
click at [11, 206] on input "checkbox" at bounding box center [12, 206] width 5 height 5
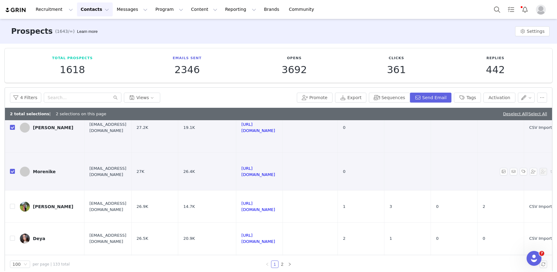
scroll to position [190, 0]
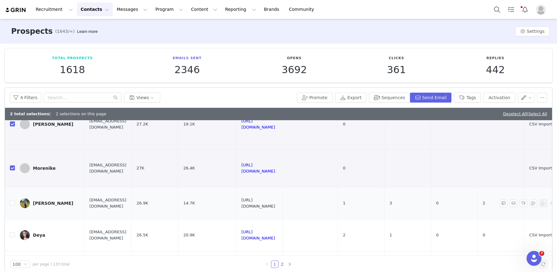
click at [275, 203] on link "https://www.instagram.com/homewithljc" at bounding box center [258, 203] width 34 height 11
click at [12, 204] on input "checkbox" at bounding box center [12, 203] width 5 height 5
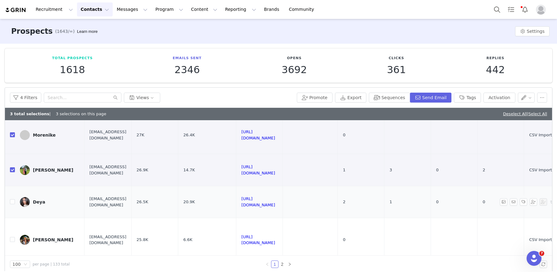
scroll to position [225, 0]
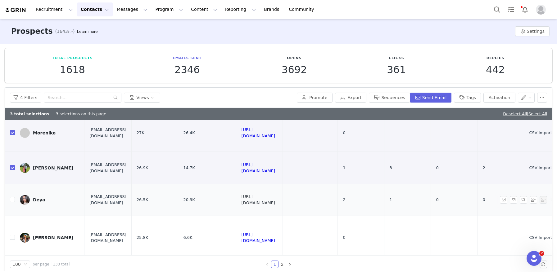
click at [275, 199] on link "https://www.instagram.com/deya__x" at bounding box center [258, 200] width 34 height 11
click at [12, 166] on input "checkbox" at bounding box center [12, 167] width 5 height 5
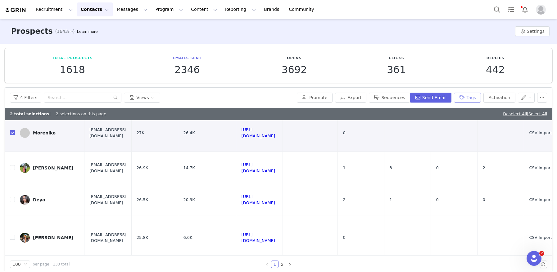
click at [466, 98] on button "Tags" at bounding box center [467, 98] width 27 height 10
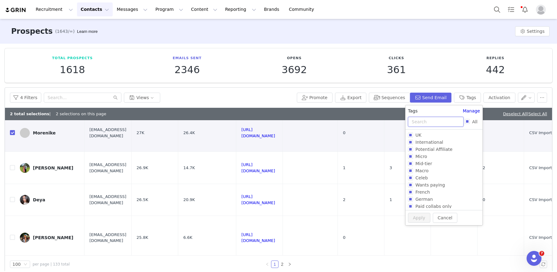
click at [417, 124] on input "text" at bounding box center [436, 122] width 56 height 10
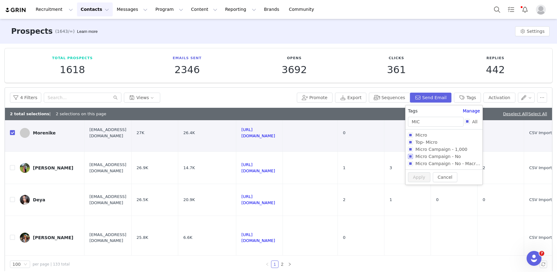
click at [410, 155] on input "Micro Campaign - No" at bounding box center [410, 156] width 5 height 5
click at [414, 184] on button "Apply" at bounding box center [419, 188] width 22 height 10
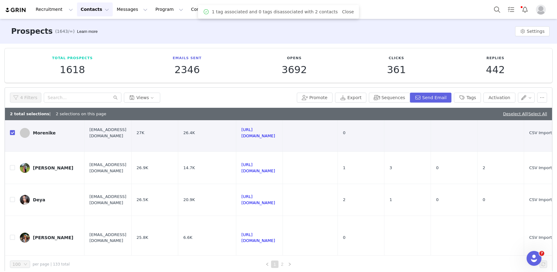
scroll to position [0, 0]
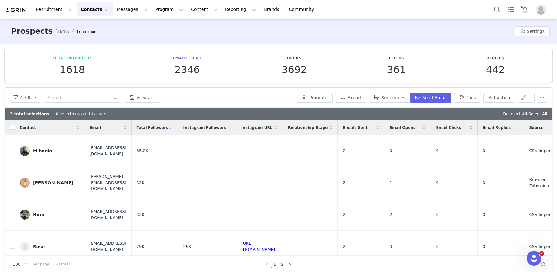
click at [503, 113] on link "Deselect All" at bounding box center [515, 114] width 24 height 5
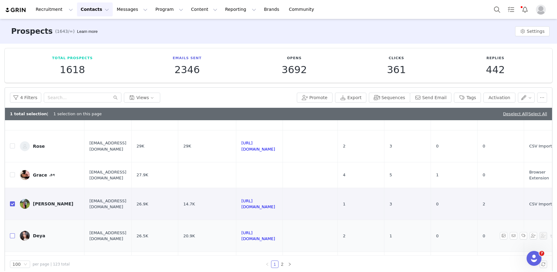
click at [13, 234] on input "checkbox" at bounding box center [12, 236] width 5 height 5
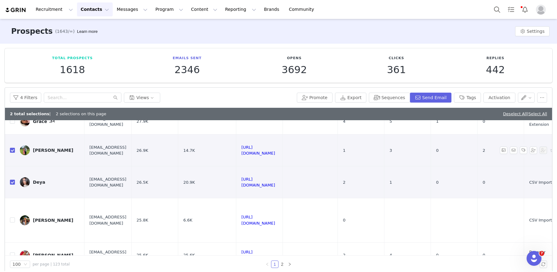
scroll to position [157, 0]
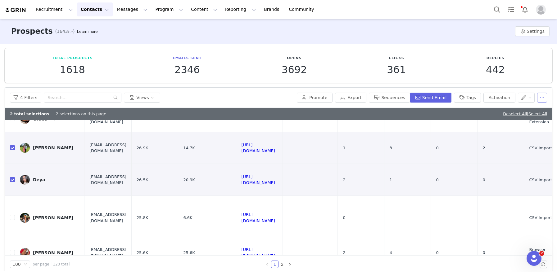
click at [543, 95] on button "button" at bounding box center [542, 98] width 10 height 10
click at [503, 149] on span at bounding box center [502, 149] width 6 height 7
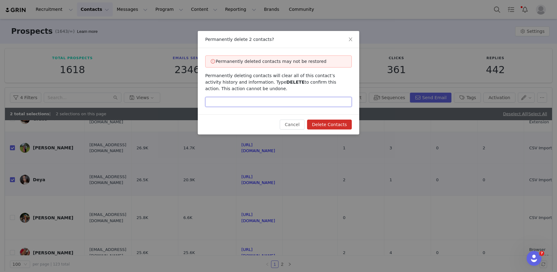
click at [227, 99] on input "text" at bounding box center [278, 102] width 146 height 10
click at [316, 124] on button "Delete Contacts" at bounding box center [329, 125] width 45 height 10
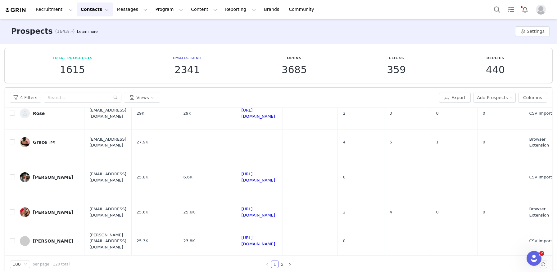
scroll to position [120, 0]
click at [275, 179] on link "[URL][DOMAIN_NAME]" at bounding box center [258, 178] width 34 height 11
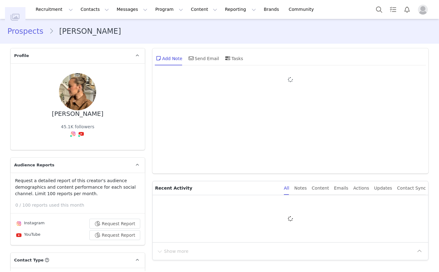
type input "+1 ([GEOGRAPHIC_DATA])"
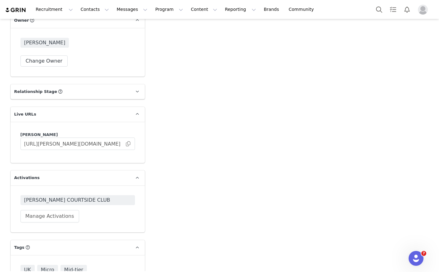
scroll to position [1072, 0]
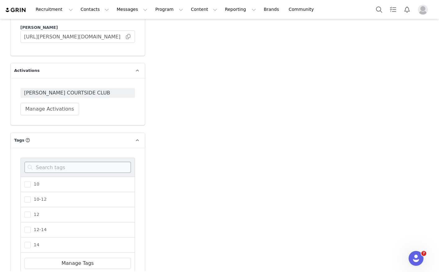
scroll to position [1143, 0]
click at [86, 161] on input at bounding box center [78, 166] width 106 height 11
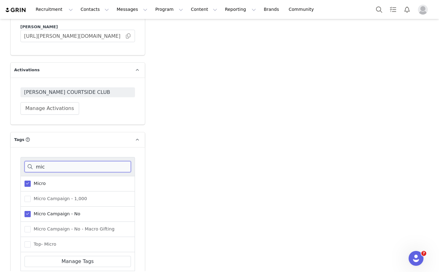
type input "mic"
click at [27, 211] on span at bounding box center [28, 214] width 6 height 6
click at [31, 211] on input "Micro Campaign - No" at bounding box center [31, 211] width 0 height 0
click at [27, 196] on span at bounding box center [28, 199] width 6 height 6
click at [31, 196] on input "Micro Campaign - 1,000" at bounding box center [31, 196] width 0 height 0
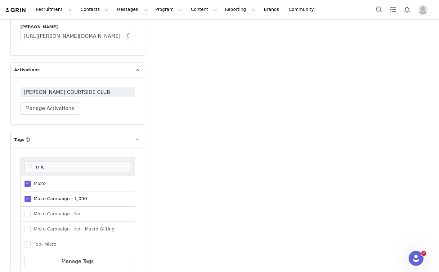
scroll to position [1166, 0]
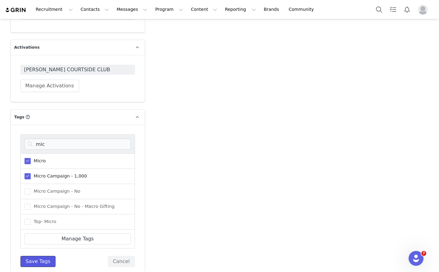
click at [40, 256] on button "Save Tags" at bounding box center [37, 261] width 35 height 11
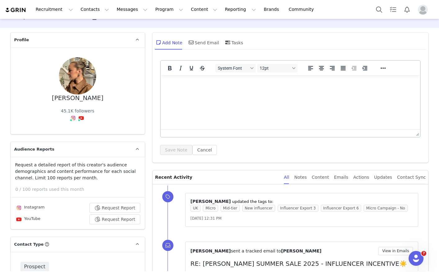
scroll to position [0, 0]
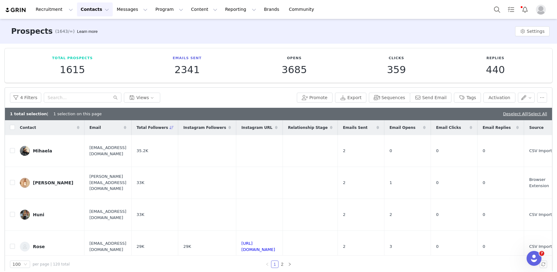
checkbox input "true"
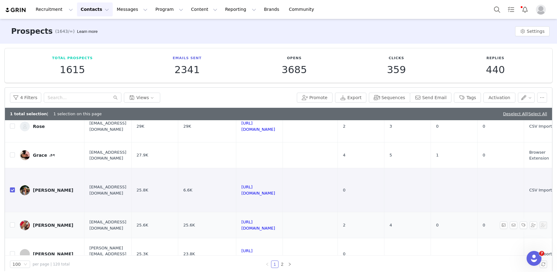
scroll to position [127, 0]
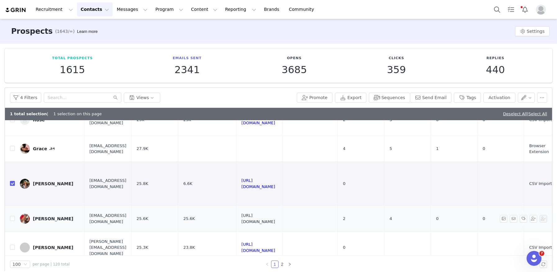
click at [275, 219] on link "[URL][DOMAIN_NAME]" at bounding box center [258, 218] width 34 height 11
click at [470, 95] on button "Tags" at bounding box center [467, 98] width 27 height 10
click at [465, 101] on button "Tags" at bounding box center [467, 98] width 27 height 10
click at [461, 99] on button "Tags" at bounding box center [467, 98] width 27 height 10
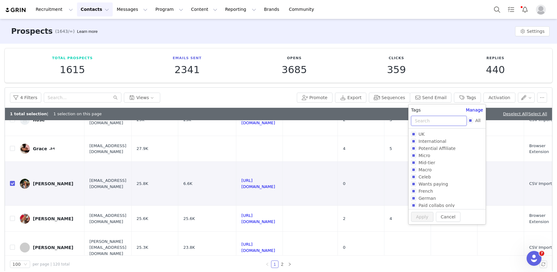
click at [427, 122] on input "text" at bounding box center [439, 121] width 56 height 10
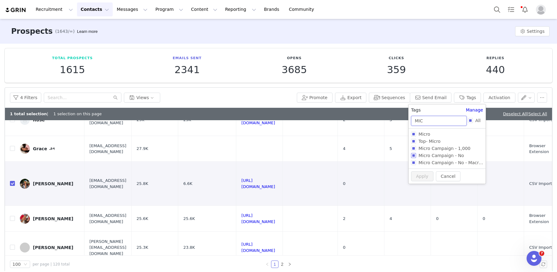
type input "MIC"
click at [414, 157] on input "Micro Campaign - No" at bounding box center [413, 155] width 5 height 5
checkbox input "true"
click at [416, 186] on button "Apply" at bounding box center [419, 188] width 22 height 10
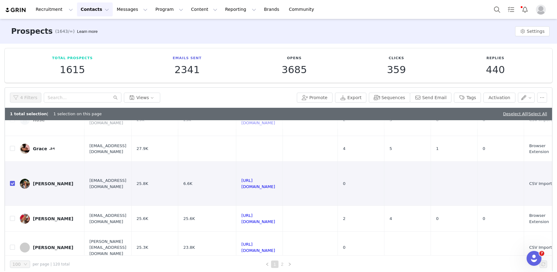
scroll to position [0, 0]
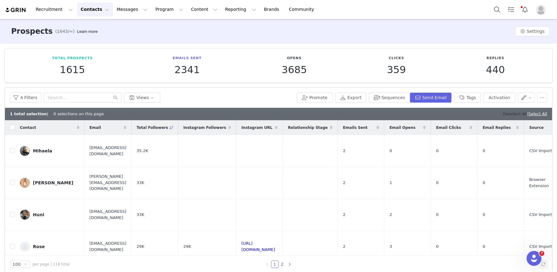
click at [505, 116] on link "Deselect All" at bounding box center [515, 114] width 24 height 5
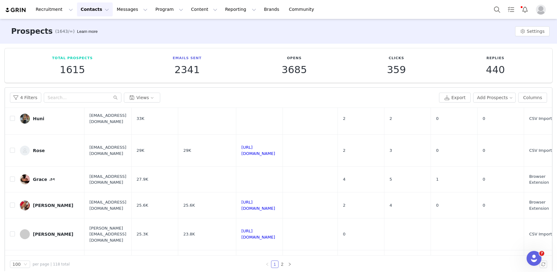
scroll to position [102, 0]
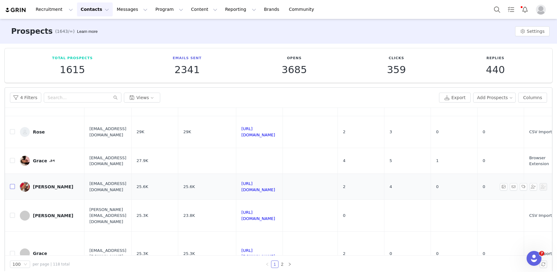
click at [12, 187] on input "checkbox" at bounding box center [12, 186] width 5 height 5
checkbox input "true"
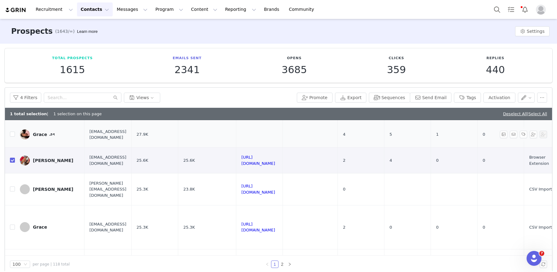
scroll to position [142, 0]
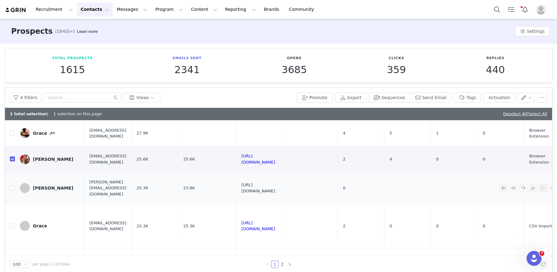
click at [275, 186] on link "[URL][DOMAIN_NAME]" at bounding box center [258, 188] width 34 height 11
click at [13, 189] on input "checkbox" at bounding box center [12, 188] width 5 height 5
checkbox input "true"
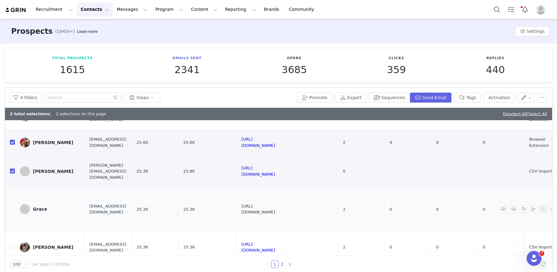
click at [275, 209] on link "[URL][DOMAIN_NAME]" at bounding box center [258, 209] width 34 height 11
click at [13, 210] on input "checkbox" at bounding box center [12, 209] width 5 height 5
checkbox input "true"
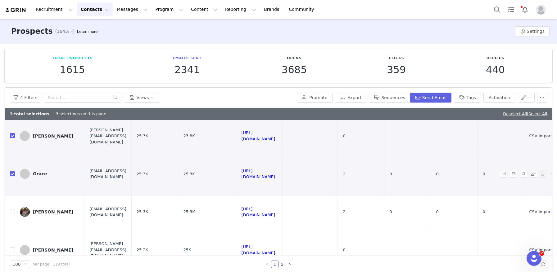
scroll to position [198, 0]
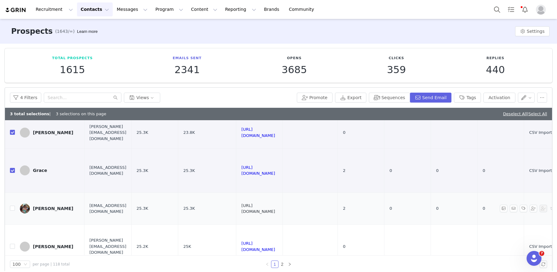
click at [275, 209] on link "[URL][DOMAIN_NAME]" at bounding box center [258, 209] width 34 height 11
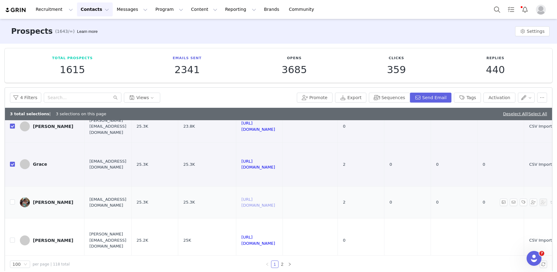
scroll to position [206, 0]
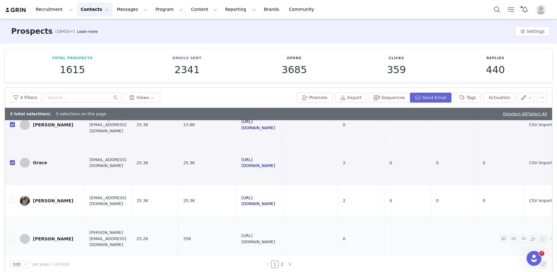
click at [275, 239] on link "[URL][DOMAIN_NAME]" at bounding box center [258, 239] width 34 height 11
drag, startPoint x: 12, startPoint y: 240, endPoint x: 86, endPoint y: 224, distance: 76.3
click at [12, 240] on input "checkbox" at bounding box center [12, 238] width 5 height 5
checkbox input "true"
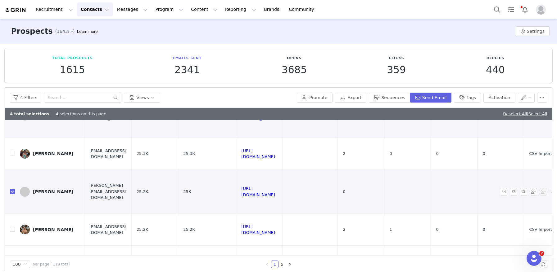
scroll to position [254, 0]
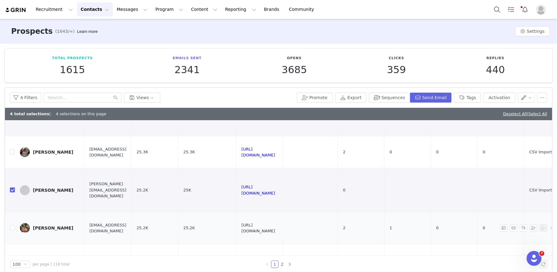
click at [275, 227] on link "[URL][DOMAIN_NAME]" at bounding box center [258, 228] width 34 height 11
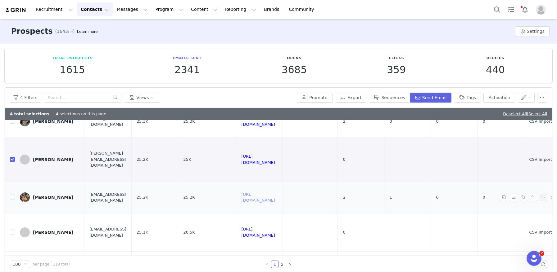
scroll to position [295, 0]
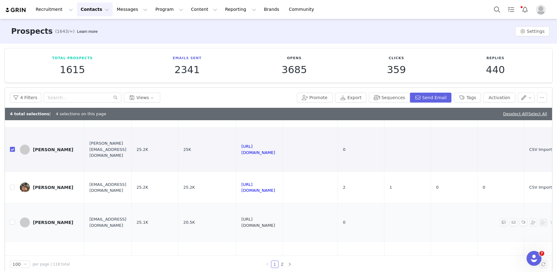
click at [275, 223] on link "[URL][DOMAIN_NAME]" at bounding box center [258, 222] width 34 height 11
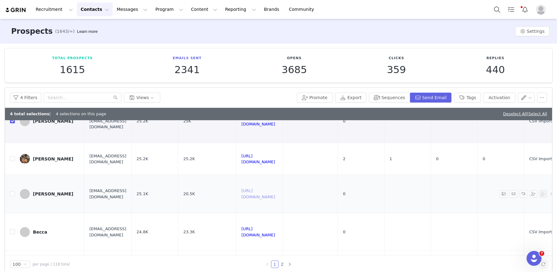
scroll to position [329, 0]
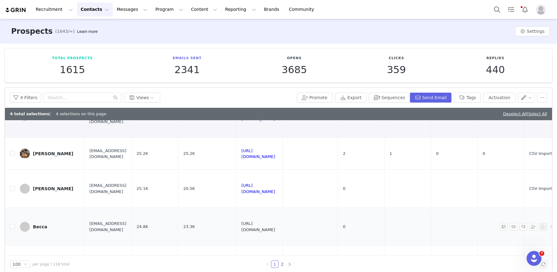
click at [275, 228] on link "[URL][DOMAIN_NAME]" at bounding box center [258, 227] width 34 height 11
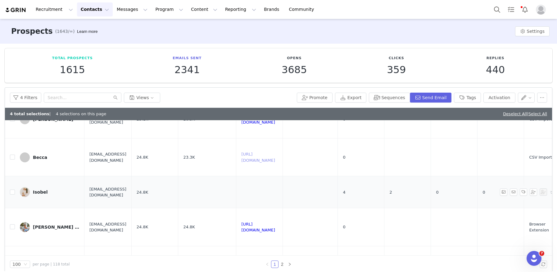
scroll to position [402, 0]
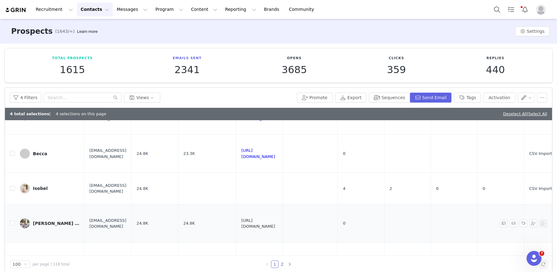
click at [275, 223] on link "[URL][DOMAIN_NAME]" at bounding box center [258, 223] width 34 height 11
click at [13, 225] on input "checkbox" at bounding box center [12, 223] width 5 height 5
checkbox input "true"
click at [477, 100] on button "Tags" at bounding box center [467, 98] width 27 height 10
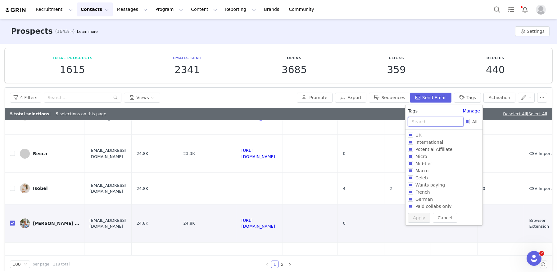
click at [424, 124] on input "text" at bounding box center [436, 122] width 56 height 10
type input "MIC"
click at [410, 150] on input "Micro Campaign - 1,000" at bounding box center [410, 149] width 5 height 5
checkbox input "true"
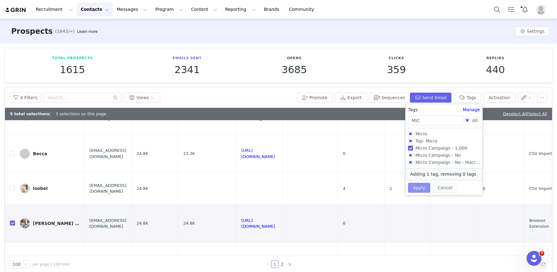
click at [416, 188] on button "Apply" at bounding box center [419, 188] width 22 height 10
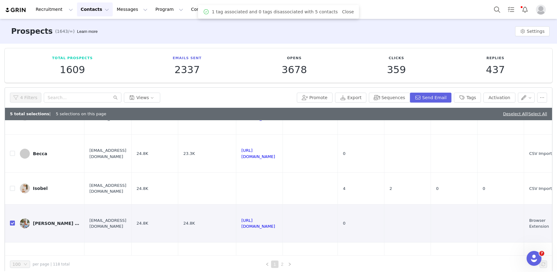
scroll to position [0, 0]
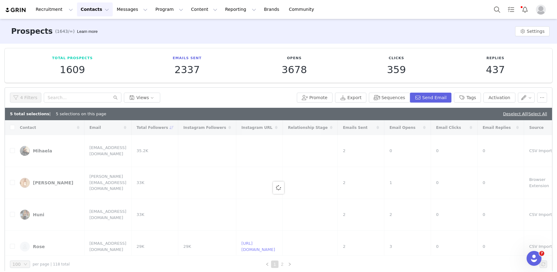
checkbox input "false"
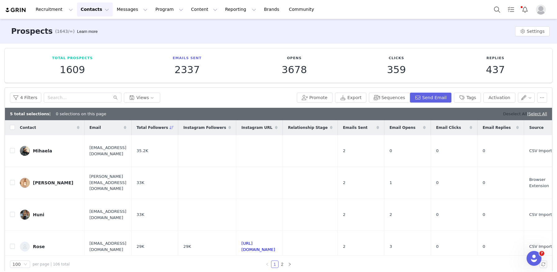
click at [506, 113] on link "Deselect All" at bounding box center [515, 114] width 24 height 5
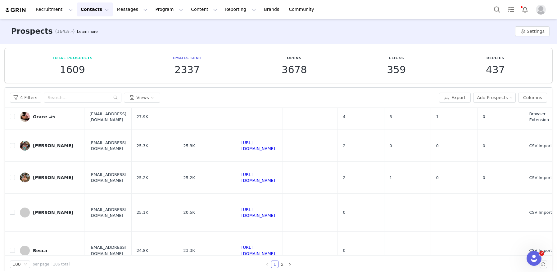
scroll to position [152, 0]
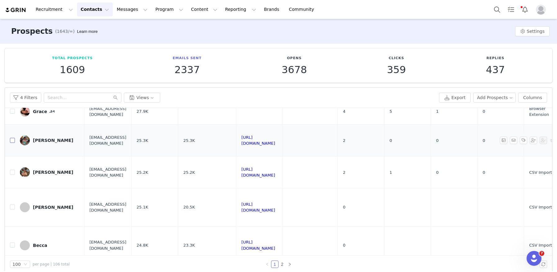
click at [11, 140] on input "checkbox" at bounding box center [12, 140] width 5 height 5
checkbox input "true"
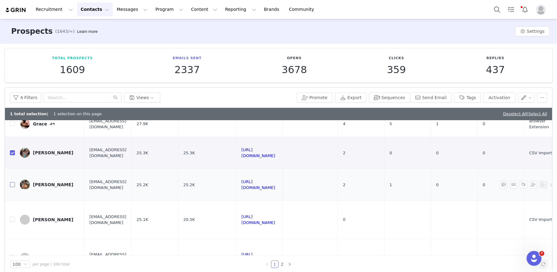
click at [12, 186] on input "checkbox" at bounding box center [12, 184] width 5 height 5
checkbox input "true"
drag, startPoint x: 13, startPoint y: 220, endPoint x: 64, endPoint y: 208, distance: 52.0
click at [13, 220] on input "checkbox" at bounding box center [12, 219] width 5 height 5
checkbox input "true"
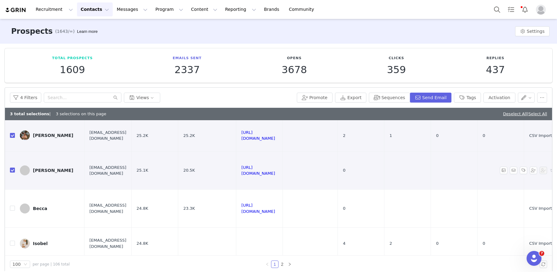
scroll to position [202, 0]
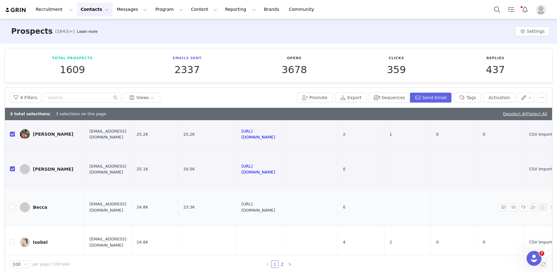
click at [275, 206] on link "[URL][DOMAIN_NAME]" at bounding box center [258, 207] width 34 height 11
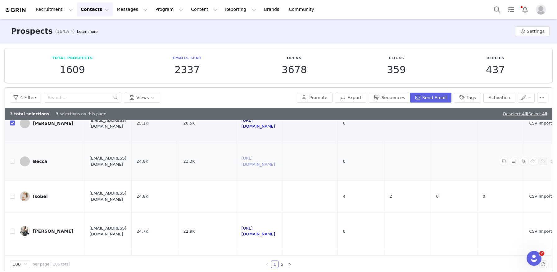
scroll to position [271, 0]
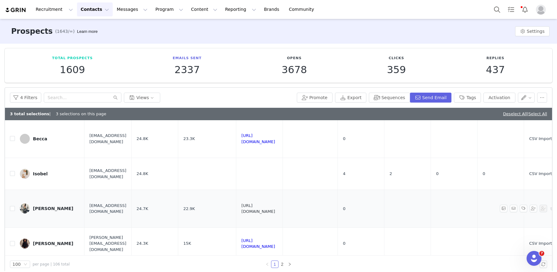
click at [275, 207] on link "[URL][DOMAIN_NAME]" at bounding box center [258, 209] width 34 height 11
click at [13, 212] on label at bounding box center [12, 209] width 5 height 7
click at [13, 211] on input "checkbox" at bounding box center [12, 208] width 5 height 5
checkbox input "true"
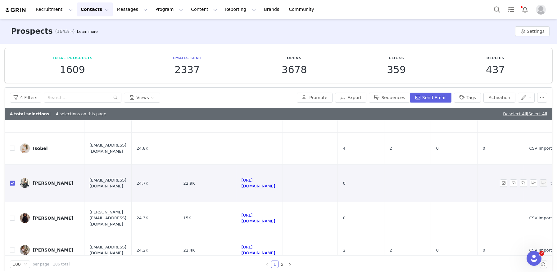
scroll to position [306, 0]
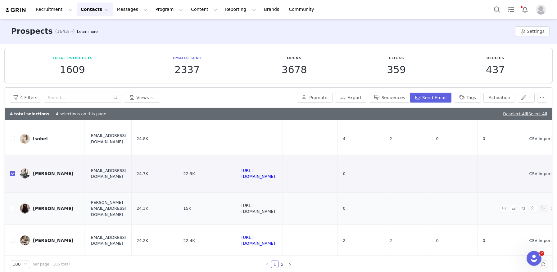
click at [275, 211] on link "[URL][DOMAIN_NAME]" at bounding box center [258, 209] width 34 height 11
click at [469, 99] on button "Tags" at bounding box center [467, 98] width 27 height 10
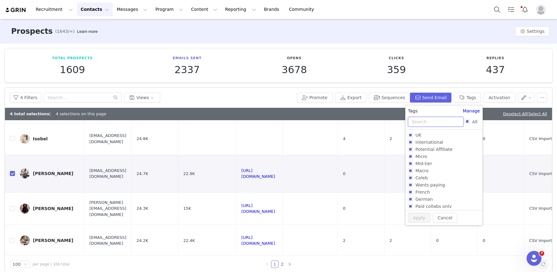
click at [430, 124] on input "text" at bounding box center [436, 122] width 56 height 10
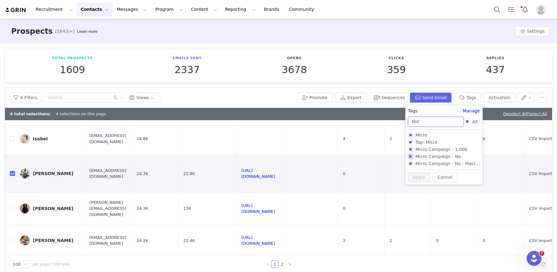
type input "MIC"
click at [410, 155] on input "Micro Campaign - No" at bounding box center [410, 156] width 5 height 5
checkbox input "true"
click at [413, 189] on button "Apply" at bounding box center [419, 188] width 22 height 10
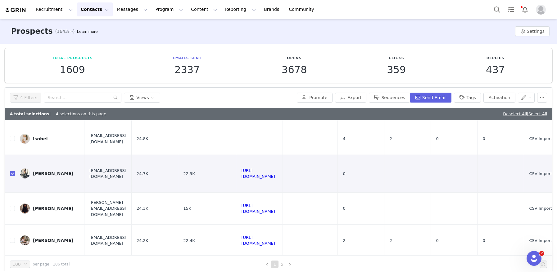
scroll to position [0, 0]
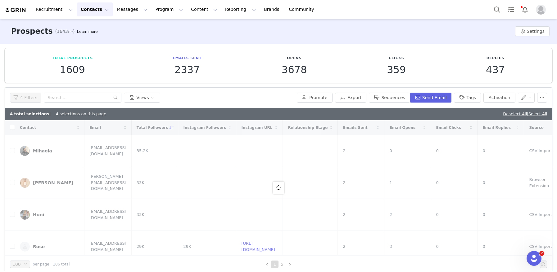
checkbox input "false"
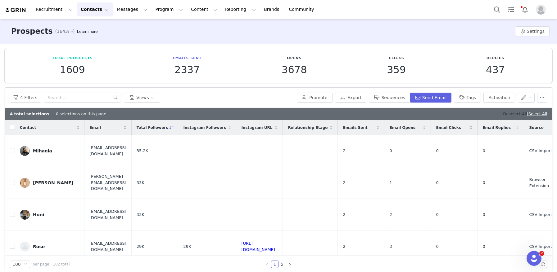
click at [506, 115] on link "Deselect All" at bounding box center [515, 114] width 24 height 5
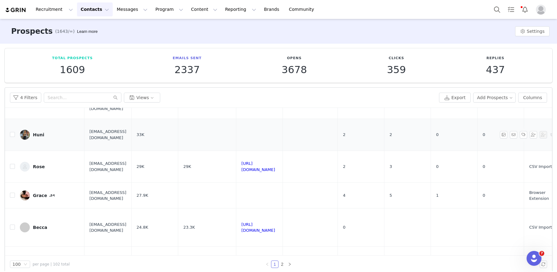
scroll to position [91, 0]
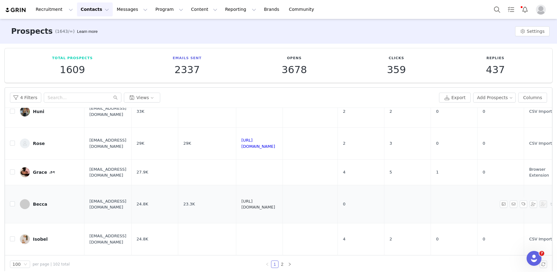
click at [275, 205] on link "[URL][DOMAIN_NAME]" at bounding box center [258, 204] width 34 height 11
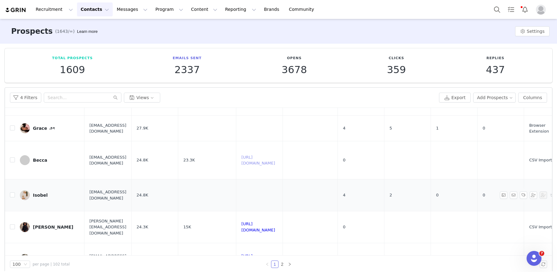
scroll to position [135, 0]
click at [12, 228] on input "checkbox" at bounding box center [12, 227] width 5 height 5
checkbox input "true"
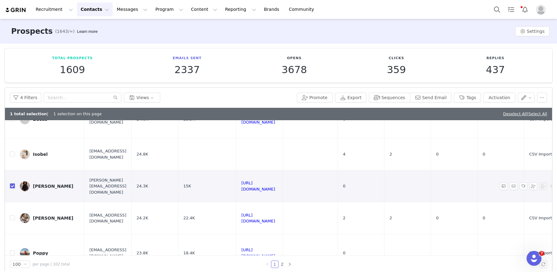
scroll to position [188, 0]
click at [275, 220] on link "[URL][DOMAIN_NAME]" at bounding box center [258, 218] width 34 height 11
click at [468, 96] on button "Tags" at bounding box center [467, 98] width 27 height 10
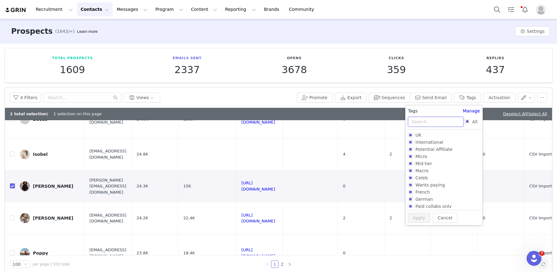
click at [444, 119] on input "text" at bounding box center [436, 122] width 56 height 10
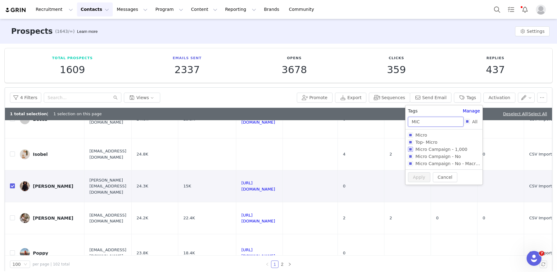
type input "MIC"
drag, startPoint x: 411, startPoint y: 149, endPoint x: 411, endPoint y: 167, distance: 17.7
click at [411, 149] on input "Micro Campaign - 1,000" at bounding box center [410, 149] width 5 height 5
checkbox input "true"
click at [414, 187] on button "Apply" at bounding box center [419, 188] width 22 height 10
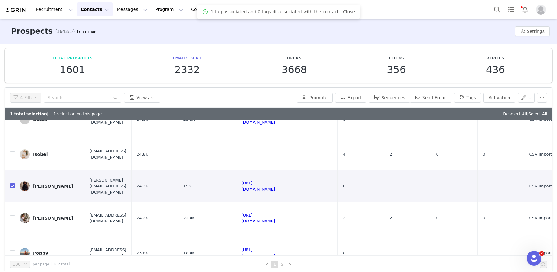
scroll to position [0, 0]
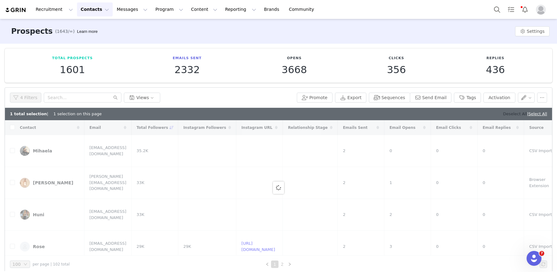
checkbox input "false"
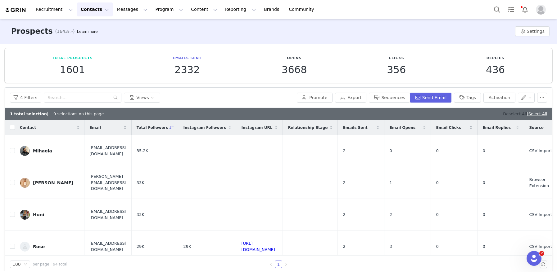
click at [503, 112] on link "Deselect All" at bounding box center [515, 114] width 24 height 5
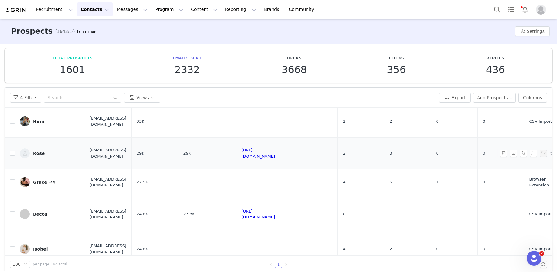
scroll to position [84, 0]
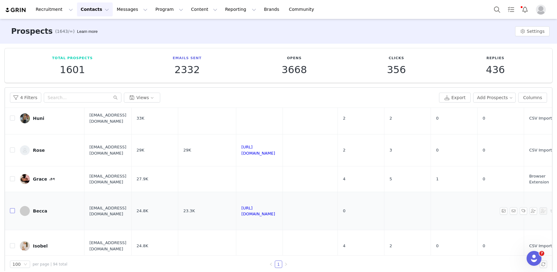
click at [12, 213] on input "checkbox" at bounding box center [12, 211] width 5 height 5
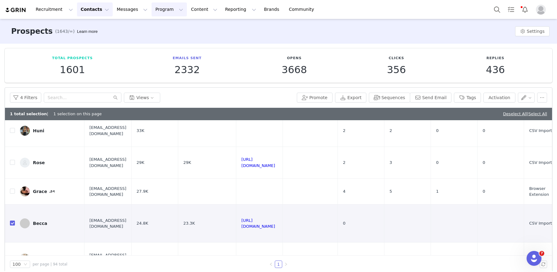
click at [13, 225] on input "checkbox" at bounding box center [12, 223] width 5 height 5
checkbox input "false"
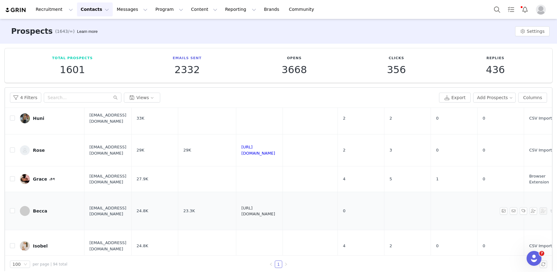
click at [275, 211] on link "[URL][DOMAIN_NAME]" at bounding box center [258, 211] width 34 height 11
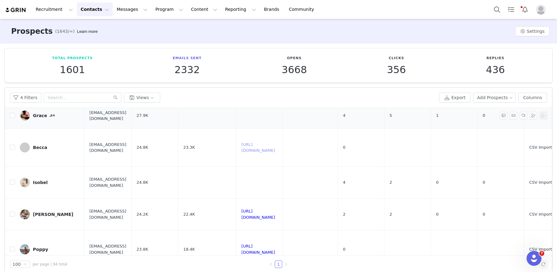
scroll to position [174, 0]
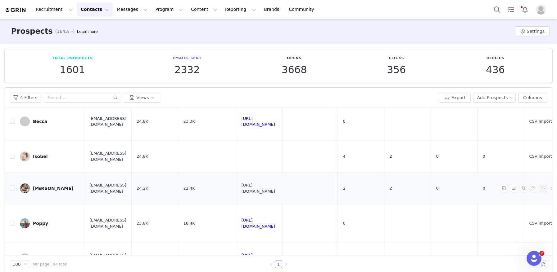
click at [275, 188] on link "[URL][DOMAIN_NAME]" at bounding box center [258, 188] width 34 height 11
click at [13, 188] on input "checkbox" at bounding box center [12, 188] width 5 height 5
checkbox input "true"
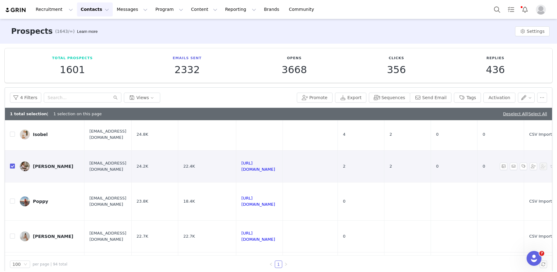
scroll to position [210, 0]
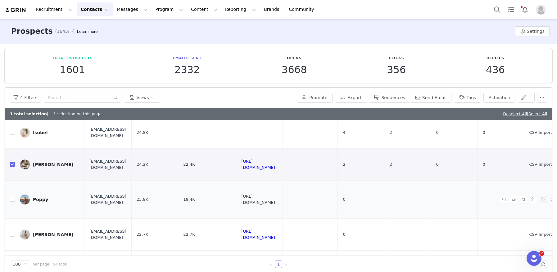
click at [275, 201] on link "[URL][DOMAIN_NAME]" at bounding box center [258, 199] width 34 height 11
click at [12, 201] on input "checkbox" at bounding box center [12, 199] width 5 height 5
checkbox input "true"
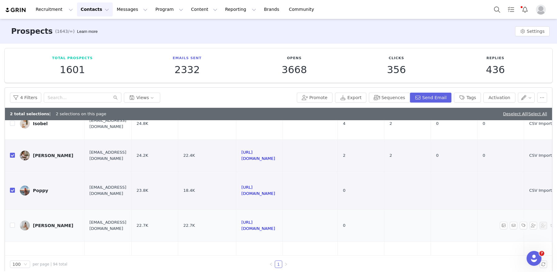
scroll to position [233, 0]
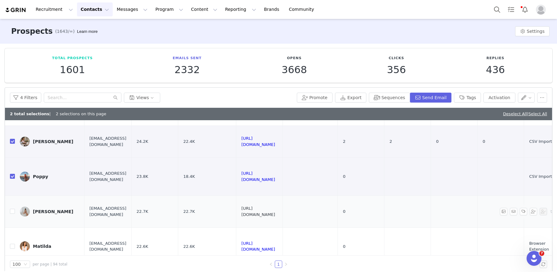
click at [275, 212] on link "[URL][DOMAIN_NAME]" at bounding box center [258, 211] width 34 height 11
click at [470, 98] on button "Tags" at bounding box center [467, 98] width 27 height 10
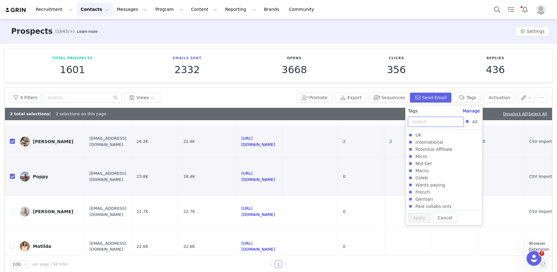
click at [427, 124] on input "text" at bounding box center [436, 122] width 56 height 10
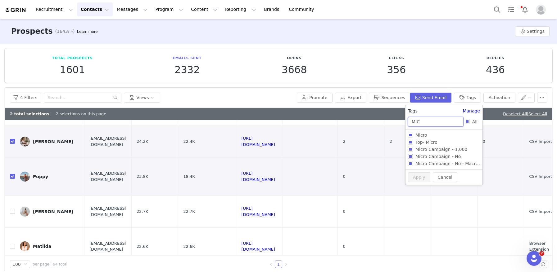
type input "MIC"
click at [411, 157] on input "Micro Campaign - No" at bounding box center [410, 156] width 5 height 5
checkbox input "true"
click at [416, 186] on button "Apply" at bounding box center [419, 188] width 22 height 10
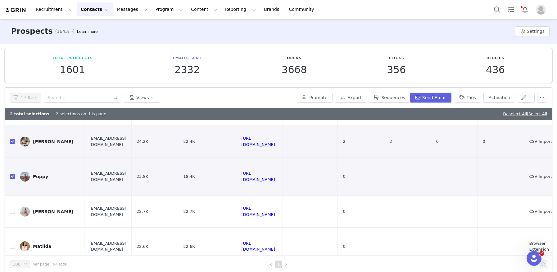
scroll to position [0, 0]
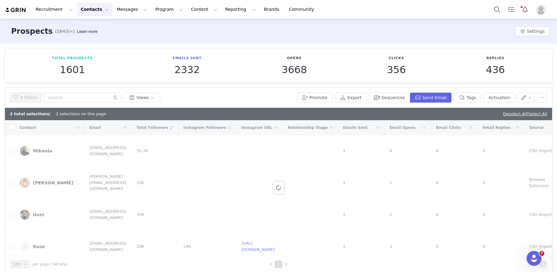
checkbox input "false"
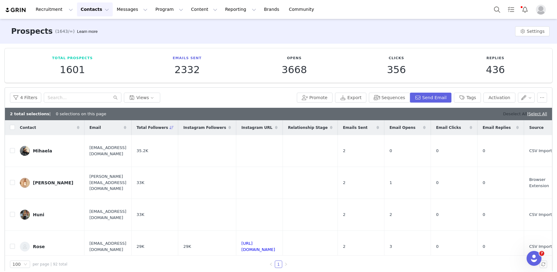
click at [504, 114] on link "Deselect All" at bounding box center [515, 114] width 24 height 5
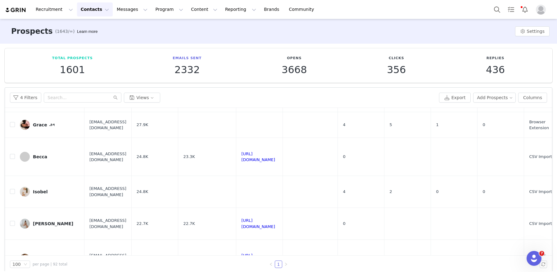
scroll to position [151, 0]
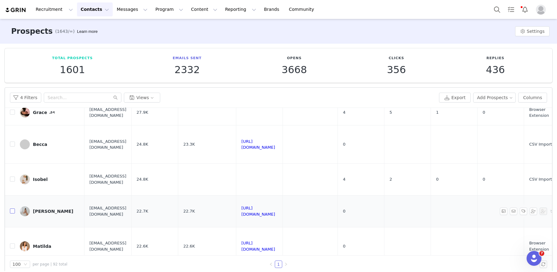
click at [14, 211] on input "checkbox" at bounding box center [12, 211] width 5 height 5
checkbox input "true"
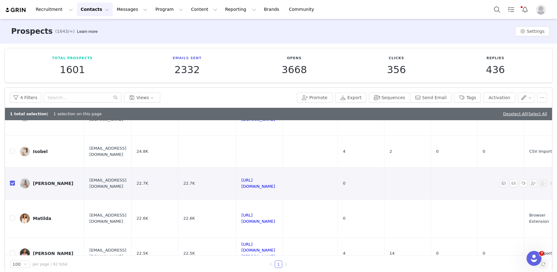
scroll to position [193, 0]
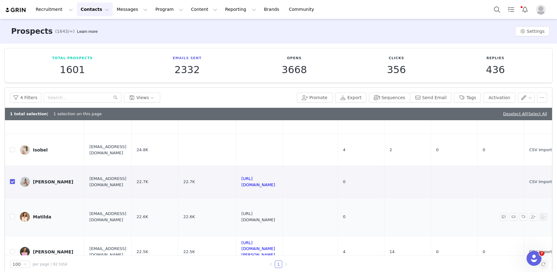
click at [275, 216] on link "[URL][DOMAIN_NAME]" at bounding box center [258, 217] width 34 height 11
click at [11, 217] on input "checkbox" at bounding box center [12, 216] width 5 height 5
checkbox input "true"
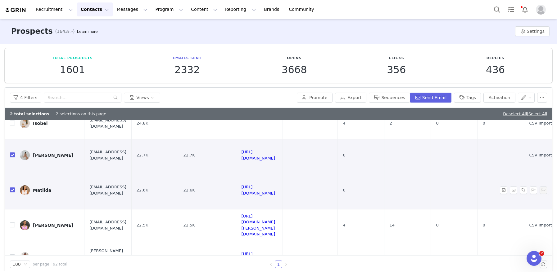
scroll to position [224, 0]
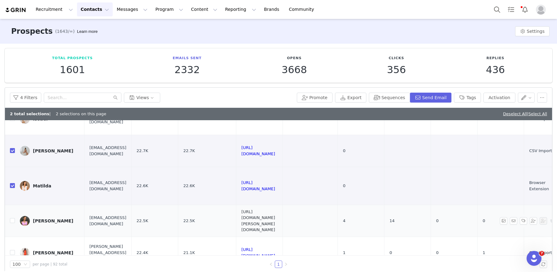
click at [275, 221] on link "[URL][DOMAIN_NAME][PERSON_NAME][DOMAIN_NAME]" at bounding box center [258, 221] width 34 height 23
click at [544, 102] on button "button" at bounding box center [542, 98] width 10 height 10
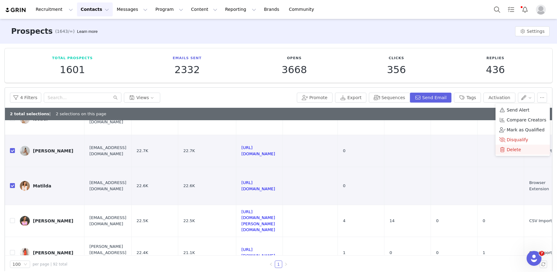
click at [511, 150] on span "Delete" at bounding box center [513, 149] width 14 height 7
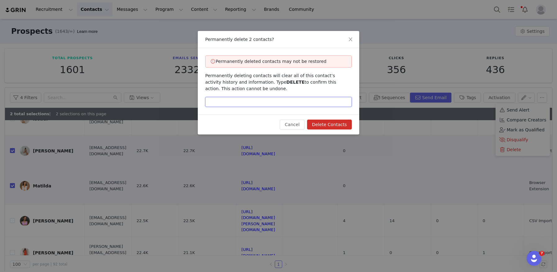
click at [310, 104] on input "text" at bounding box center [278, 102] width 146 height 10
type input "DELETE"
click at [321, 125] on button "Delete Contacts" at bounding box center [329, 125] width 45 height 10
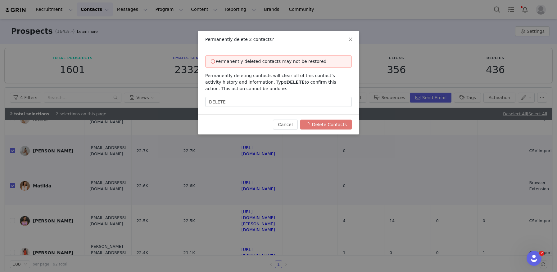
checkbox input "false"
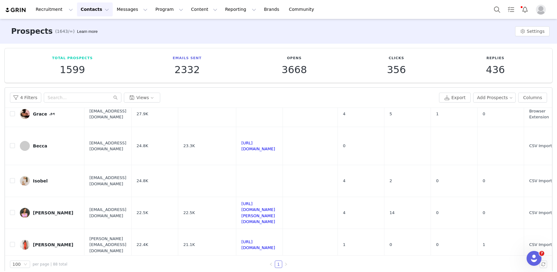
scroll to position [142, 0]
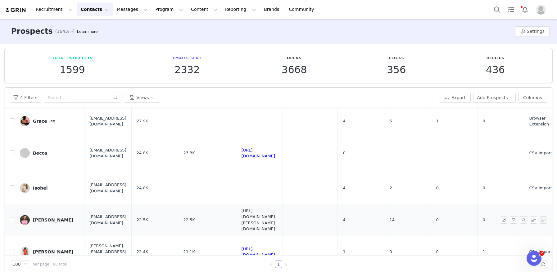
click at [275, 221] on link "[URL][DOMAIN_NAME][PERSON_NAME][DOMAIN_NAME]" at bounding box center [258, 220] width 34 height 23
click at [12, 221] on input "checkbox" at bounding box center [12, 220] width 5 height 5
checkbox input "true"
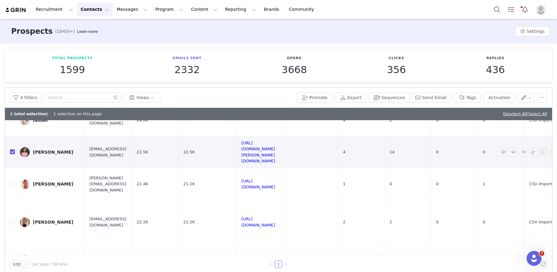
scroll to position [224, 0]
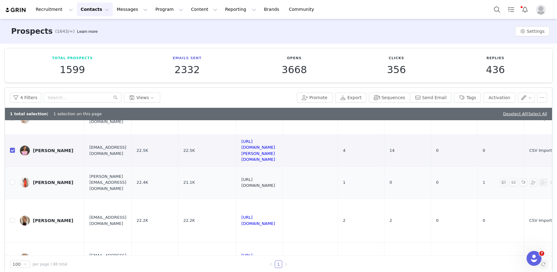
click at [275, 184] on link "[URL][DOMAIN_NAME]" at bounding box center [258, 182] width 34 height 11
click at [275, 222] on link "[URL][DOMAIN_NAME]" at bounding box center [258, 220] width 34 height 11
click at [13, 222] on input "checkbox" at bounding box center [12, 220] width 5 height 5
checkbox input "true"
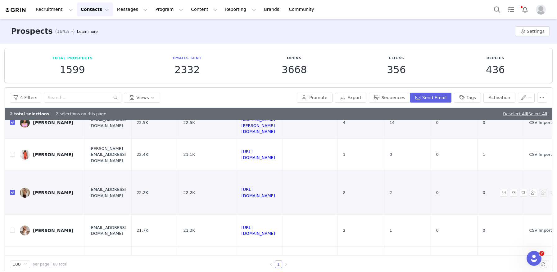
scroll to position [258, 0]
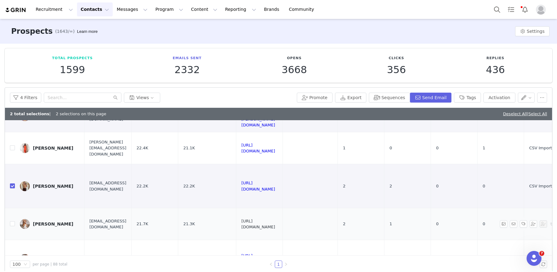
click at [275, 223] on link "[URL][DOMAIN_NAME]" at bounding box center [258, 224] width 34 height 11
click at [474, 97] on button "Tags" at bounding box center [467, 98] width 27 height 10
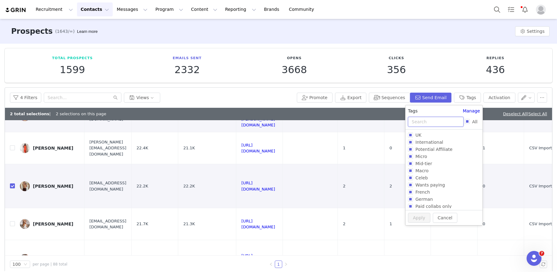
click at [420, 124] on input "text" at bounding box center [436, 122] width 56 height 10
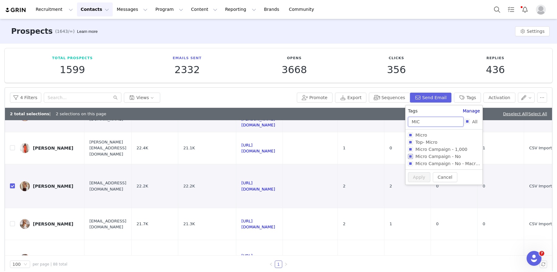
type input "MIC"
click at [410, 158] on input "Micro Campaign - No" at bounding box center [410, 156] width 5 height 5
checkbox input "true"
click at [419, 191] on button "Apply" at bounding box center [419, 188] width 22 height 10
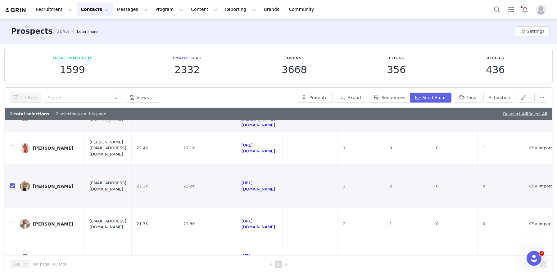
scroll to position [0, 0]
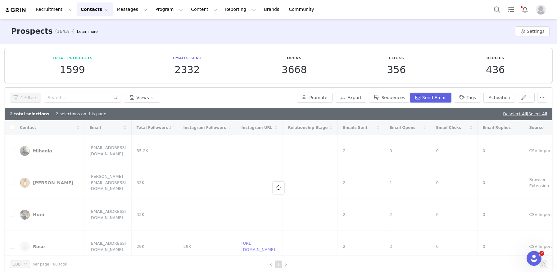
checkbox input "false"
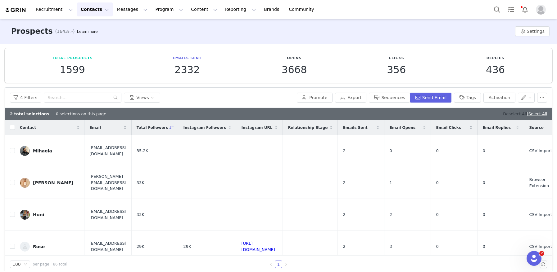
click at [513, 113] on link "Deselect All" at bounding box center [515, 114] width 24 height 5
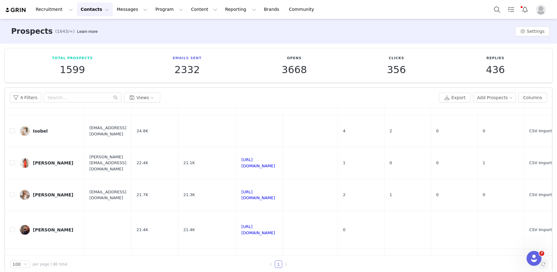
scroll to position [199, 0]
click at [13, 195] on input "checkbox" at bounding box center [12, 195] width 5 height 5
checkbox input "true"
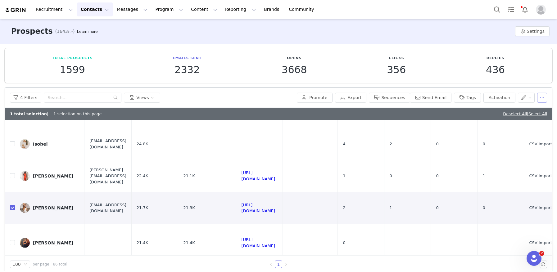
click at [541, 101] on button "button" at bounding box center [542, 98] width 10 height 10
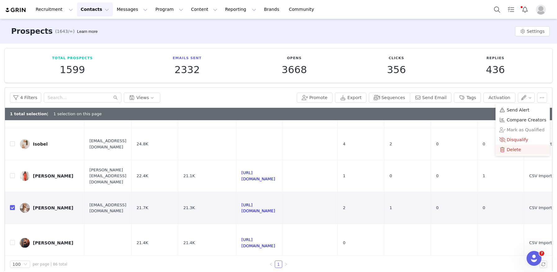
click at [509, 148] on span "Delete" at bounding box center [513, 149] width 14 height 7
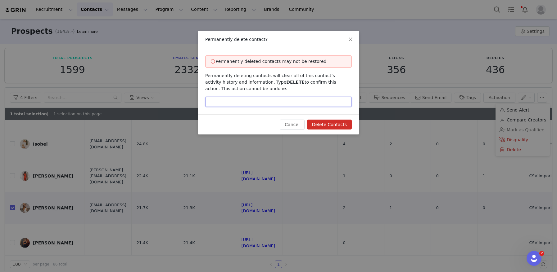
click at [260, 104] on input "text" at bounding box center [278, 102] width 146 height 10
type input "DELETE"
click at [332, 124] on button "Delete Contacts" at bounding box center [329, 125] width 45 height 10
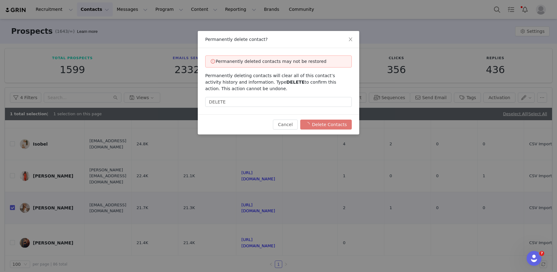
checkbox input "false"
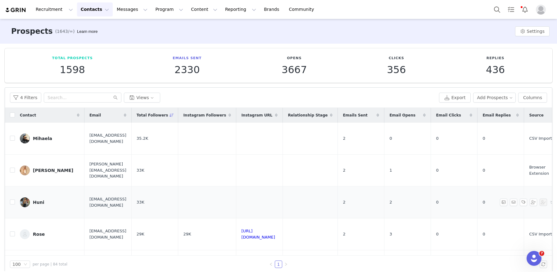
scroll to position [9, 0]
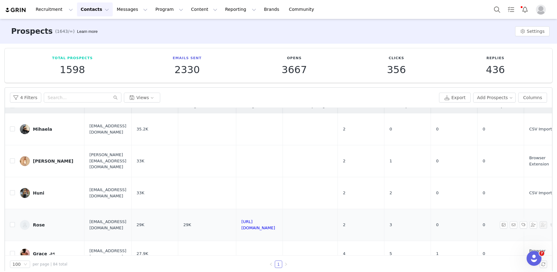
click at [38, 229] on link "Rose" at bounding box center [50, 225] width 60 height 10
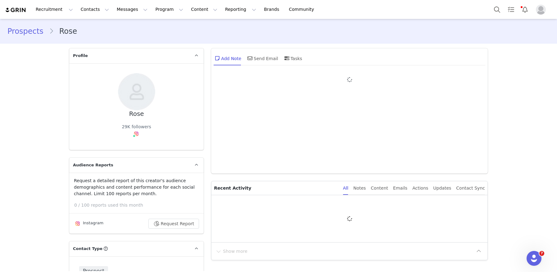
type input "+1 ([GEOGRAPHIC_DATA])"
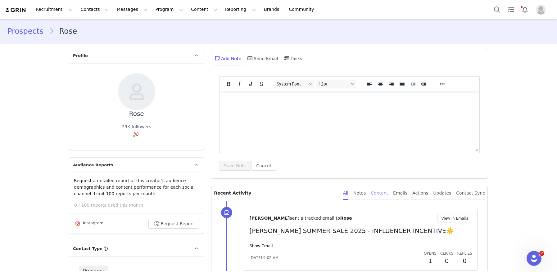
scroll to position [54, 0]
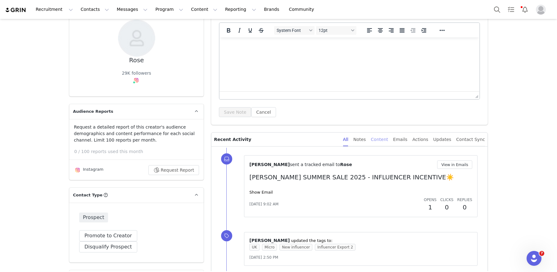
click at [385, 139] on div "Content" at bounding box center [379, 140] width 17 height 14
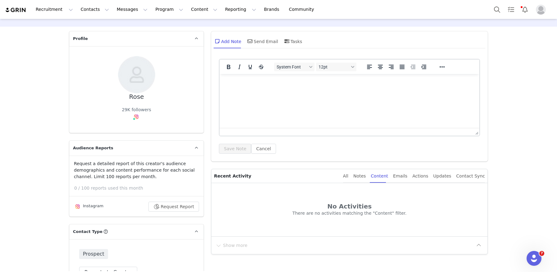
scroll to position [0, 0]
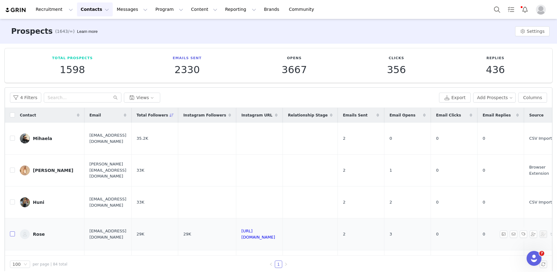
click at [13, 236] on input "checkbox" at bounding box center [12, 234] width 5 height 5
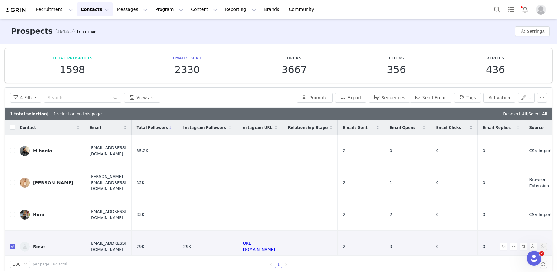
checkbox input "true"
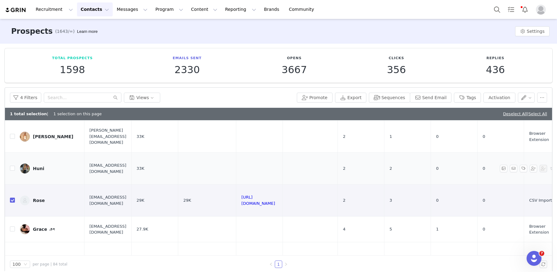
scroll to position [61, 0]
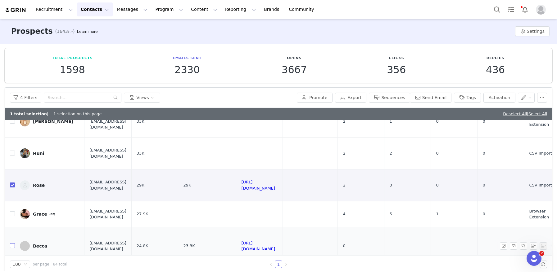
click at [12, 245] on input "checkbox" at bounding box center [12, 246] width 5 height 5
checkbox input "true"
click at [542, 97] on button "button" at bounding box center [542, 98] width 10 height 10
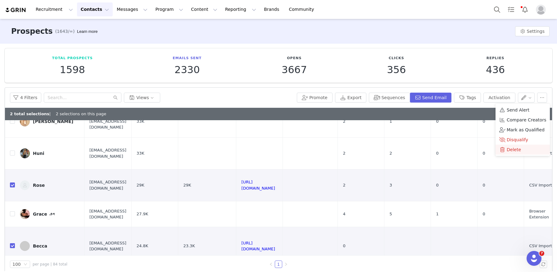
click at [514, 146] on span "Delete" at bounding box center [513, 149] width 14 height 7
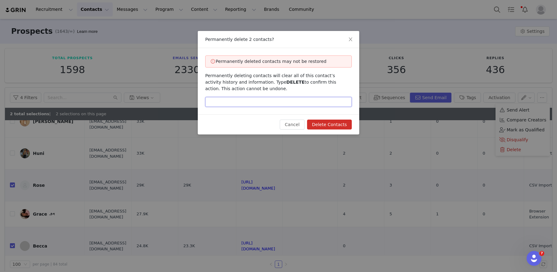
click at [256, 104] on input "text" at bounding box center [278, 102] width 146 height 10
type input "DELETE"
click at [330, 127] on button "Delete Contacts" at bounding box center [329, 125] width 45 height 10
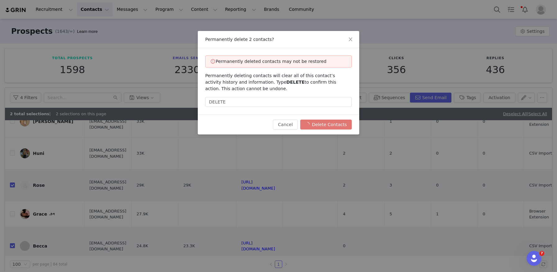
checkbox input "false"
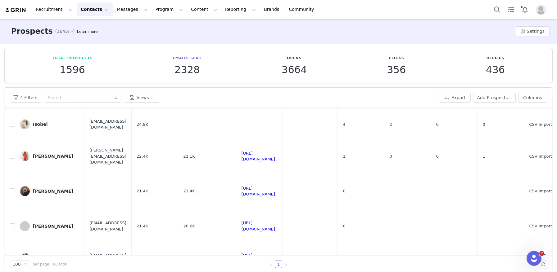
scroll to position [133, 0]
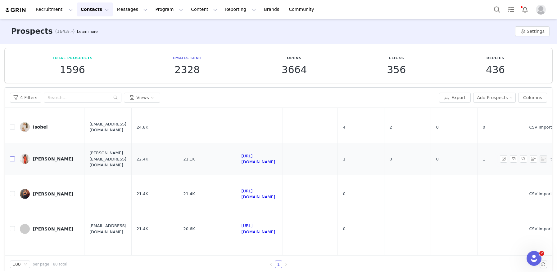
click at [12, 160] on input "checkbox" at bounding box center [12, 159] width 5 height 5
checkbox input "true"
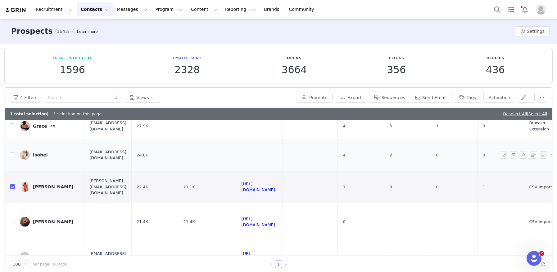
scroll to position [107, 0]
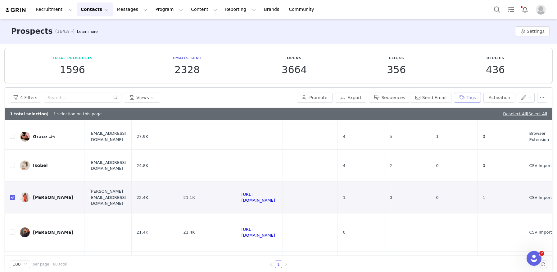
click at [472, 97] on button "Tags" at bounding box center [467, 98] width 27 height 10
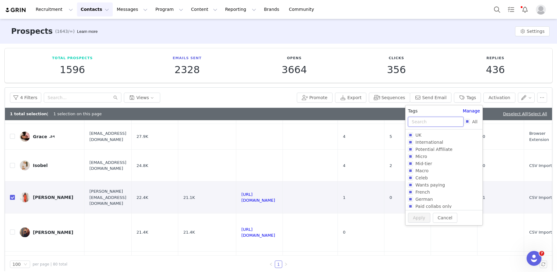
click at [426, 120] on input "text" at bounding box center [436, 122] width 56 height 10
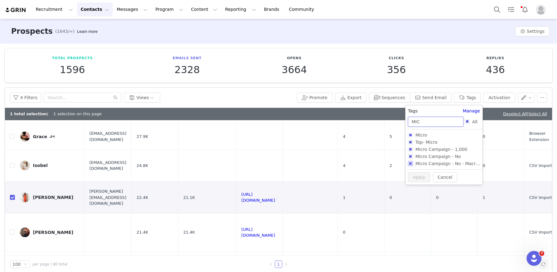
type input "MIC"
click at [409, 164] on input "Micro Campaign - No - Macro Gifting" at bounding box center [410, 163] width 5 height 5
checkbox input "true"
click at [412, 188] on button "Apply" at bounding box center [419, 188] width 22 height 10
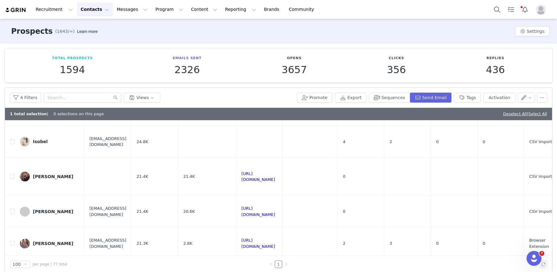
scroll to position [134, 0]
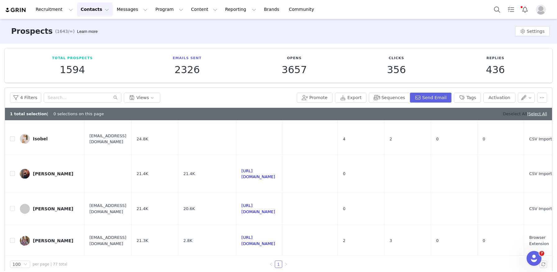
click at [505, 112] on link "Deselect All" at bounding box center [515, 114] width 24 height 5
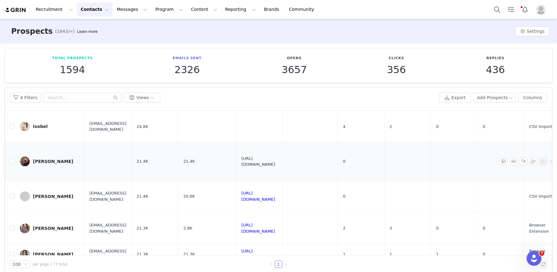
click at [275, 162] on link "[URL][DOMAIN_NAME]" at bounding box center [258, 161] width 34 height 11
click at [13, 161] on input "checkbox" at bounding box center [12, 161] width 5 height 5
checkbox input "true"
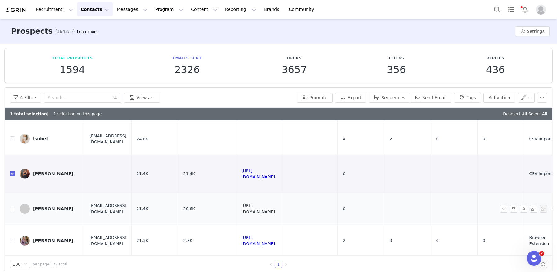
click at [275, 209] on link "[URL][DOMAIN_NAME]" at bounding box center [258, 209] width 34 height 11
click at [13, 211] on input "checkbox" at bounding box center [12, 208] width 5 height 5
checkbox input "true"
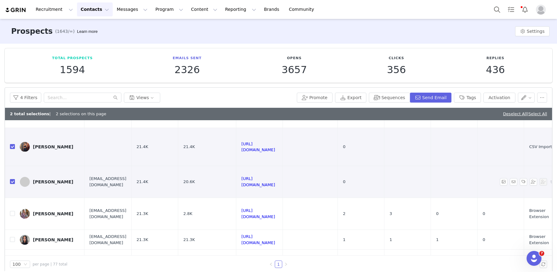
scroll to position [164, 0]
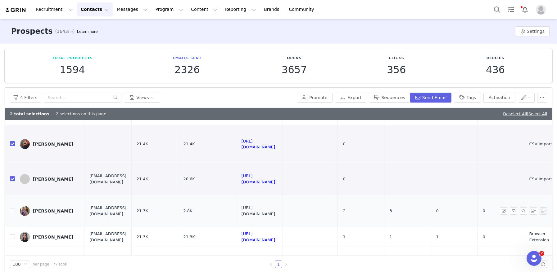
click at [275, 208] on link "[URL][DOMAIN_NAME]" at bounding box center [258, 211] width 34 height 11
click at [14, 210] on input "checkbox" at bounding box center [12, 211] width 5 height 5
checkbox input "true"
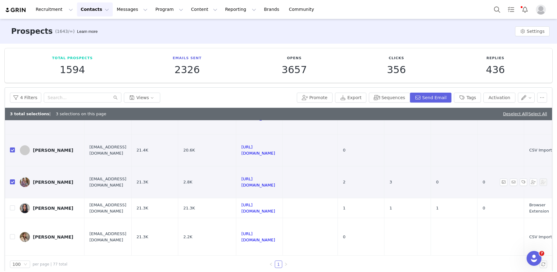
scroll to position [200, 0]
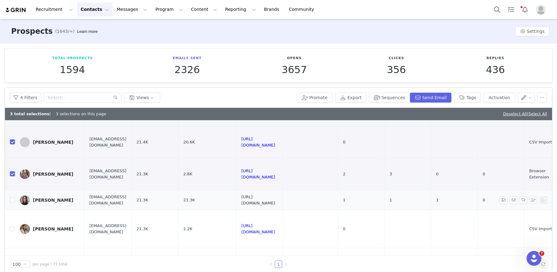
click at [275, 199] on link "[URL][DOMAIN_NAME]" at bounding box center [258, 200] width 34 height 11
click at [466, 102] on button "Tags" at bounding box center [467, 98] width 27 height 10
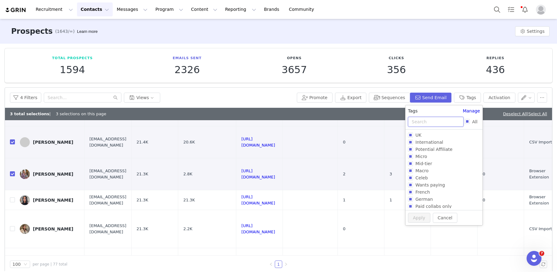
click at [431, 121] on input "text" at bounding box center [436, 122] width 56 height 10
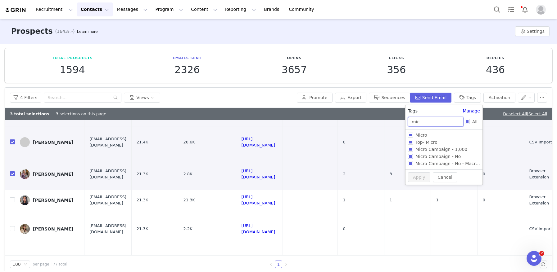
type input "mic"
click at [411, 156] on input "Micro Campaign - No" at bounding box center [410, 156] width 5 height 5
checkbox input "true"
click at [416, 190] on button "Apply" at bounding box center [419, 188] width 22 height 10
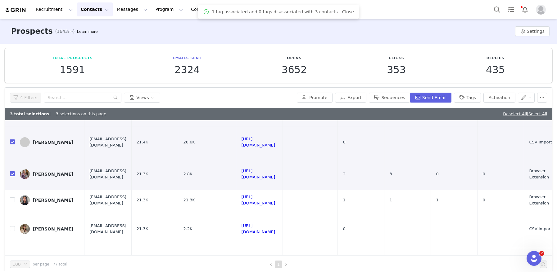
scroll to position [0, 0]
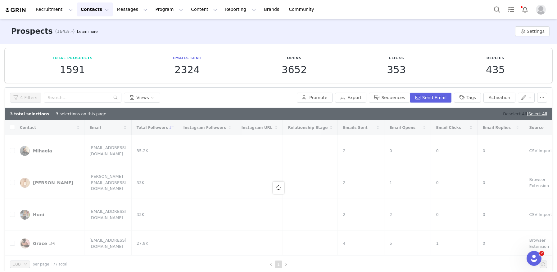
checkbox input "false"
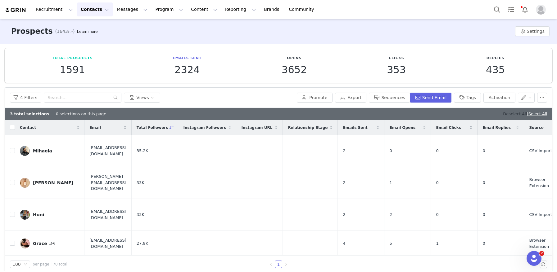
click at [503, 112] on link "Deselect All" at bounding box center [515, 114] width 24 height 5
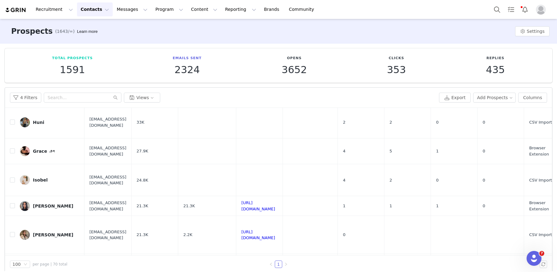
scroll to position [135, 0]
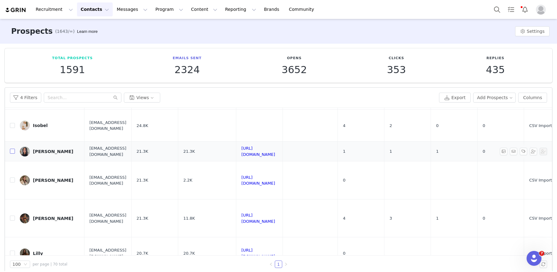
click at [11, 151] on input "checkbox" at bounding box center [12, 151] width 5 height 5
checkbox input "true"
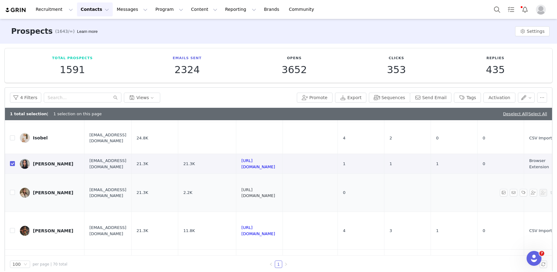
click at [275, 192] on link "[URL][DOMAIN_NAME]" at bounding box center [258, 193] width 34 height 11
click at [469, 103] on div "4 Filters Views Promote Export Sequences Send Email Tags Activation" at bounding box center [278, 98] width 547 height 20
click at [467, 98] on button "Tags" at bounding box center [467, 98] width 27 height 10
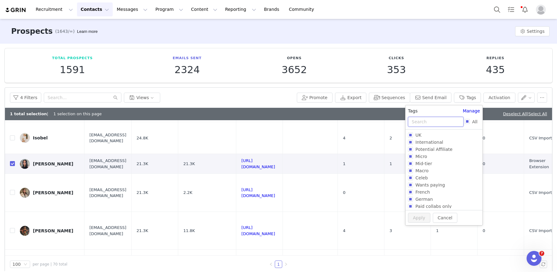
click at [422, 121] on input "text" at bounding box center [436, 122] width 56 height 10
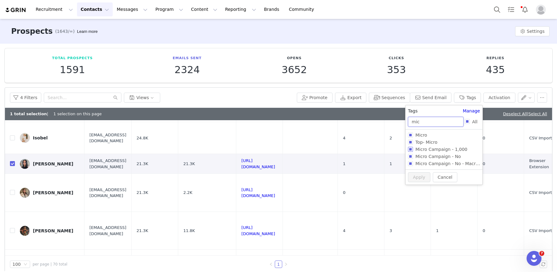
type input "mic"
click at [411, 148] on input "Micro Campaign - 1,000" at bounding box center [410, 149] width 5 height 5
checkbox input "true"
click at [413, 187] on button "Apply" at bounding box center [419, 188] width 22 height 10
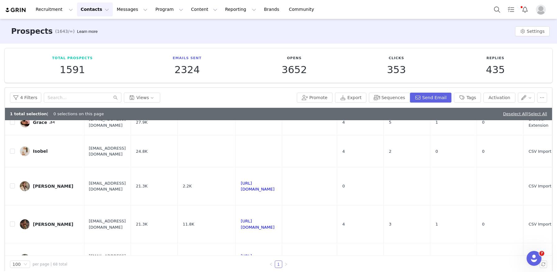
scroll to position [122, 1]
click at [503, 113] on link "Deselect All" at bounding box center [515, 114] width 24 height 5
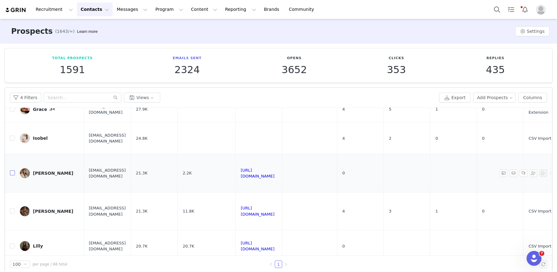
click at [11, 173] on input "checkbox" at bounding box center [12, 173] width 5 height 5
checkbox input "true"
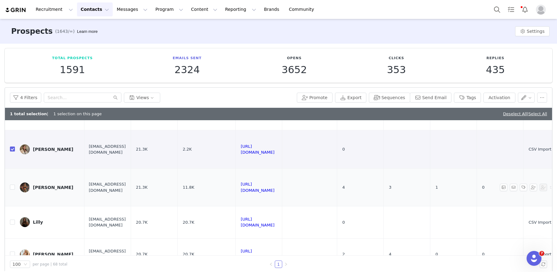
scroll to position [159, 1]
click at [282, 190] on td "[URL][DOMAIN_NAME]" at bounding box center [259, 187] width 47 height 38
click at [274, 188] on link "[URL][DOMAIN_NAME]" at bounding box center [257, 187] width 34 height 11
click at [474, 99] on button "Tags" at bounding box center [467, 98] width 27 height 10
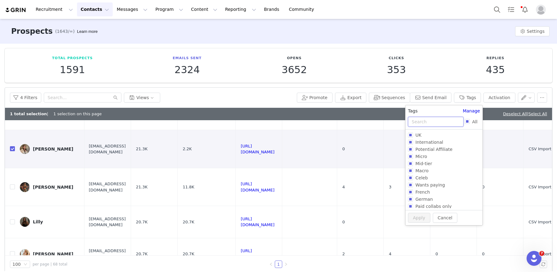
click at [435, 120] on input "text" at bounding box center [436, 122] width 56 height 10
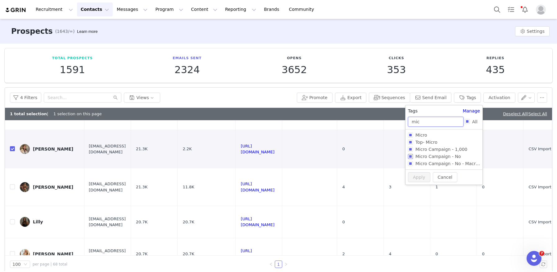
type input "mic"
click at [411, 157] on input "Micro Campaign - No" at bounding box center [410, 156] width 5 height 5
checkbox input "true"
click at [423, 186] on button "Apply" at bounding box center [419, 188] width 22 height 10
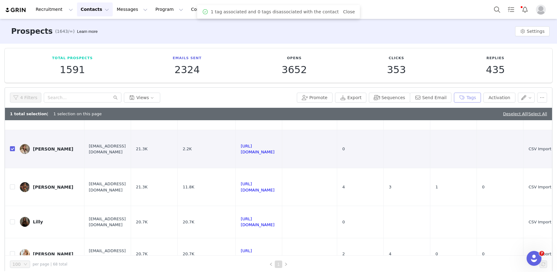
scroll to position [0, 0]
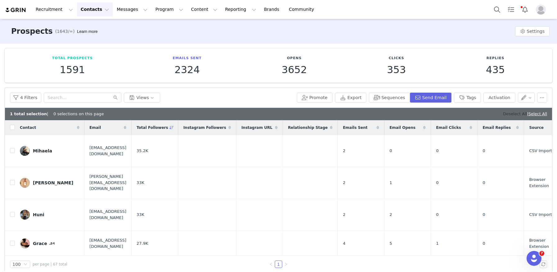
click at [509, 114] on link "Deselect All" at bounding box center [515, 114] width 24 height 5
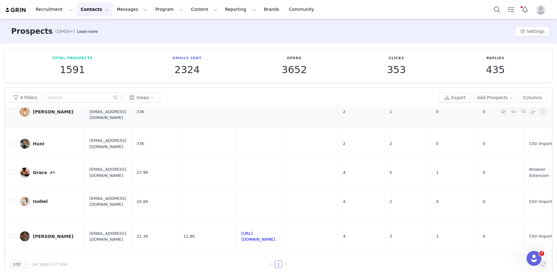
scroll to position [139, 0]
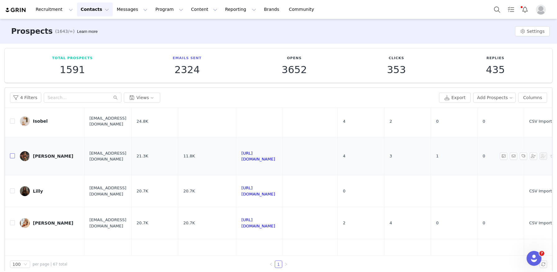
click at [11, 157] on input "checkbox" at bounding box center [12, 156] width 5 height 5
checkbox input "true"
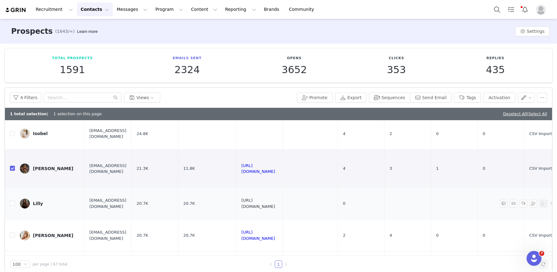
click at [275, 203] on link "[URL][DOMAIN_NAME]" at bounding box center [258, 203] width 34 height 11
click at [13, 204] on input "checkbox" at bounding box center [12, 203] width 5 height 5
checkbox input "true"
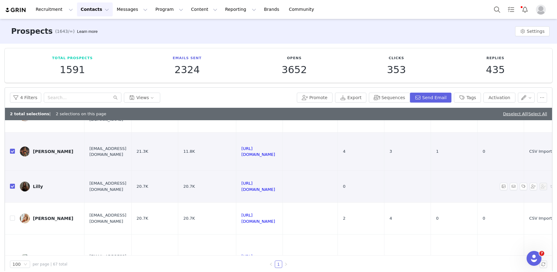
scroll to position [158, 0]
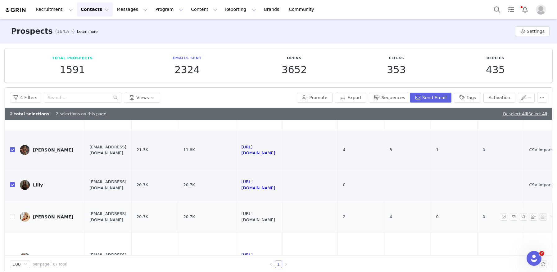
click at [275, 217] on link "[URL][DOMAIN_NAME]" at bounding box center [258, 217] width 34 height 11
click at [466, 99] on button "Tags" at bounding box center [467, 98] width 27 height 10
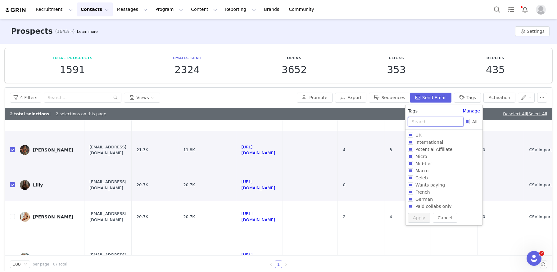
click at [443, 120] on input "text" at bounding box center [436, 122] width 56 height 10
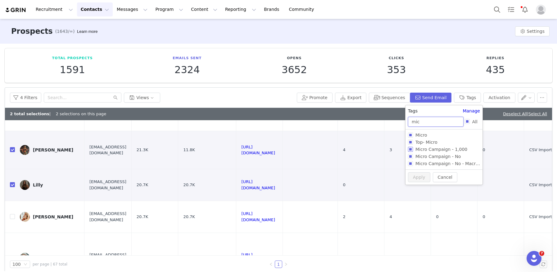
type input "mic"
click at [411, 150] on input "Micro Campaign - 1,000" at bounding box center [410, 149] width 5 height 5
checkbox input "true"
click at [422, 192] on button "Apply" at bounding box center [419, 188] width 22 height 10
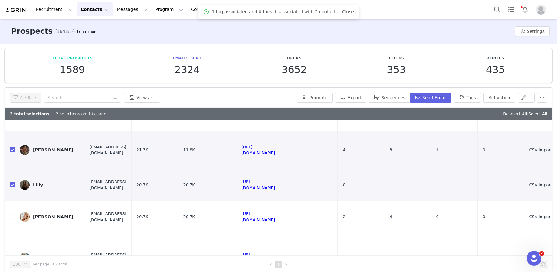
scroll to position [0, 0]
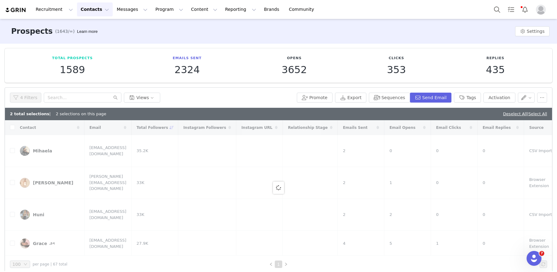
checkbox input "false"
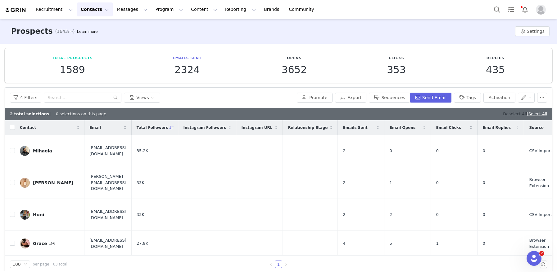
click at [508, 115] on link "Deselect All" at bounding box center [515, 114] width 24 height 5
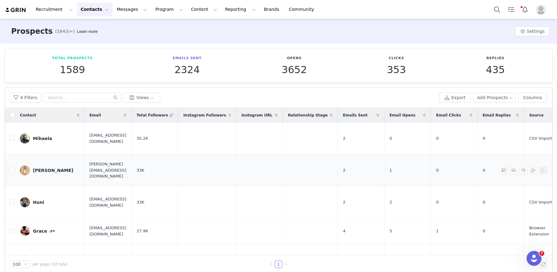
scroll to position [90, 0]
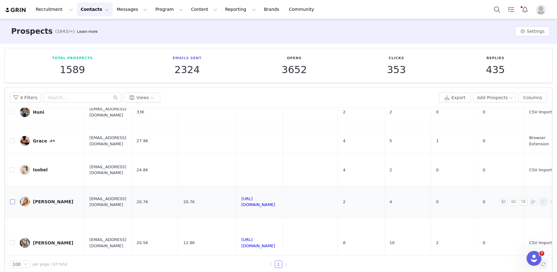
click at [13, 201] on input "checkbox" at bounding box center [12, 202] width 5 height 5
checkbox input "true"
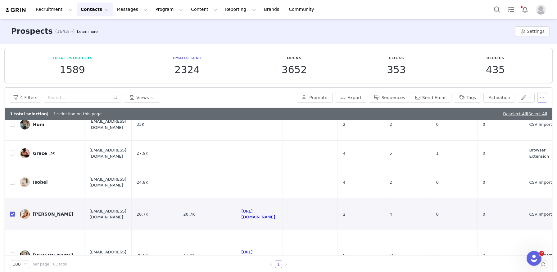
click at [545, 97] on button "button" at bounding box center [542, 98] width 10 height 10
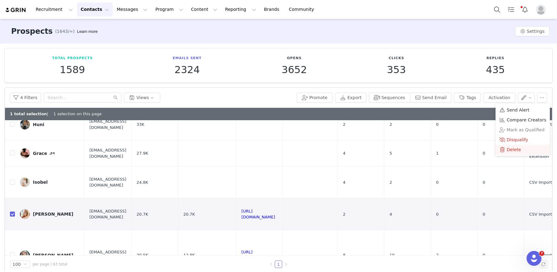
click at [508, 150] on span "Delete" at bounding box center [513, 149] width 14 height 7
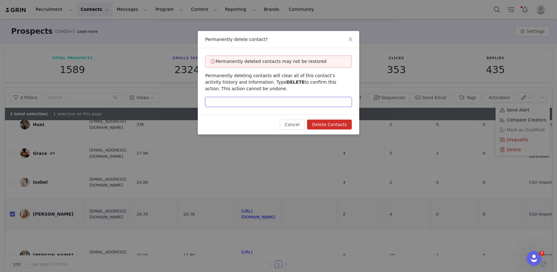
click at [328, 103] on input "text" at bounding box center [278, 102] width 146 height 10
type input "d"
type input "DELETE"
click at [343, 125] on button "Delete Contacts" at bounding box center [329, 125] width 45 height 10
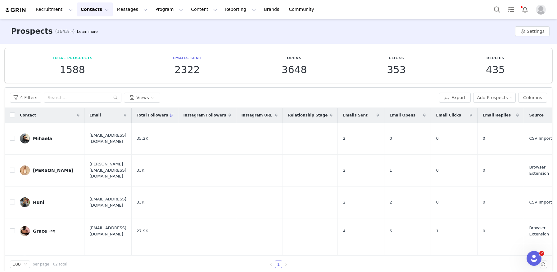
scroll to position [118, 0]
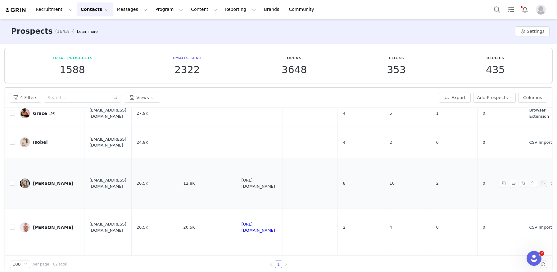
click at [275, 184] on link "[URL][DOMAIN_NAME]" at bounding box center [258, 183] width 34 height 11
click at [12, 183] on input "checkbox" at bounding box center [12, 183] width 5 height 5
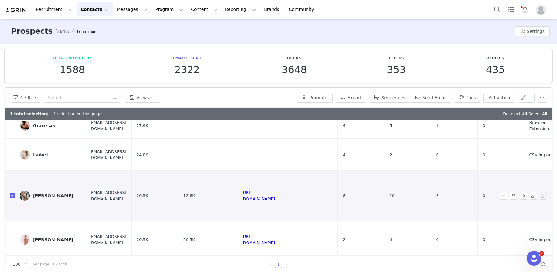
checkbox input "true"
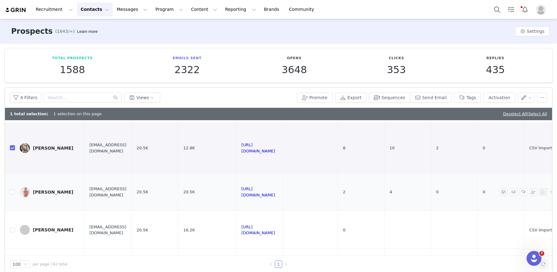
scroll to position [167, 0]
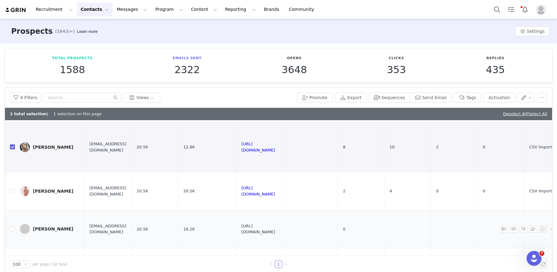
click at [275, 228] on link "[URL][DOMAIN_NAME]" at bounding box center [258, 229] width 34 height 11
click at [12, 230] on input "checkbox" at bounding box center [12, 229] width 5 height 5
checkbox input "true"
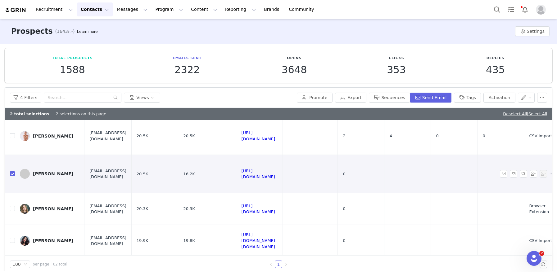
scroll to position [224, 0]
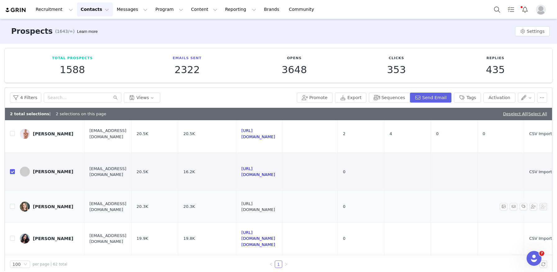
click at [275, 208] on link "[URL][DOMAIN_NAME]" at bounding box center [258, 207] width 34 height 11
click at [11, 208] on input "checkbox" at bounding box center [12, 206] width 5 height 5
checkbox input "true"
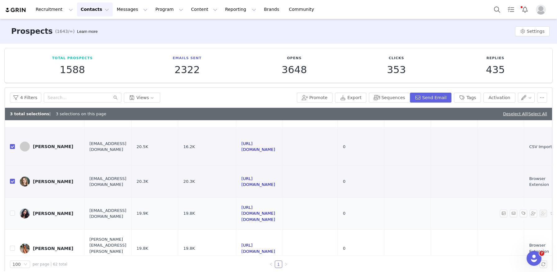
scroll to position [252, 0]
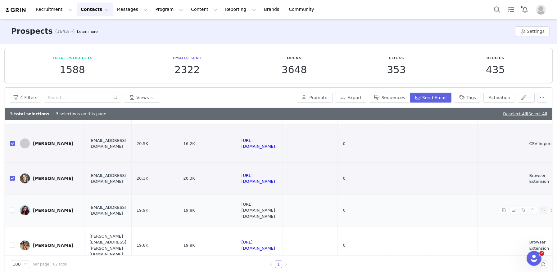
click at [275, 212] on link "[URL][DOMAIN_NAME][DOMAIN_NAME]" at bounding box center [258, 210] width 34 height 17
click at [12, 210] on input "checkbox" at bounding box center [12, 210] width 5 height 5
checkbox input "true"
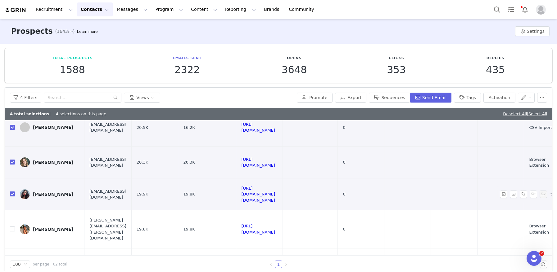
scroll to position [272, 0]
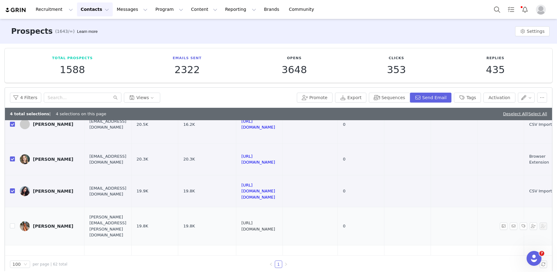
click at [267, 226] on link "[URL][DOMAIN_NAME]" at bounding box center [258, 226] width 34 height 11
click at [470, 95] on button "Tags" at bounding box center [467, 98] width 27 height 10
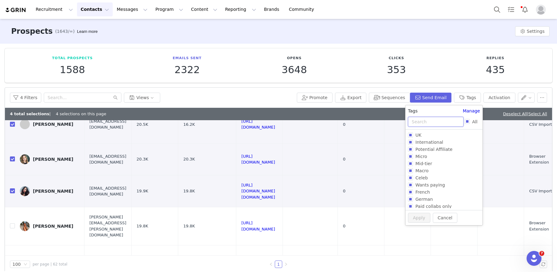
click at [438, 121] on input "text" at bounding box center [436, 122] width 56 height 10
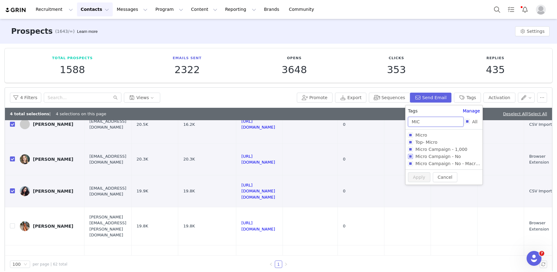
type input "MIC"
click at [409, 156] on input "Micro Campaign - No" at bounding box center [410, 156] width 5 height 5
checkbox input "true"
click at [423, 190] on button "Apply" at bounding box center [419, 188] width 22 height 10
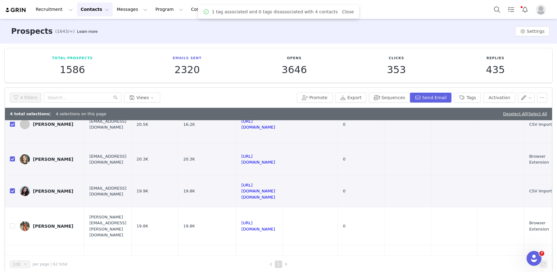
scroll to position [0, 0]
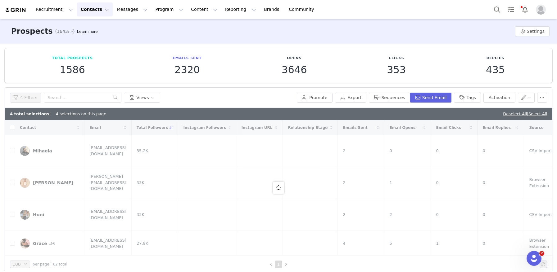
checkbox input "false"
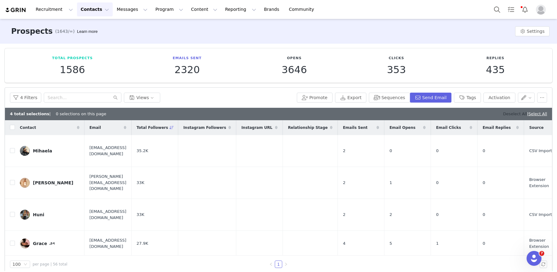
click at [508, 113] on link "Deselect All" at bounding box center [515, 114] width 24 height 5
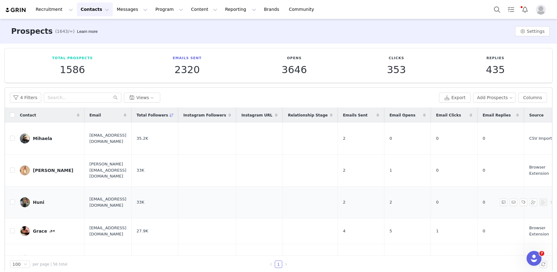
scroll to position [149, 0]
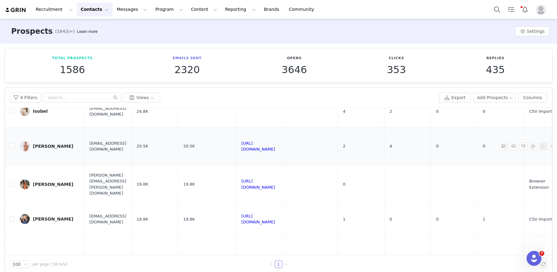
click at [15, 146] on td "[PERSON_NAME]" at bounding box center [50, 147] width 70 height 38
click at [12, 146] on input "checkbox" at bounding box center [12, 146] width 5 height 5
checkbox input "true"
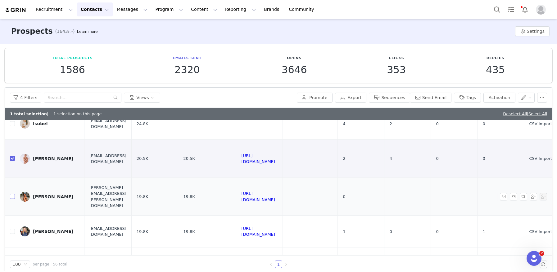
click at [12, 197] on input "checkbox" at bounding box center [12, 196] width 5 height 5
checkbox input "true"
click at [270, 233] on link "[URL][DOMAIN_NAME]" at bounding box center [258, 232] width 34 height 11
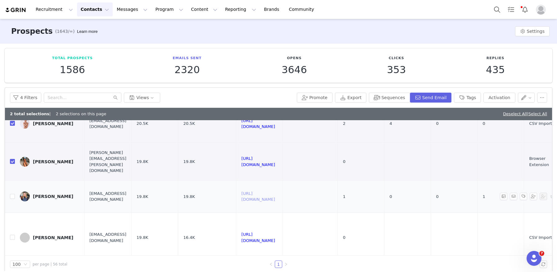
scroll to position [185, 0]
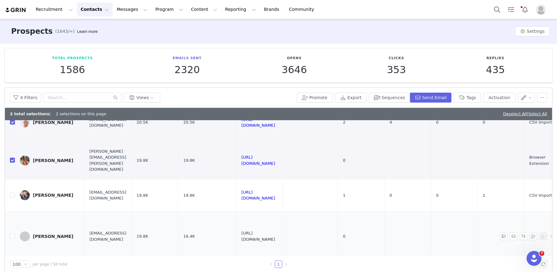
click at [275, 236] on link "[URL][DOMAIN_NAME]" at bounding box center [258, 236] width 34 height 11
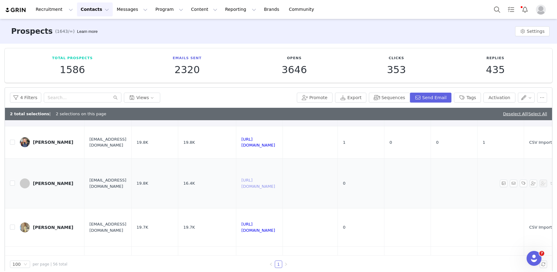
scroll to position [241, 0]
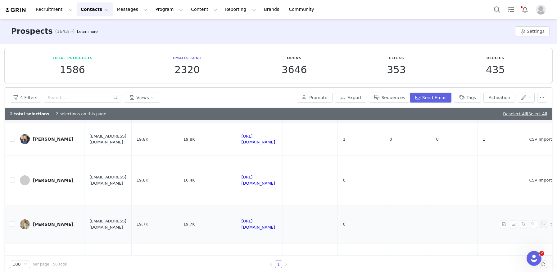
click at [283, 227] on td "[URL][DOMAIN_NAME]" at bounding box center [259, 225] width 47 height 38
click at [275, 224] on link "[URL][DOMAIN_NAME]" at bounding box center [258, 224] width 34 height 11
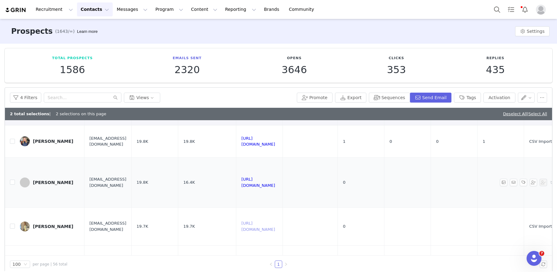
scroll to position [236, 0]
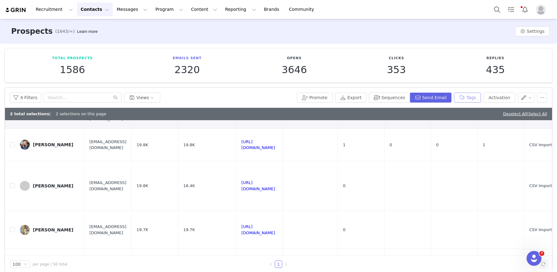
click at [463, 98] on button "Tags" at bounding box center [467, 98] width 27 height 10
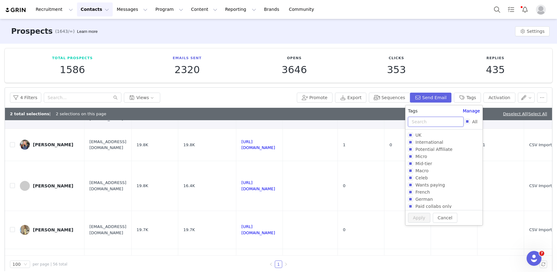
click at [425, 120] on input "text" at bounding box center [436, 122] width 56 height 10
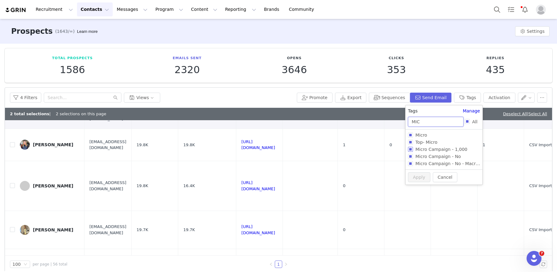
type input "MIC"
click at [412, 150] on input "Micro Campaign - 1,000" at bounding box center [410, 149] width 5 height 5
checkbox input "true"
click at [416, 189] on button "Apply" at bounding box center [419, 188] width 22 height 10
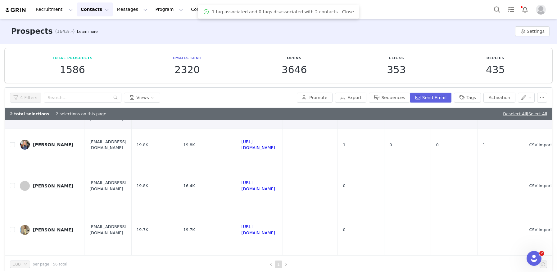
checkbox input "false"
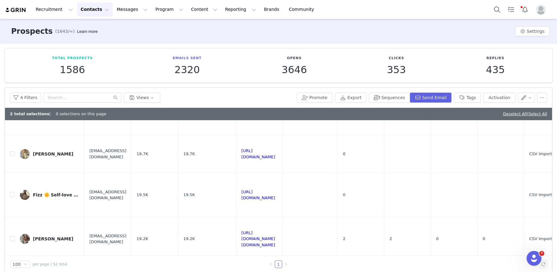
scroll to position [0, 0]
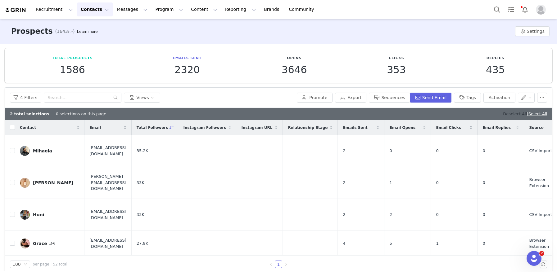
click at [503, 114] on link "Deselect All" at bounding box center [515, 114] width 24 height 5
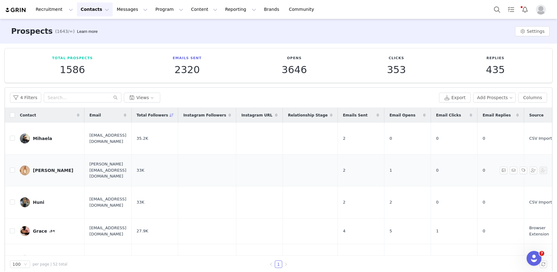
scroll to position [142, 0]
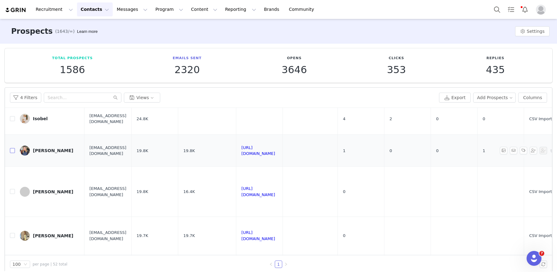
click at [11, 151] on input "checkbox" at bounding box center [12, 150] width 5 height 5
checkbox input "true"
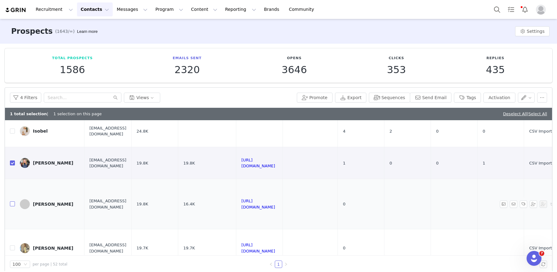
click at [14, 205] on input "checkbox" at bounding box center [12, 204] width 5 height 5
checkbox input "true"
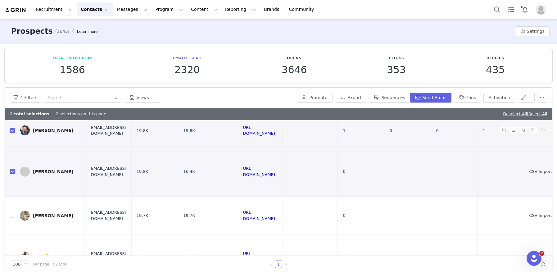
scroll to position [179, 0]
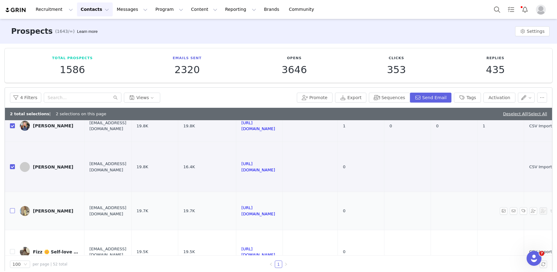
click at [12, 212] on input "checkbox" at bounding box center [12, 211] width 5 height 5
checkbox input "true"
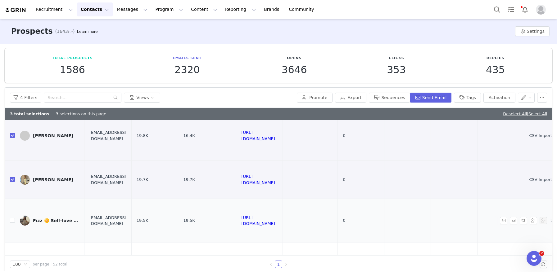
scroll to position [227, 0]
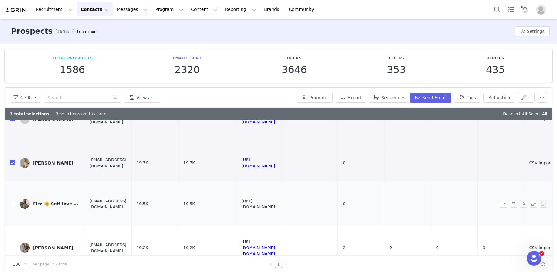
click at [275, 206] on link "[URL][DOMAIN_NAME]" at bounding box center [258, 204] width 34 height 11
click at [472, 95] on button "Tags" at bounding box center [467, 98] width 27 height 10
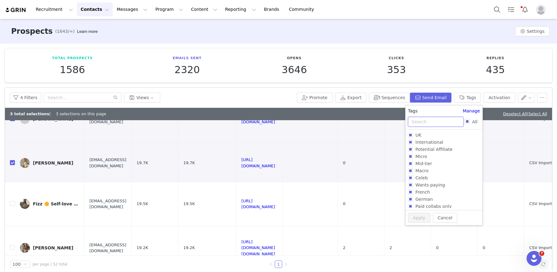
click at [428, 122] on input "text" at bounding box center [436, 122] width 56 height 10
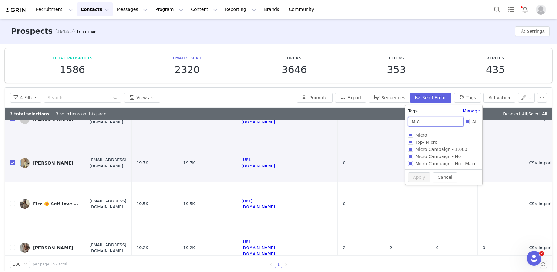
type input "MIC"
click at [412, 158] on input "Micro Campaign - No" at bounding box center [410, 156] width 5 height 5
checkbox input "true"
click at [412, 184] on button "Apply" at bounding box center [419, 188] width 22 height 10
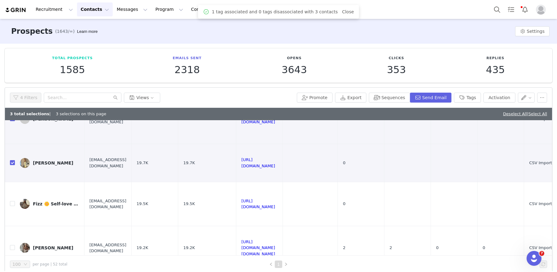
scroll to position [0, 0]
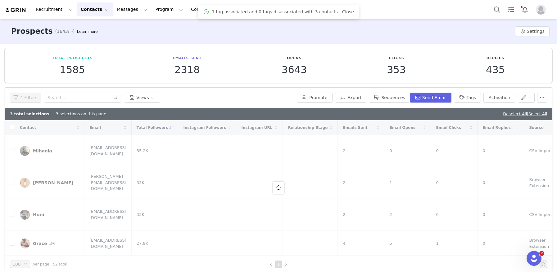
checkbox input "false"
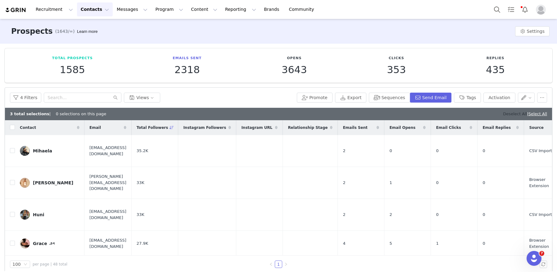
click at [503, 115] on link "Deselect All" at bounding box center [515, 114] width 24 height 5
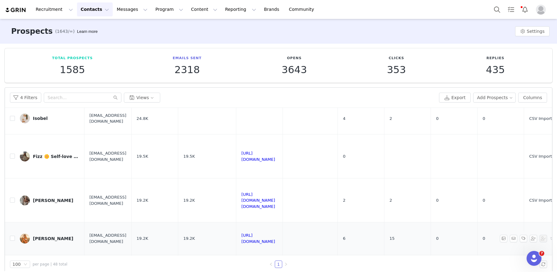
scroll to position [130, 0]
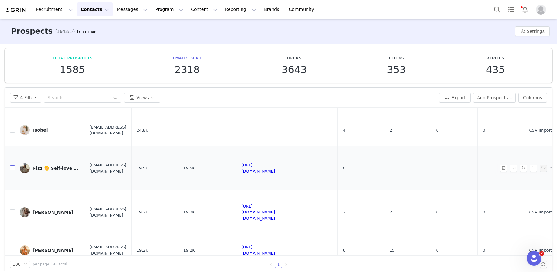
click at [14, 166] on input "checkbox" at bounding box center [12, 168] width 5 height 5
checkbox input "true"
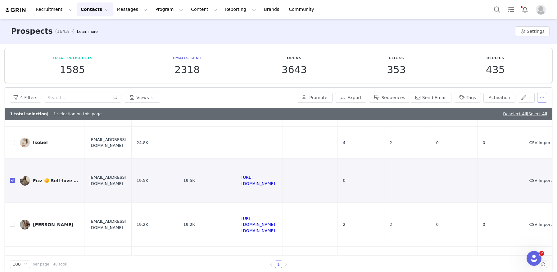
click at [540, 97] on button "button" at bounding box center [542, 98] width 10 height 10
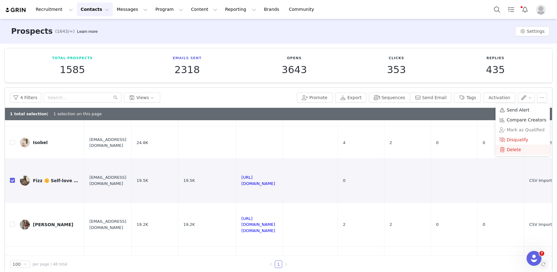
click at [503, 151] on span at bounding box center [502, 149] width 6 height 7
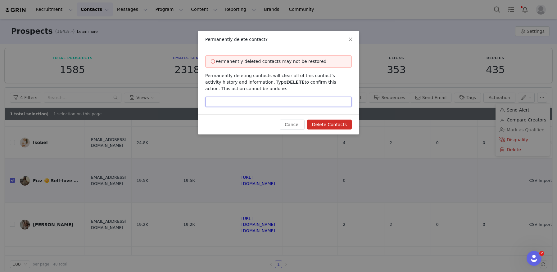
click at [298, 100] on input "text" at bounding box center [278, 102] width 146 height 10
type input "DELETE"
click at [343, 129] on button "Delete Contacts" at bounding box center [329, 125] width 45 height 10
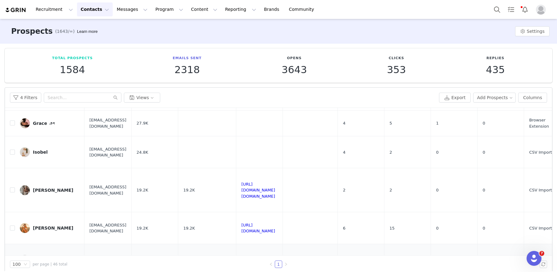
scroll to position [121, 0]
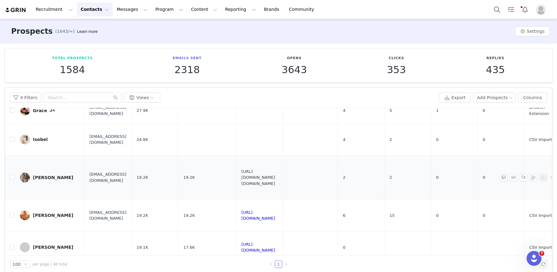
click at [268, 178] on link "[URL][DOMAIN_NAME][DOMAIN_NAME]" at bounding box center [258, 177] width 34 height 17
click at [12, 180] on input "checkbox" at bounding box center [12, 177] width 5 height 5
checkbox input "true"
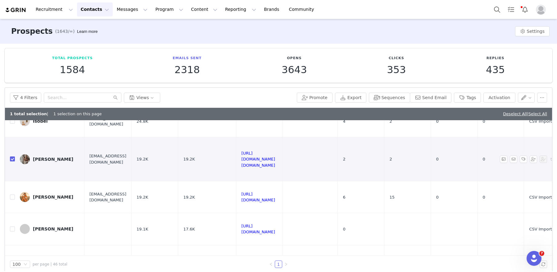
scroll to position [158, 0]
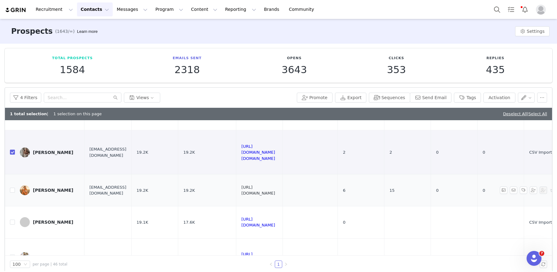
click at [275, 190] on link "[URL][DOMAIN_NAME]" at bounding box center [258, 190] width 34 height 11
click at [13, 191] on input "checkbox" at bounding box center [12, 190] width 5 height 5
checkbox input "true"
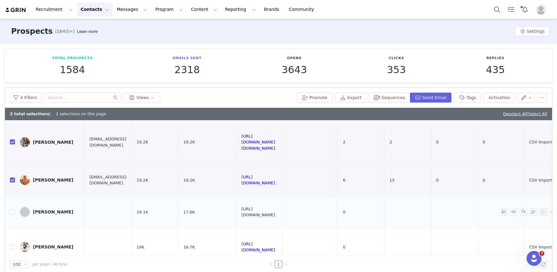
click at [275, 214] on link "[URL][DOMAIN_NAME]" at bounding box center [258, 212] width 34 height 11
click at [10, 212] on input "checkbox" at bounding box center [12, 212] width 5 height 5
checkbox input "true"
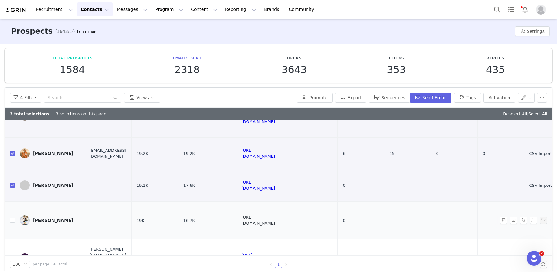
click at [275, 221] on link "[URL][DOMAIN_NAME]" at bounding box center [258, 220] width 34 height 11
click at [12, 222] on input "checkbox" at bounding box center [12, 220] width 5 height 5
checkbox input "true"
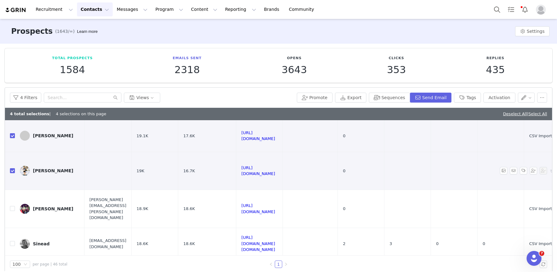
scroll to position [246, 0]
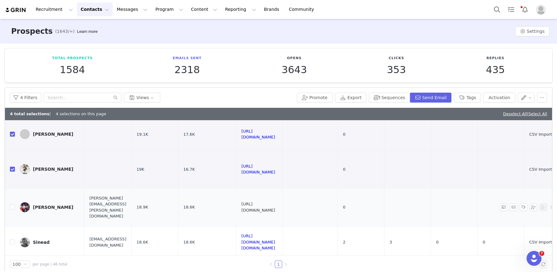
click at [275, 208] on link "[URL][DOMAIN_NAME]" at bounding box center [258, 207] width 34 height 11
click at [12, 208] on input "checkbox" at bounding box center [12, 207] width 5 height 5
checkbox input "true"
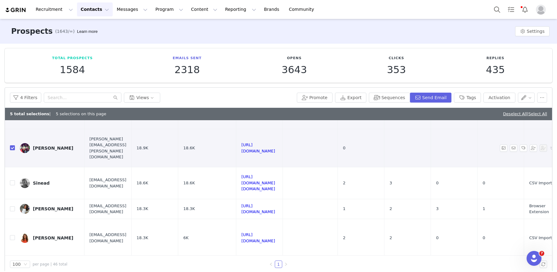
scroll to position [307, 0]
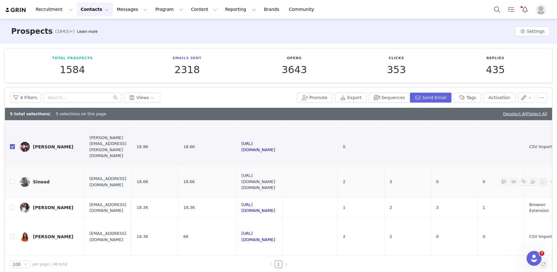
click at [268, 184] on link "[URL][DOMAIN_NAME][DOMAIN_NAME]" at bounding box center [258, 181] width 34 height 17
click at [13, 182] on input "checkbox" at bounding box center [12, 181] width 5 height 5
checkbox input "true"
click at [275, 209] on link "[URL][DOMAIN_NAME]" at bounding box center [258, 208] width 34 height 11
drag, startPoint x: 469, startPoint y: 103, endPoint x: 467, endPoint y: 99, distance: 4.2
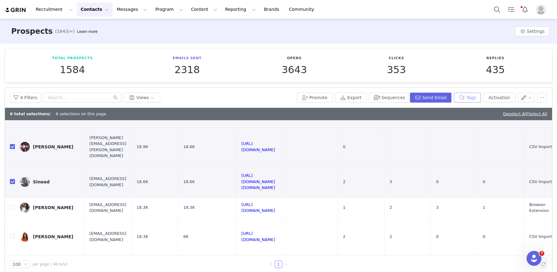
click at [469, 103] on div "4 Filters Views Promote Export Sequences Send Email Tags Activation" at bounding box center [278, 98] width 547 height 20
click at [466, 97] on button "Tags" at bounding box center [467, 98] width 27 height 10
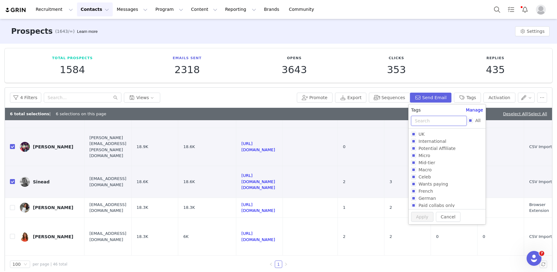
click at [422, 122] on input "text" at bounding box center [439, 121] width 56 height 10
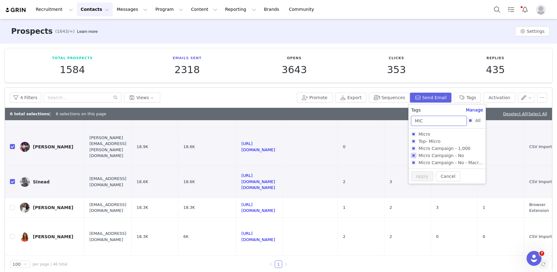
type input "MIC"
click at [411, 157] on input "Micro Campaign - No" at bounding box center [413, 155] width 5 height 5
checkbox input "true"
click at [417, 185] on button "Apply" at bounding box center [419, 188] width 22 height 10
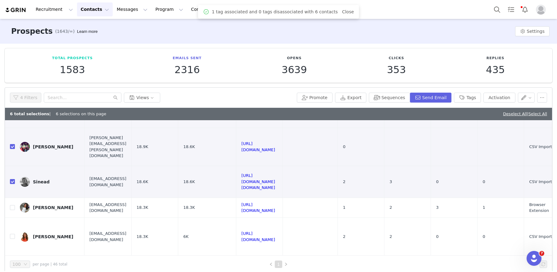
checkbox input "false"
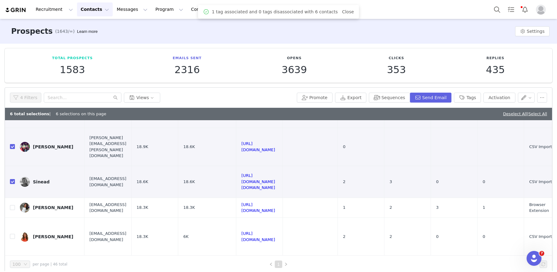
checkbox input "false"
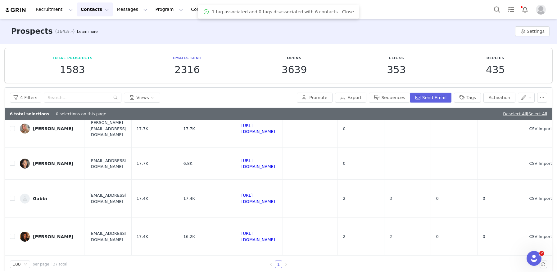
scroll to position [0, 0]
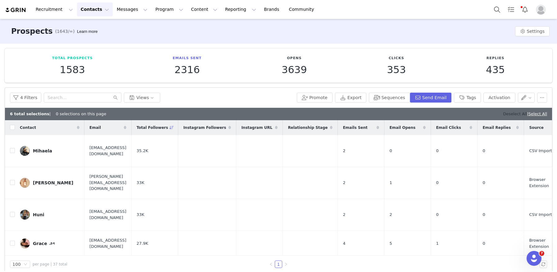
click at [503, 113] on link "Deselect All" at bounding box center [515, 114] width 24 height 5
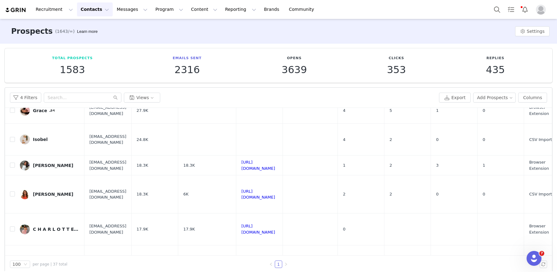
scroll to position [119, 0]
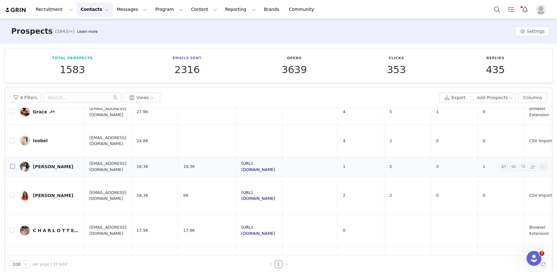
click at [13, 165] on input "checkbox" at bounding box center [12, 166] width 5 height 5
checkbox input "true"
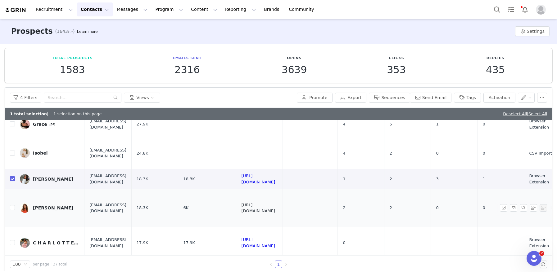
click at [267, 206] on link "[URL][DOMAIN_NAME]" at bounding box center [258, 208] width 34 height 11
click at [12, 205] on input "checkbox" at bounding box center [12, 207] width 5 height 5
checkbox input "true"
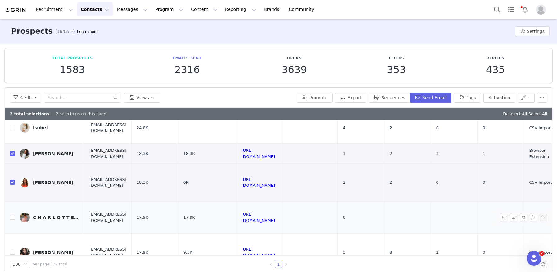
scroll to position [146, 0]
click at [275, 217] on link "[URL][DOMAIN_NAME]" at bounding box center [258, 217] width 34 height 11
click at [12, 215] on input "checkbox" at bounding box center [12, 216] width 5 height 5
checkbox input "true"
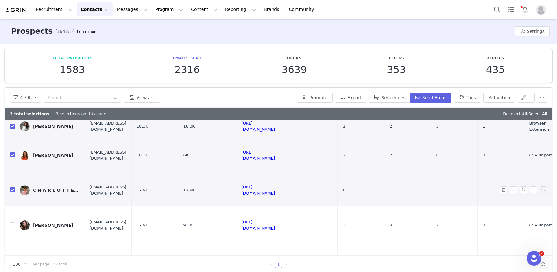
scroll to position [180, 0]
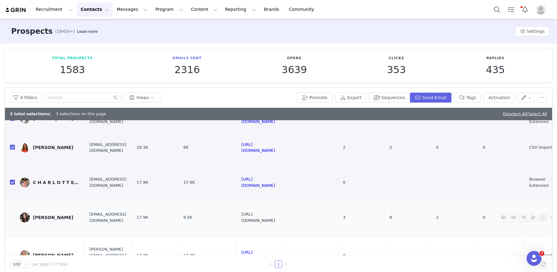
click at [275, 214] on link "[URL][DOMAIN_NAME]" at bounding box center [258, 217] width 34 height 11
click at [475, 100] on button "Tags" at bounding box center [467, 98] width 27 height 10
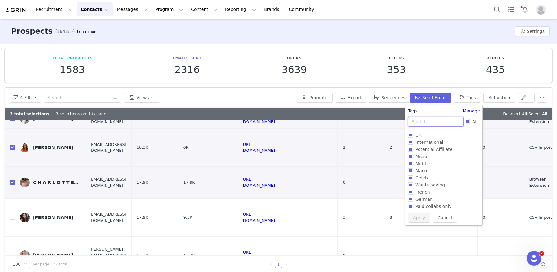
click at [416, 119] on input "text" at bounding box center [436, 122] width 56 height 10
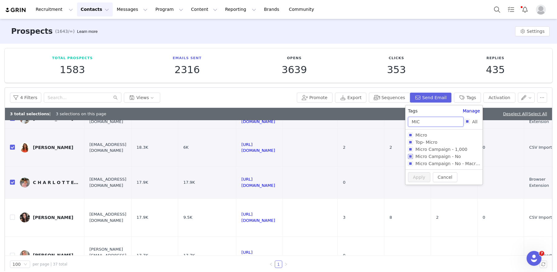
type input "MIC"
click at [408, 158] on input "Micro Campaign - No" at bounding box center [410, 156] width 5 height 5
checkbox input "true"
click at [414, 184] on button "Apply" at bounding box center [419, 188] width 22 height 10
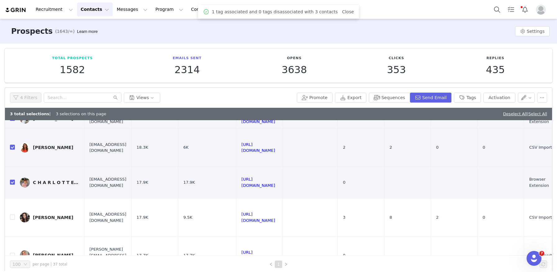
scroll to position [0, 0]
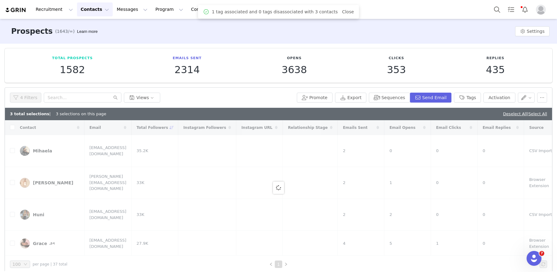
checkbox input "false"
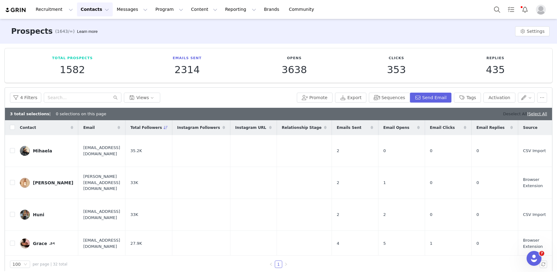
click at [511, 112] on link "Deselect All" at bounding box center [515, 114] width 24 height 5
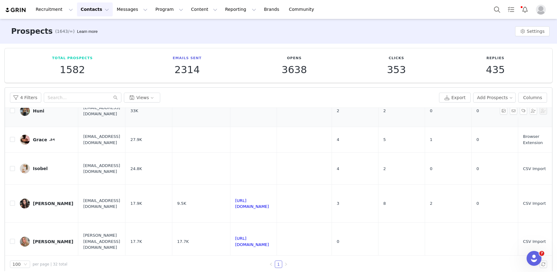
scroll to position [148, 0]
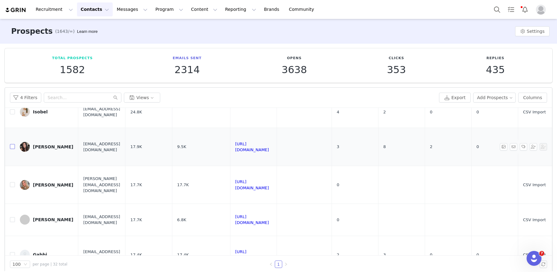
click at [11, 147] on input "checkbox" at bounding box center [12, 146] width 5 height 5
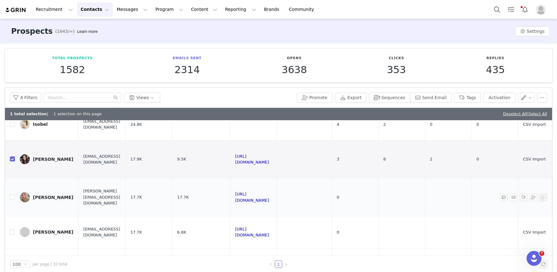
checkbox input "true"
click at [269, 197] on link "[URL][DOMAIN_NAME]" at bounding box center [252, 197] width 34 height 11
click at [467, 95] on button "Tags" at bounding box center [467, 98] width 27 height 10
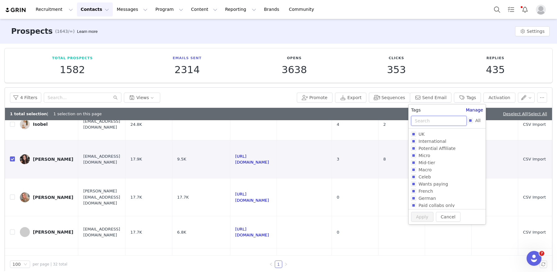
click at [425, 123] on input "text" at bounding box center [439, 121] width 56 height 10
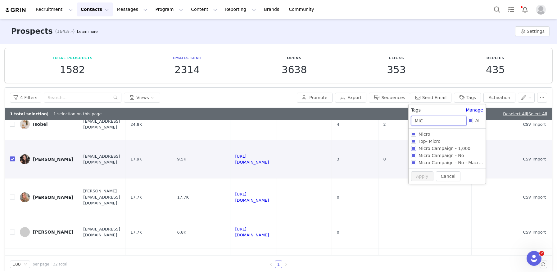
type input "MIC"
click at [413, 149] on input "Micro Campaign - 1,000" at bounding box center [413, 148] width 5 height 5
checkbox input "true"
click at [413, 191] on button "Apply" at bounding box center [419, 188] width 22 height 10
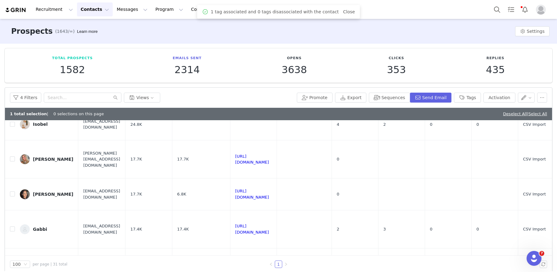
scroll to position [0, 0]
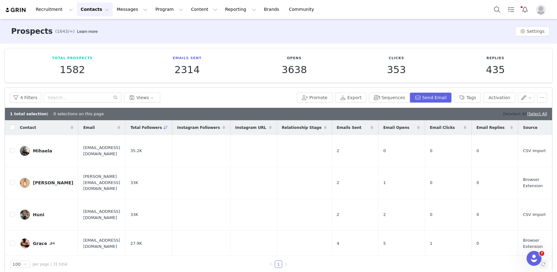
click at [508, 115] on link "Deselect All" at bounding box center [515, 114] width 24 height 5
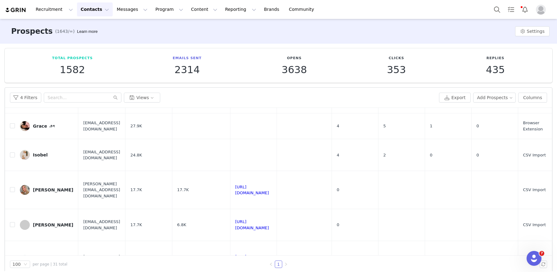
scroll to position [107, 0]
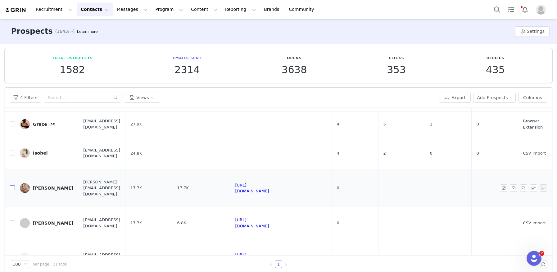
click at [11, 190] on input "checkbox" at bounding box center [12, 188] width 5 height 5
checkbox input "true"
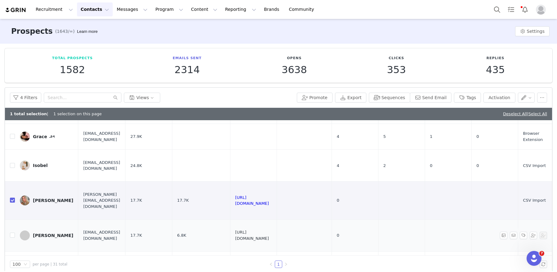
click at [269, 235] on link "[URL][DOMAIN_NAME]" at bounding box center [252, 235] width 34 height 11
click at [12, 237] on input "checkbox" at bounding box center [12, 235] width 5 height 5
checkbox input "true"
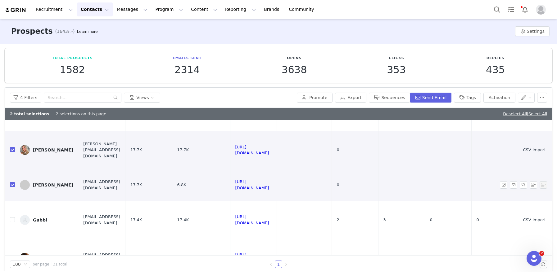
scroll to position [158, 0]
click at [269, 220] on link "[URL][DOMAIN_NAME]" at bounding box center [252, 219] width 34 height 11
click at [466, 101] on button "Tags" at bounding box center [467, 98] width 27 height 10
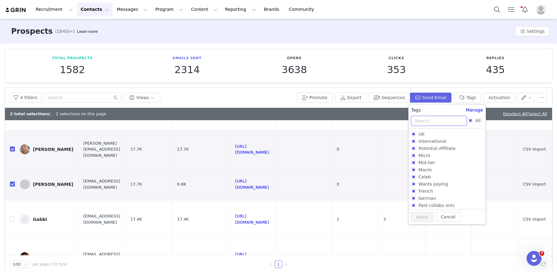
click at [430, 118] on input "text" at bounding box center [439, 121] width 56 height 10
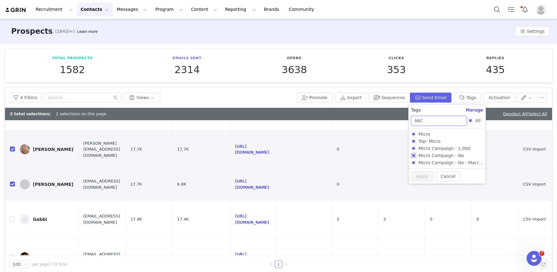
type input "MIC"
click at [413, 155] on input "Micro Campaign - No" at bounding box center [413, 155] width 5 height 5
checkbox input "true"
click at [418, 193] on div "Cancel Apply" at bounding box center [443, 187] width 77 height 15
click at [417, 191] on button "Apply" at bounding box center [419, 188] width 22 height 10
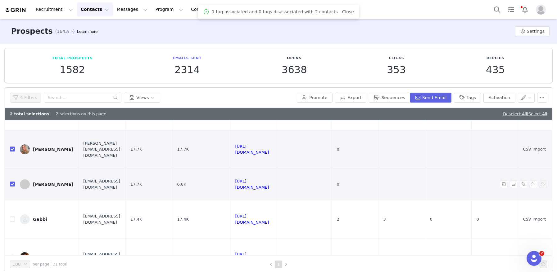
scroll to position [0, 0]
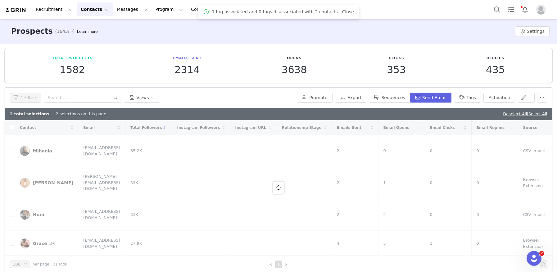
checkbox input "false"
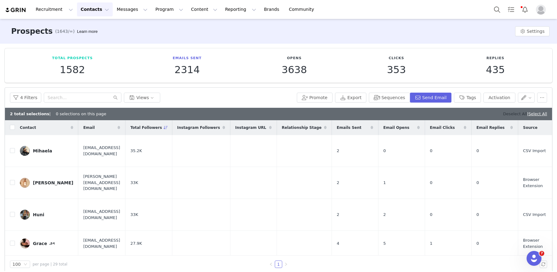
click at [506, 112] on link "Deselect All" at bounding box center [515, 114] width 24 height 5
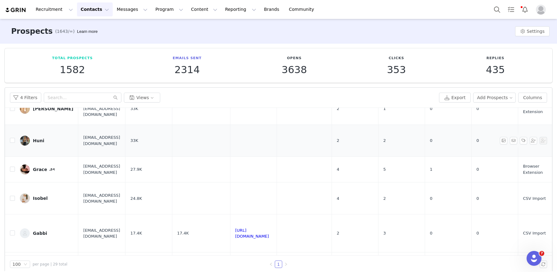
scroll to position [135, 0]
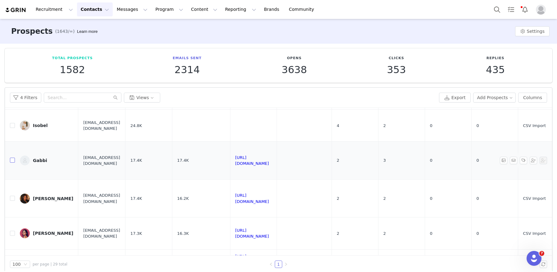
click at [12, 163] on input "checkbox" at bounding box center [12, 160] width 5 height 5
checkbox input "true"
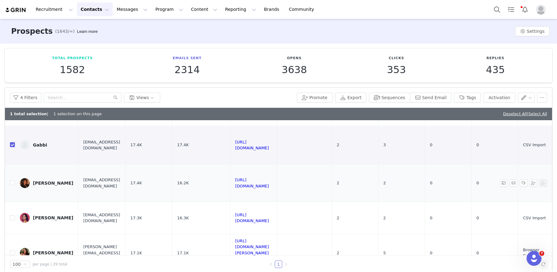
scroll to position [163, 0]
click at [269, 184] on link "[URL][DOMAIN_NAME]" at bounding box center [252, 182] width 34 height 11
click at [12, 184] on input "checkbox" at bounding box center [12, 182] width 5 height 5
checkbox input "true"
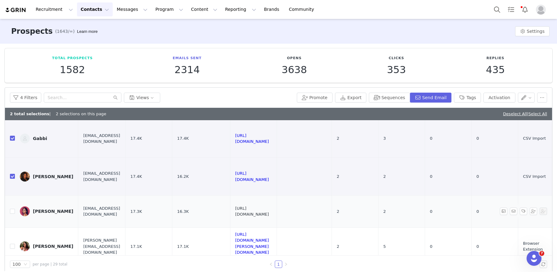
click at [258, 213] on link "[URL][DOMAIN_NAME]" at bounding box center [252, 211] width 34 height 11
click at [469, 99] on button "Tags" at bounding box center [467, 98] width 27 height 10
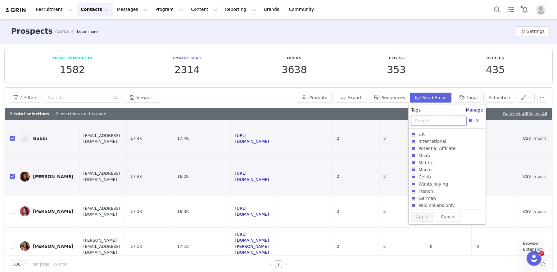
click at [430, 118] on input "text" at bounding box center [439, 121] width 56 height 10
type input "MI"
click at [411, 172] on input "Micro Campaign - 1,000" at bounding box center [413, 170] width 5 height 5
checkbox input "true"
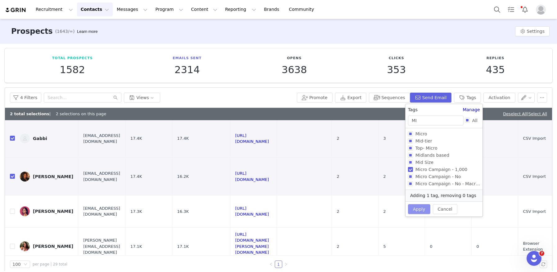
click at [420, 210] on button "Apply" at bounding box center [419, 209] width 22 height 10
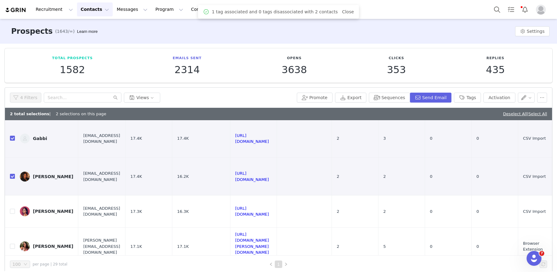
scroll to position [0, 0]
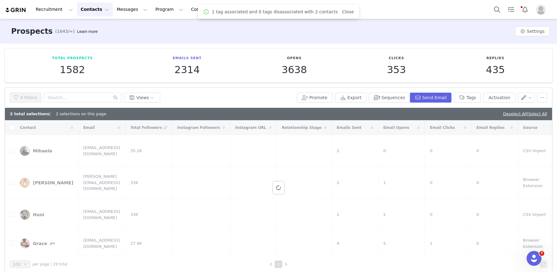
checkbox input "false"
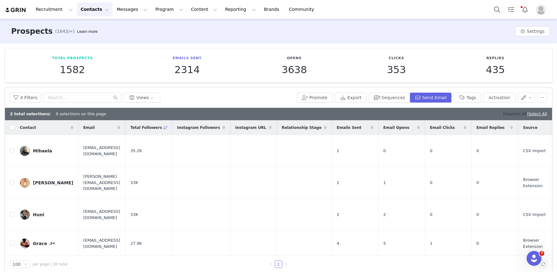
click at [513, 116] on link "Deselect All" at bounding box center [515, 114] width 24 height 5
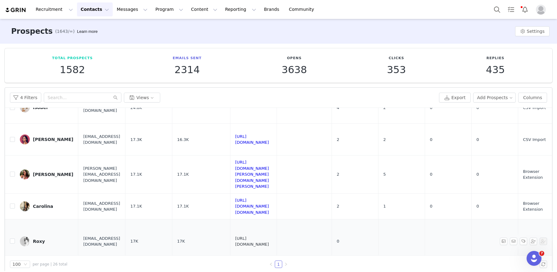
scroll to position [152, 0]
click at [12, 140] on input "checkbox" at bounding box center [12, 139] width 5 height 5
checkbox input "true"
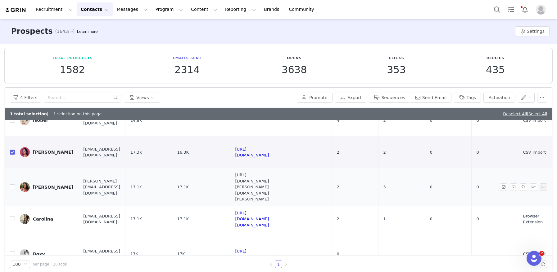
click at [258, 177] on link "[URL][DOMAIN_NAME][PERSON_NAME][DOMAIN_NAME][PERSON_NAME]" at bounding box center [252, 187] width 34 height 29
click at [12, 185] on input "checkbox" at bounding box center [12, 187] width 5 height 5
checkbox input "true"
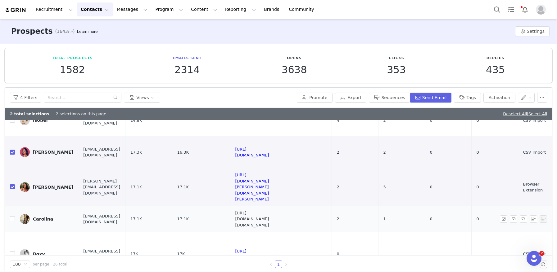
click at [259, 211] on link "[URL][DOMAIN_NAME][DOMAIN_NAME]" at bounding box center [252, 219] width 34 height 17
click at [463, 96] on button "Tags" at bounding box center [467, 98] width 27 height 10
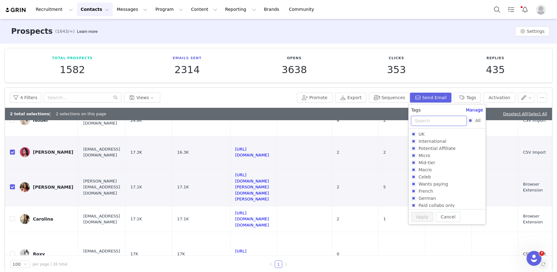
click at [421, 121] on input "text" at bounding box center [439, 121] width 56 height 10
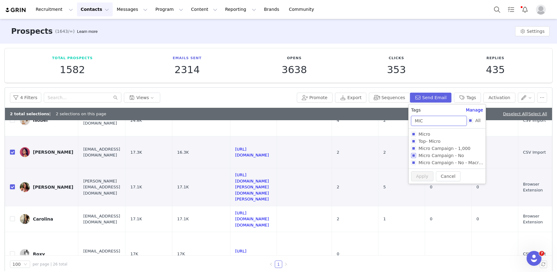
type input "MIC"
click at [412, 155] on input "Micro Campaign - No" at bounding box center [413, 155] width 5 height 5
checkbox input "true"
click at [423, 188] on button "Apply" at bounding box center [419, 188] width 22 height 10
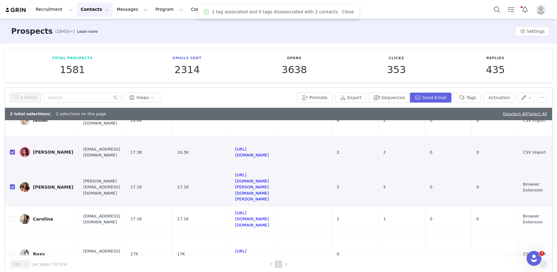
scroll to position [0, 0]
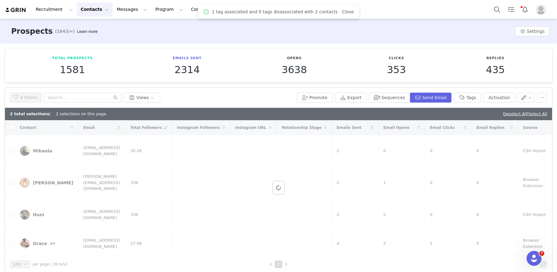
checkbox input "false"
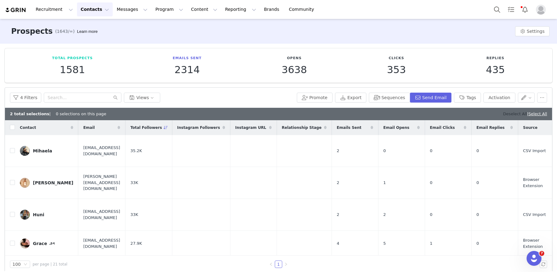
click at [507, 114] on link "Deselect All" at bounding box center [515, 114] width 24 height 5
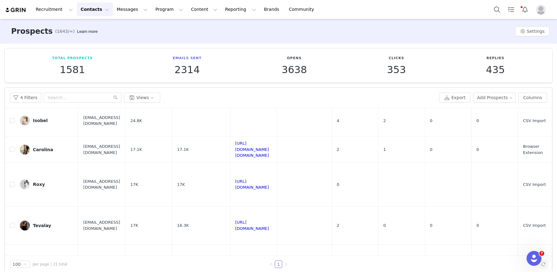
scroll to position [140, 0]
click at [12, 184] on input "checkbox" at bounding box center [12, 184] width 5 height 5
checkbox input "true"
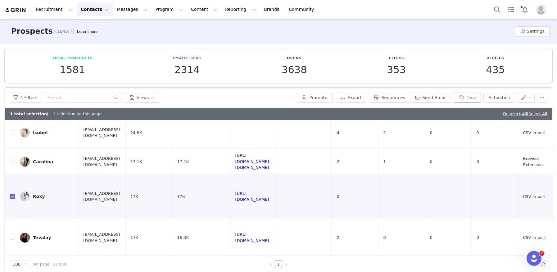
click at [469, 100] on button "Tags" at bounding box center [467, 98] width 27 height 10
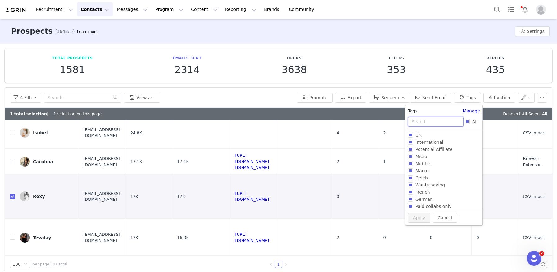
click at [420, 119] on input "text" at bounding box center [436, 122] width 56 height 10
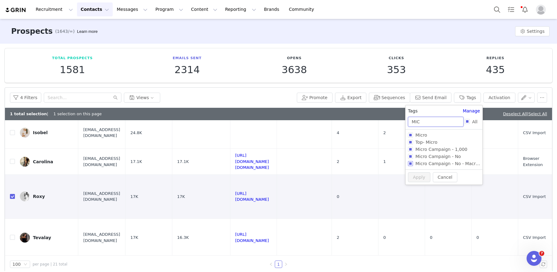
type input "MIC"
click at [410, 152] on input "Micro Campaign - 1,000" at bounding box center [410, 149] width 5 height 5
checkbox input "true"
click at [419, 188] on button "Apply" at bounding box center [419, 188] width 22 height 10
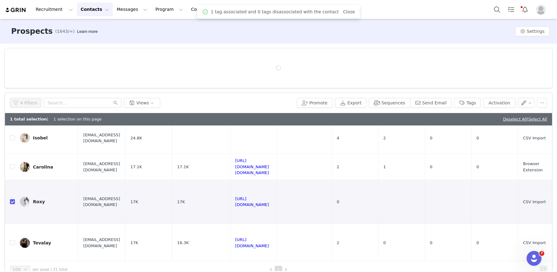
scroll to position [0, 0]
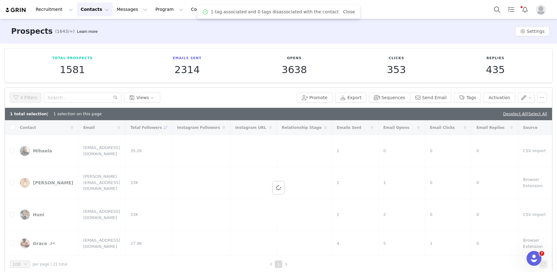
checkbox input "false"
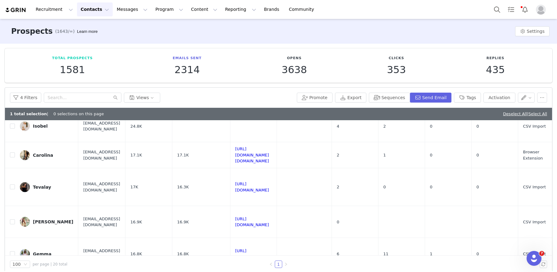
scroll to position [141, 0]
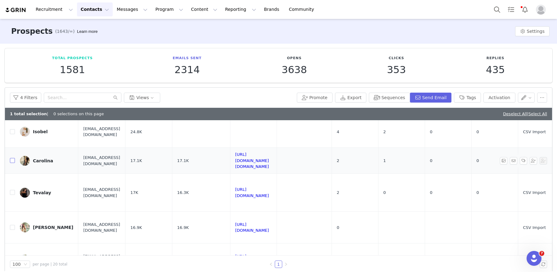
click at [12, 161] on input "checkbox" at bounding box center [12, 160] width 5 height 5
click at [509, 114] on link "Deselect All" at bounding box center [515, 114] width 24 height 5
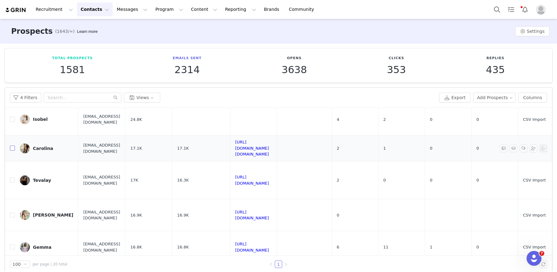
click at [11, 149] on input "checkbox" at bounding box center [12, 148] width 5 height 5
checkbox input "true"
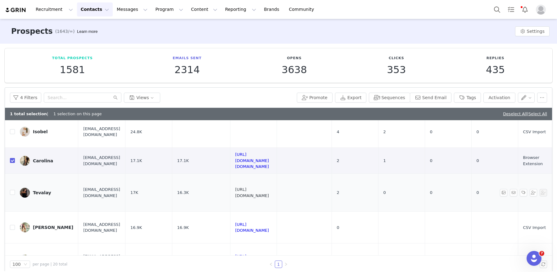
click at [269, 192] on link "[URL][DOMAIN_NAME]" at bounding box center [252, 192] width 34 height 11
click at [470, 99] on button "Tags" at bounding box center [467, 98] width 27 height 10
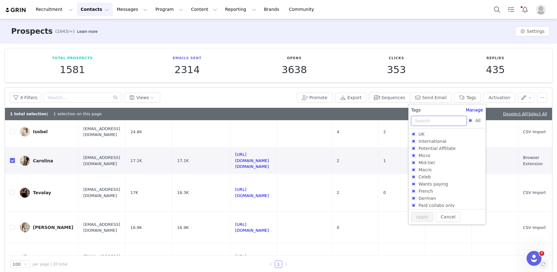
click at [424, 120] on input "text" at bounding box center [439, 121] width 56 height 10
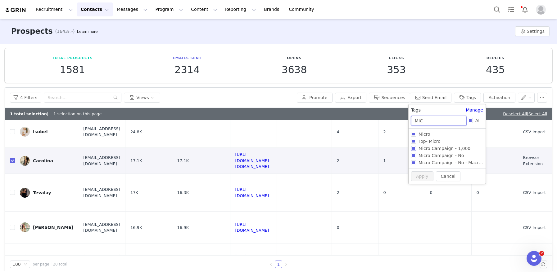
type input "MIC"
click at [414, 148] on input "Micro Campaign - 1,000" at bounding box center [413, 148] width 5 height 5
checkbox input "true"
click at [419, 185] on button "Apply" at bounding box center [419, 188] width 22 height 10
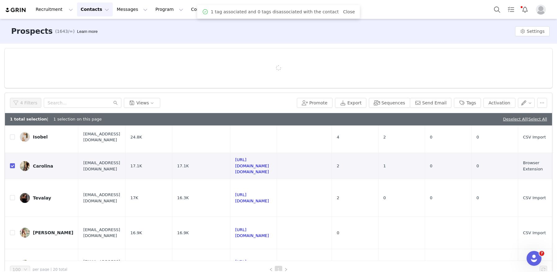
scroll to position [0, 0]
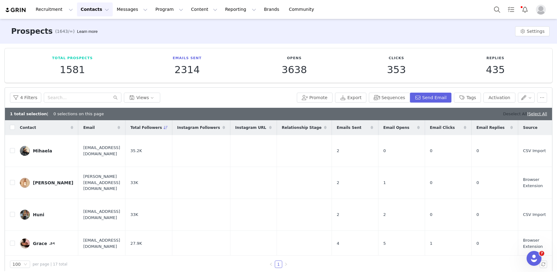
click at [510, 114] on link "Deselect All" at bounding box center [515, 114] width 24 height 5
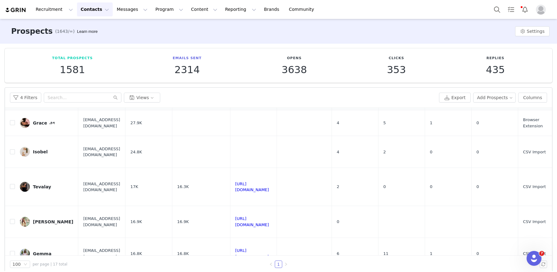
scroll to position [107, 0]
click at [14, 189] on input "checkbox" at bounding box center [12, 187] width 5 height 5
checkbox input "true"
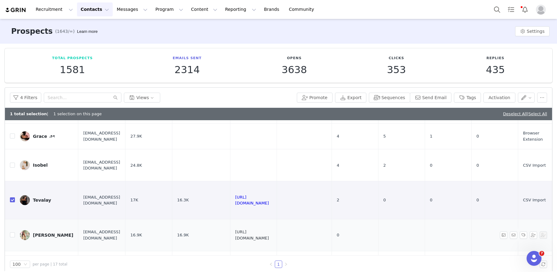
click at [269, 234] on link "[URL][DOMAIN_NAME]" at bounding box center [252, 235] width 34 height 11
click at [12, 235] on input "checkbox" at bounding box center [12, 235] width 5 height 5
checkbox input "true"
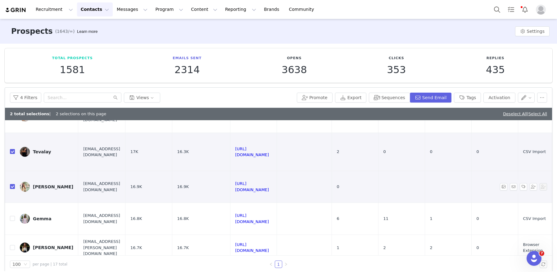
scroll to position [157, 0]
click at [269, 218] on link "[URL][DOMAIN_NAME]" at bounding box center [252, 218] width 34 height 11
click at [11, 218] on input "checkbox" at bounding box center [12, 217] width 5 height 5
checkbox input "true"
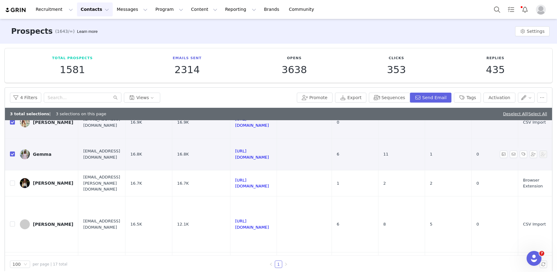
scroll to position [216, 0]
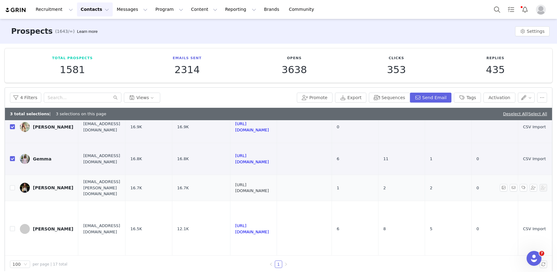
click at [269, 185] on link "[URL][DOMAIN_NAME]" at bounding box center [252, 188] width 34 height 11
click at [12, 186] on input "checkbox" at bounding box center [12, 188] width 5 height 5
checkbox input "true"
click at [261, 224] on link "[URL][DOMAIN_NAME]" at bounding box center [252, 229] width 34 height 11
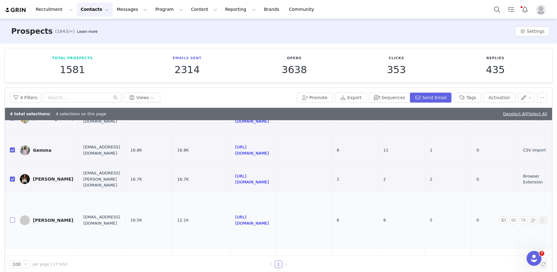
click at [12, 218] on input "checkbox" at bounding box center [12, 220] width 5 height 5
checkbox input "true"
click at [467, 98] on button "Tags" at bounding box center [467, 98] width 27 height 10
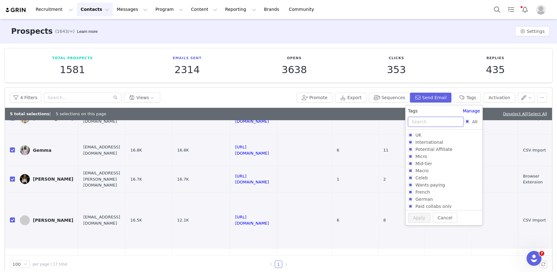
click at [426, 124] on input "text" at bounding box center [436, 122] width 56 height 10
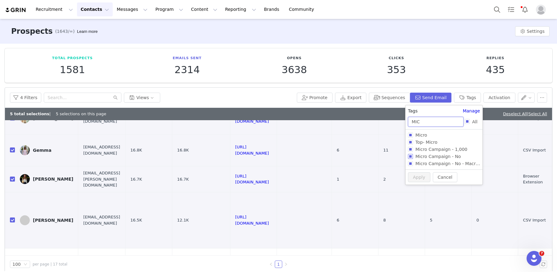
type input "MIC"
click at [410, 157] on input "Micro Campaign - No" at bounding box center [410, 156] width 5 height 5
checkbox input "true"
click at [416, 190] on button "Apply" at bounding box center [419, 188] width 22 height 10
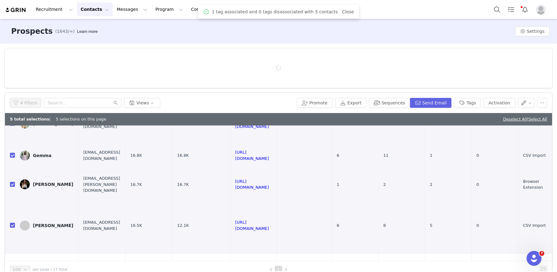
scroll to position [0, 0]
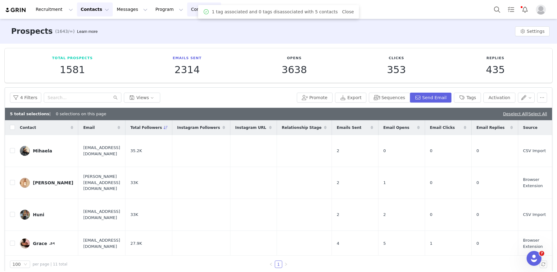
checkbox input "false"
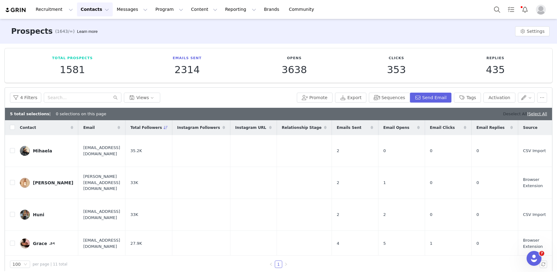
click at [512, 112] on link "Deselect All" at bounding box center [515, 114] width 24 height 5
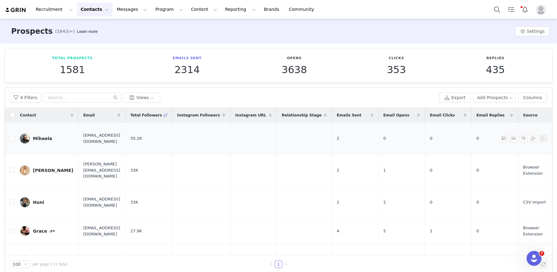
click at [42, 136] on div "Mihaela" at bounding box center [42, 138] width 19 height 5
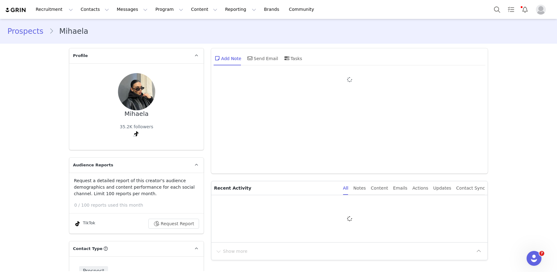
type input "+1 ([GEOGRAPHIC_DATA])"
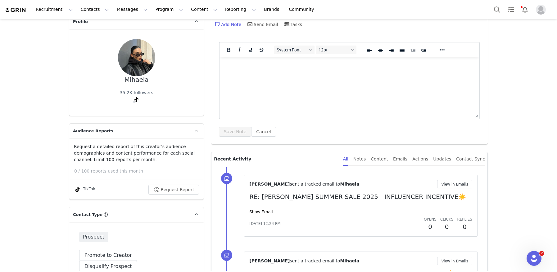
scroll to position [41, 0]
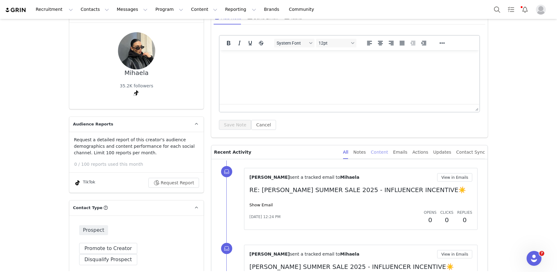
click at [385, 151] on div "Content" at bounding box center [379, 153] width 17 height 14
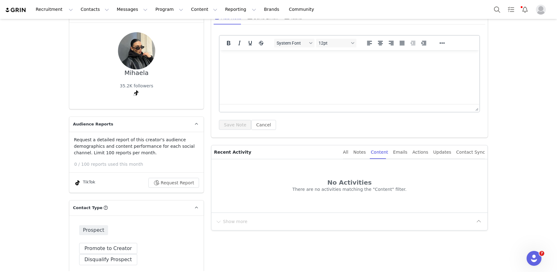
click at [86, 183] on div "TikTok" at bounding box center [84, 182] width 21 height 7
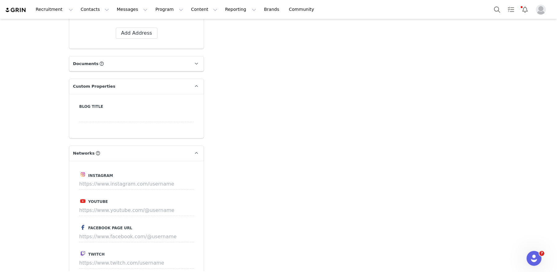
scroll to position [668, 0]
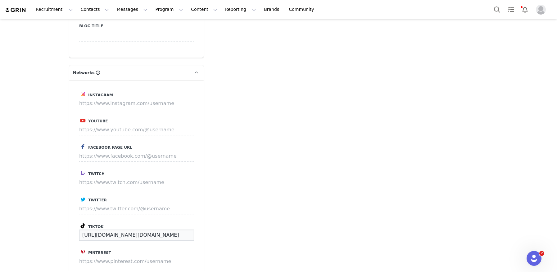
click at [126, 230] on input "[URL][DOMAIN_NAME][DOMAIN_NAME]" at bounding box center [136, 235] width 115 height 11
click at [110, 98] on input at bounding box center [136, 103] width 115 height 11
paste input "[URL][DOMAIN_NAME]"
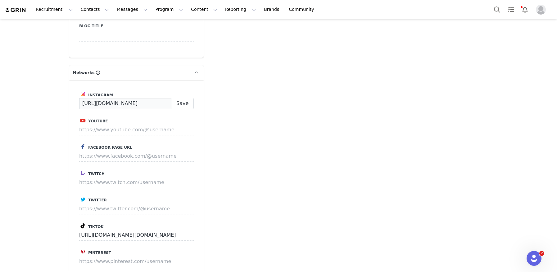
scroll to position [0, 11]
type input "[URL][DOMAIN_NAME]"
click at [178, 98] on button "Save" at bounding box center [182, 103] width 23 height 11
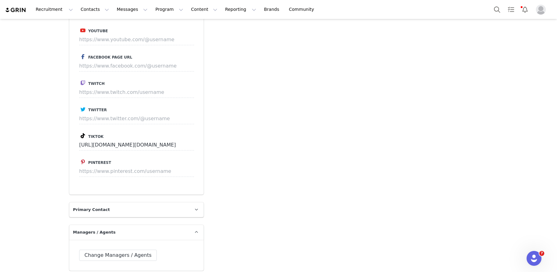
scroll to position [1058, 0]
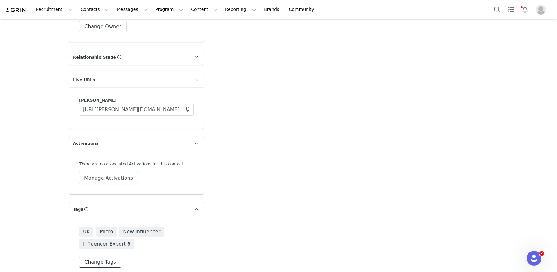
click at [93, 257] on button "Change Tags" at bounding box center [100, 262] width 42 height 11
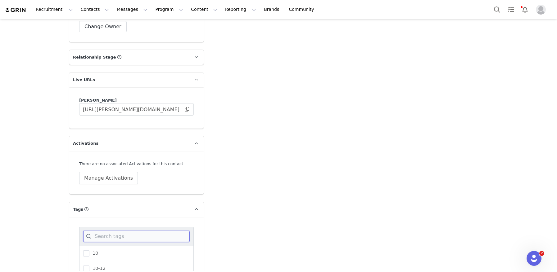
click at [106, 231] on input at bounding box center [136, 236] width 106 height 11
type input "mic"
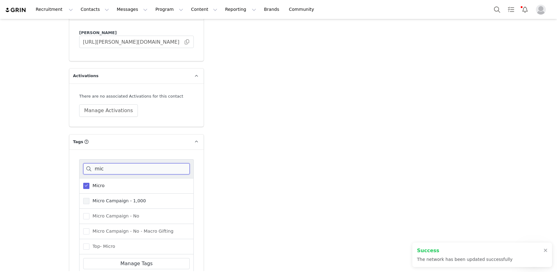
type input "[URL][DOMAIN_NAME]"
type input "mic"
click at [119, 198] on span "Micro Campaign - 1,000" at bounding box center [117, 201] width 56 height 6
click at [89, 198] on input "Micro Campaign - 1,000" at bounding box center [89, 198] width 0 height 0
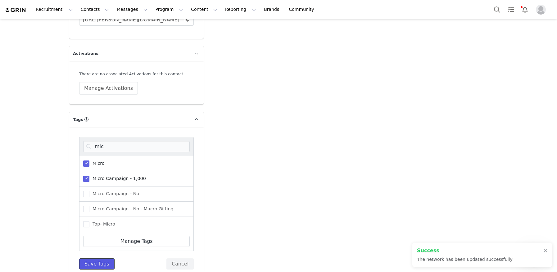
click at [98, 259] on button "Save Tags" at bounding box center [96, 264] width 35 height 11
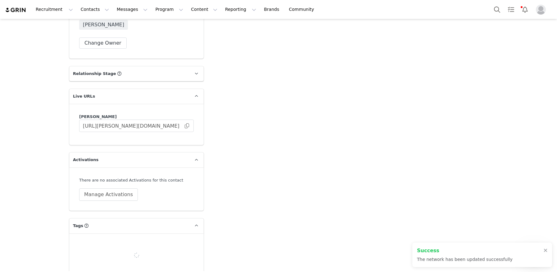
scroll to position [1082, 0]
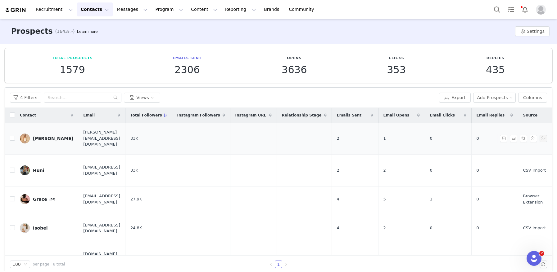
click at [35, 140] on div "[PERSON_NAME]" at bounding box center [53, 138] width 40 height 5
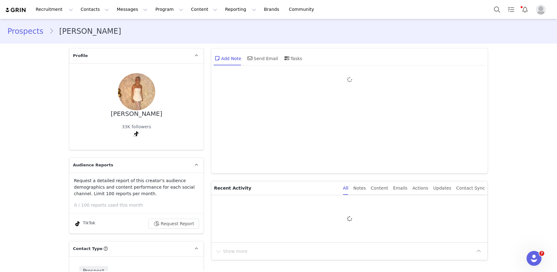
type input "+1 ([GEOGRAPHIC_DATA])"
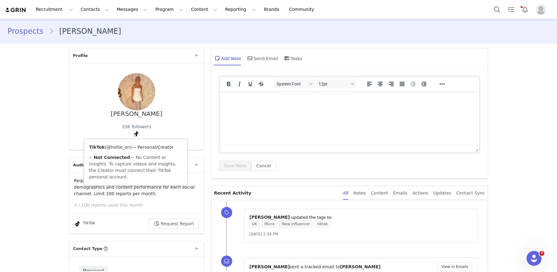
click at [122, 149] on link "@hollie_on" at bounding box center [118, 147] width 24 height 5
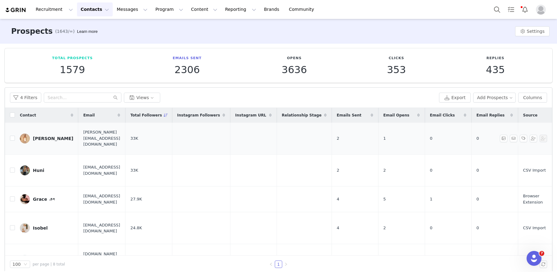
click at [9, 137] on td at bounding box center [10, 139] width 10 height 32
click at [12, 139] on input "checkbox" at bounding box center [12, 138] width 5 height 5
checkbox input "true"
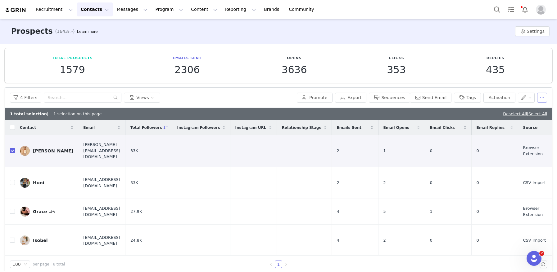
click at [544, 98] on button "button" at bounding box center [542, 98] width 10 height 10
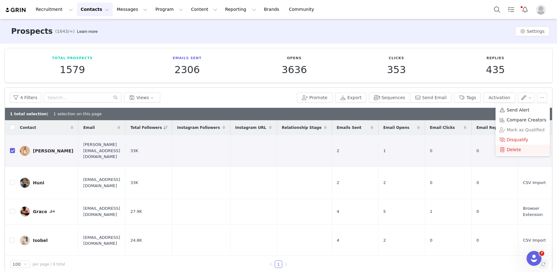
click at [516, 150] on span "Delete" at bounding box center [513, 149] width 14 height 7
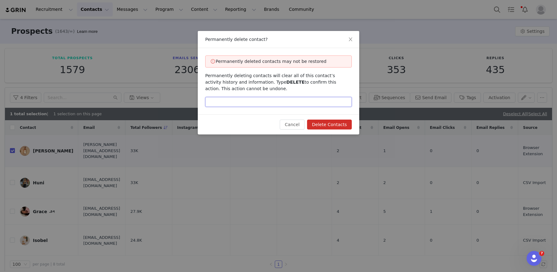
click at [308, 103] on input "text" at bounding box center [278, 102] width 146 height 10
type input "DELETE"
click at [333, 124] on button "Delete Contacts" at bounding box center [329, 125] width 45 height 10
checkbox input "false"
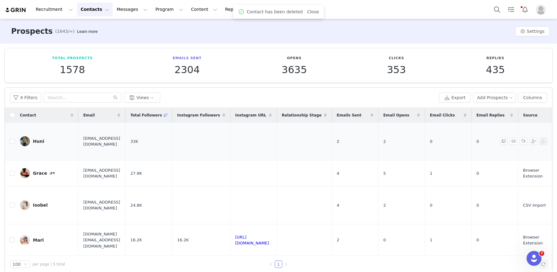
click at [38, 139] on div "Huni" at bounding box center [38, 141] width 11 height 5
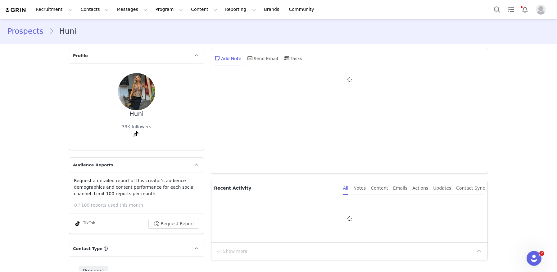
type input "+1 ([GEOGRAPHIC_DATA])"
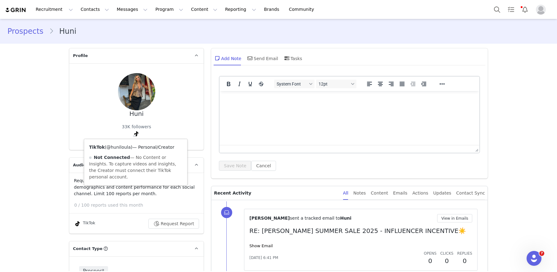
click at [123, 148] on link "@huniloula" at bounding box center [118, 147] width 24 height 5
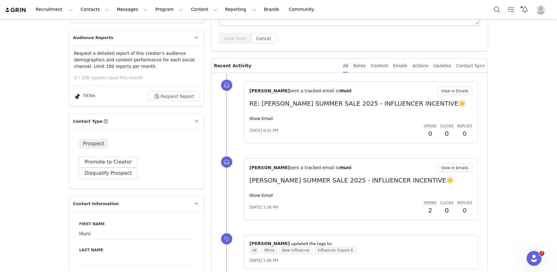
scroll to position [61, 0]
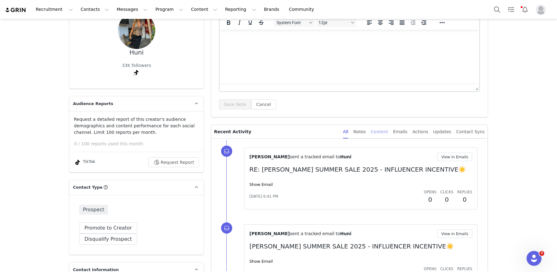
click at [383, 132] on div "Content" at bounding box center [379, 132] width 17 height 14
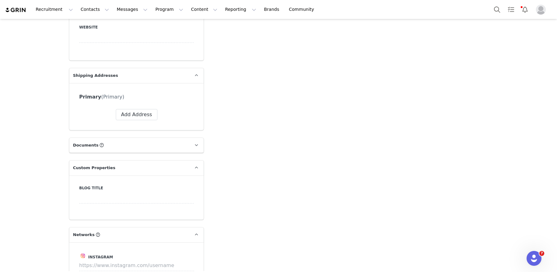
scroll to position [270, 0]
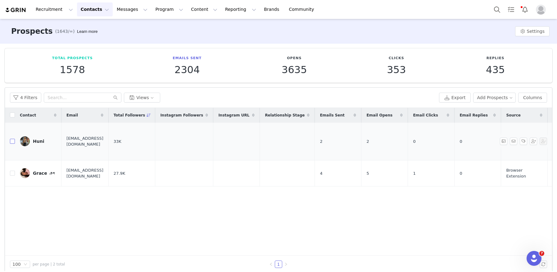
click at [11, 139] on input "checkbox" at bounding box center [12, 141] width 5 height 5
checkbox input "true"
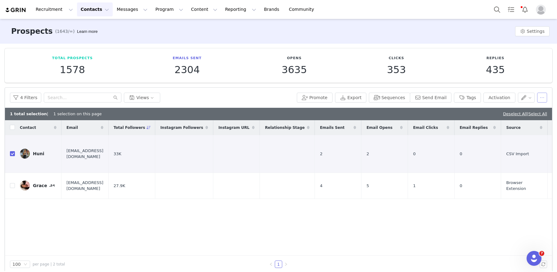
click at [542, 100] on button "button" at bounding box center [542, 98] width 10 height 10
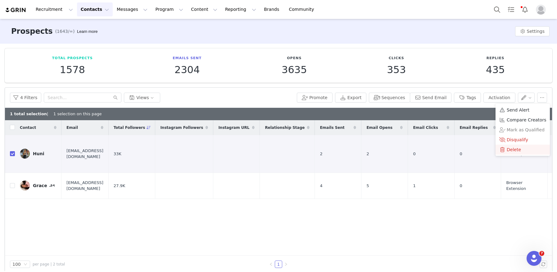
click at [508, 151] on span "Delete" at bounding box center [513, 149] width 14 height 7
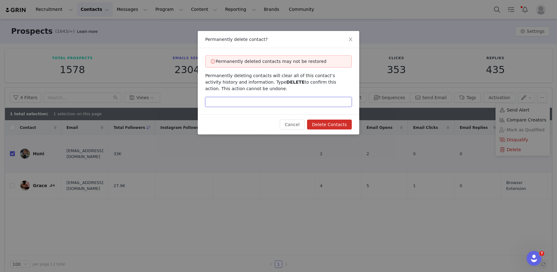
click at [310, 100] on input "text" at bounding box center [278, 102] width 146 height 10
type input "DELETE"
click at [336, 124] on button "Delete Contacts" at bounding box center [329, 125] width 45 height 10
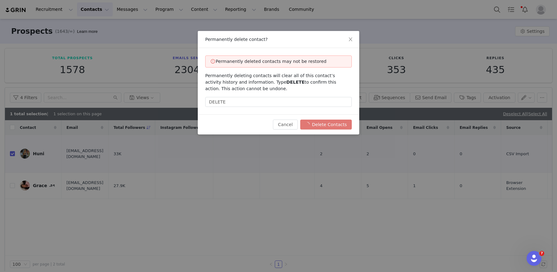
checkbox input "false"
